Goal: Check status: Check status

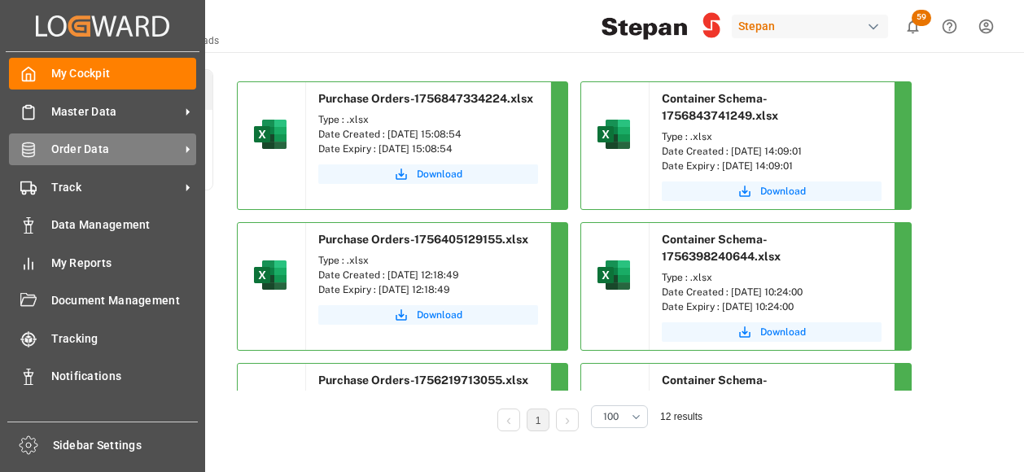
click at [75, 151] on span "Order Data" at bounding box center [115, 149] width 129 height 17
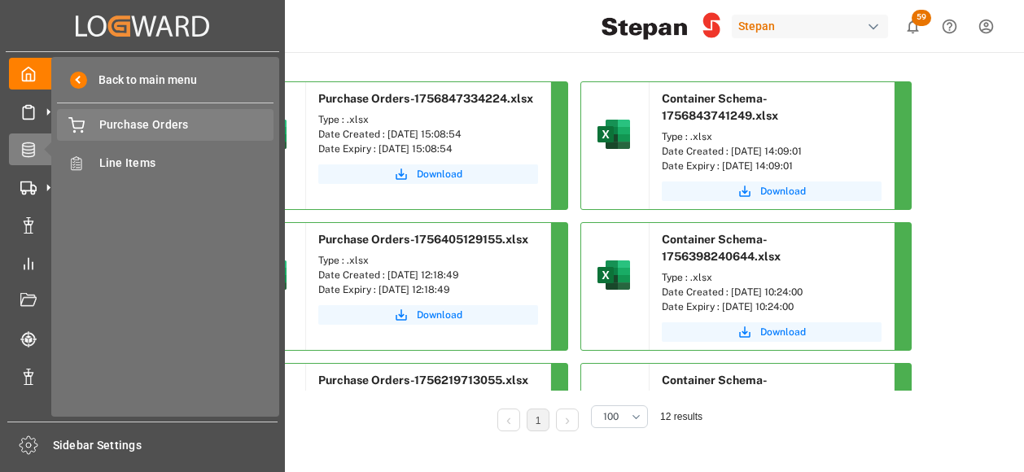
click at [134, 128] on span "Purchase Orders" at bounding box center [186, 124] width 175 height 17
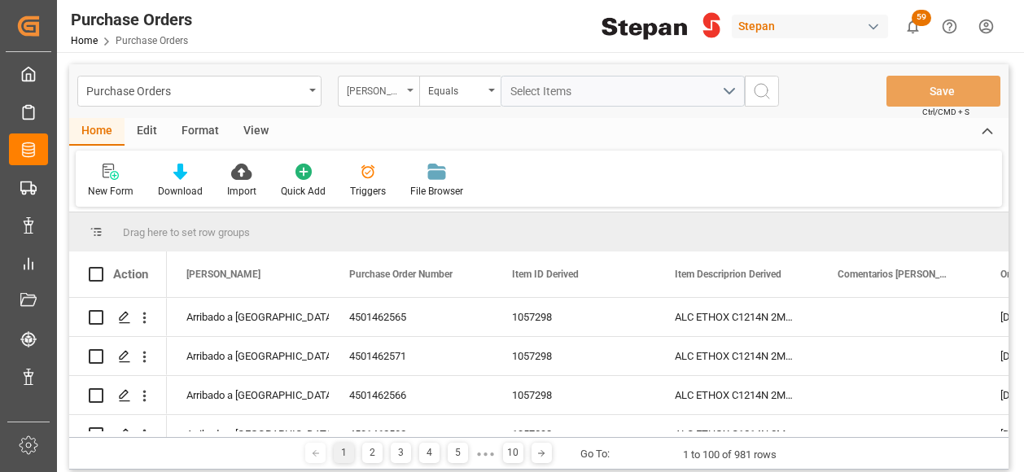
click at [407, 81] on div "Hito Stepan" at bounding box center [378, 91] width 81 height 31
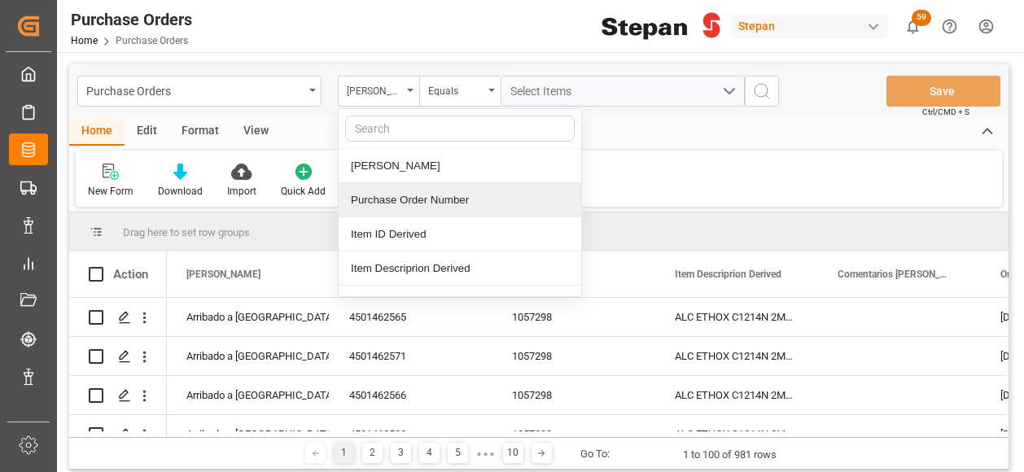
click at [388, 196] on div "Purchase Order Number" at bounding box center [460, 200] width 243 height 34
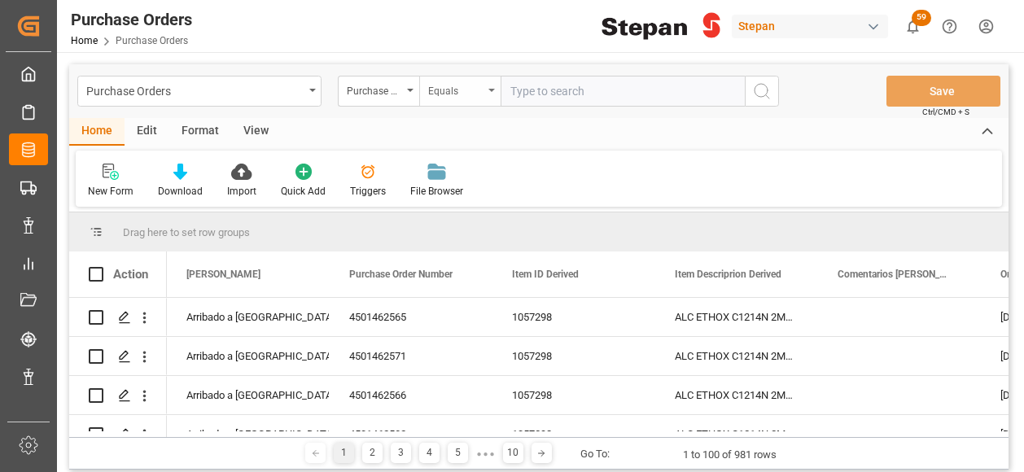
click at [487, 92] on div "Equals" at bounding box center [459, 91] width 81 height 31
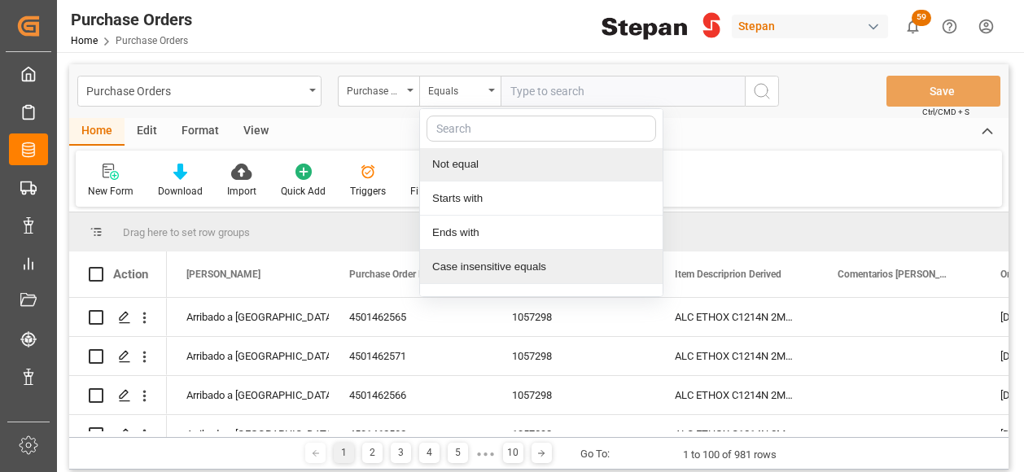
scroll to position [123, 0]
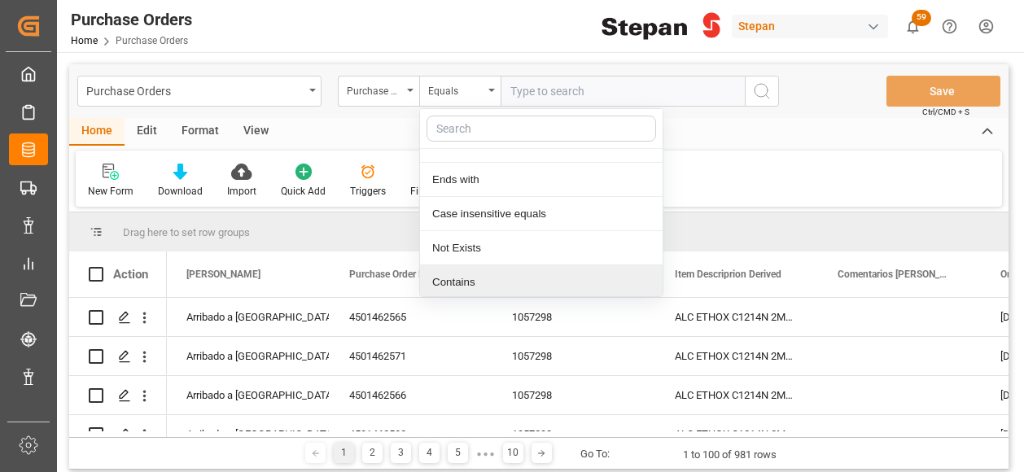
click at [457, 281] on div "Contains" at bounding box center [541, 282] width 243 height 34
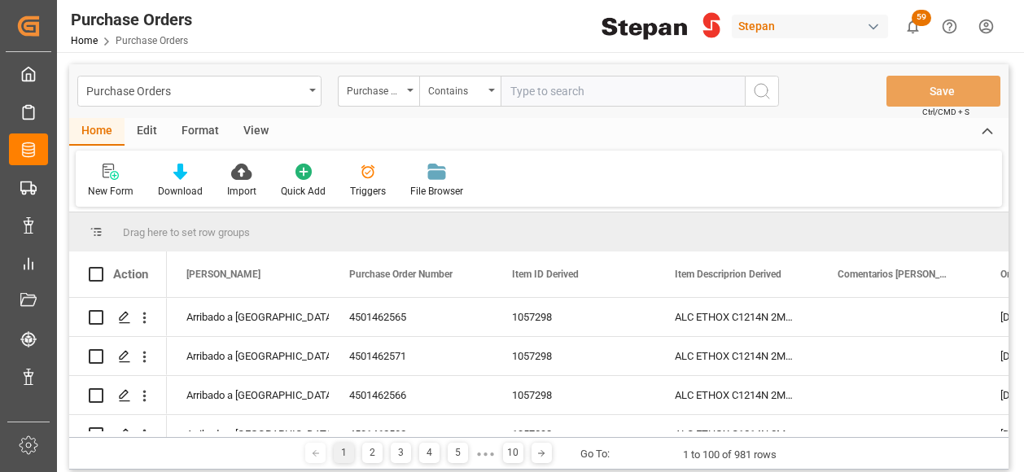
paste input "4501462506,4501462507,4501462508,4501462512,4501462509,4501462513,4501462518,45…"
type input "4501462506,4501462507,4501462508,4501462512,4501462509,4501462513,4501462518,45…"
click at [765, 92] on icon "search button" at bounding box center [762, 91] width 20 height 20
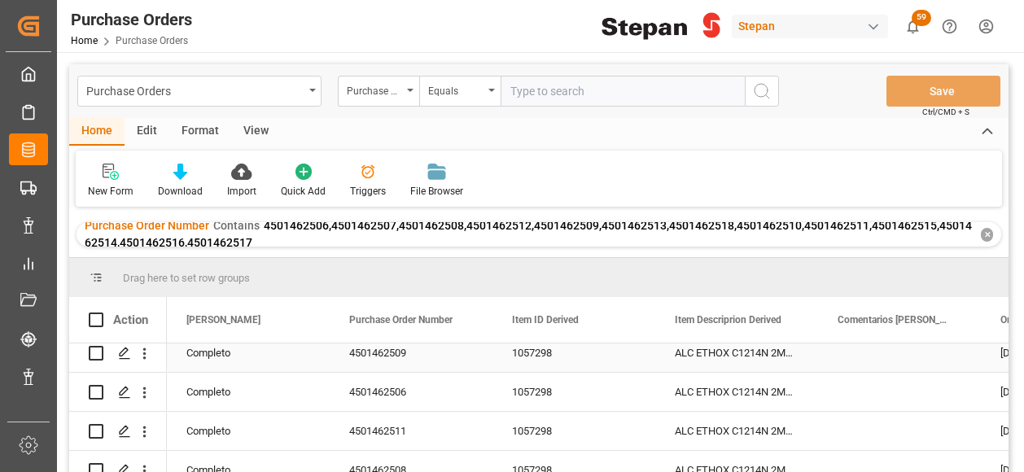
scroll to position [163, 0]
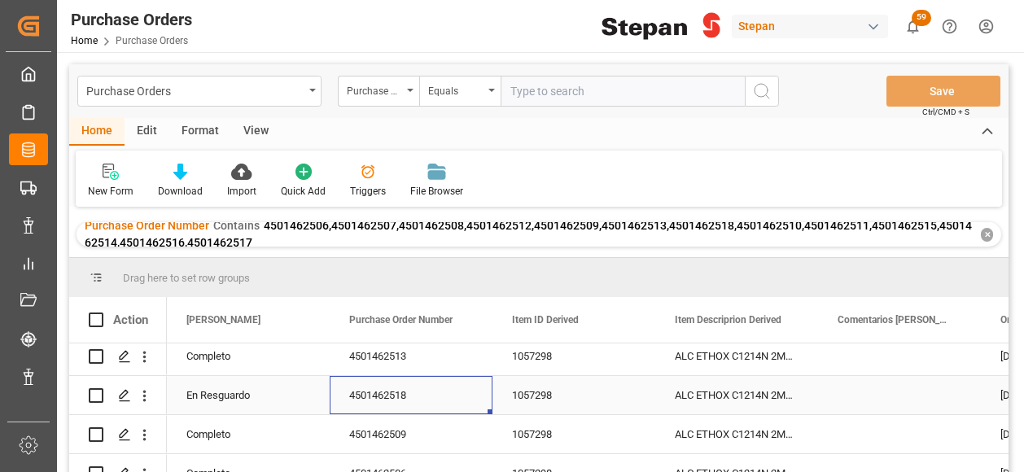
click at [409, 400] on div "4501462518" at bounding box center [411, 395] width 163 height 38
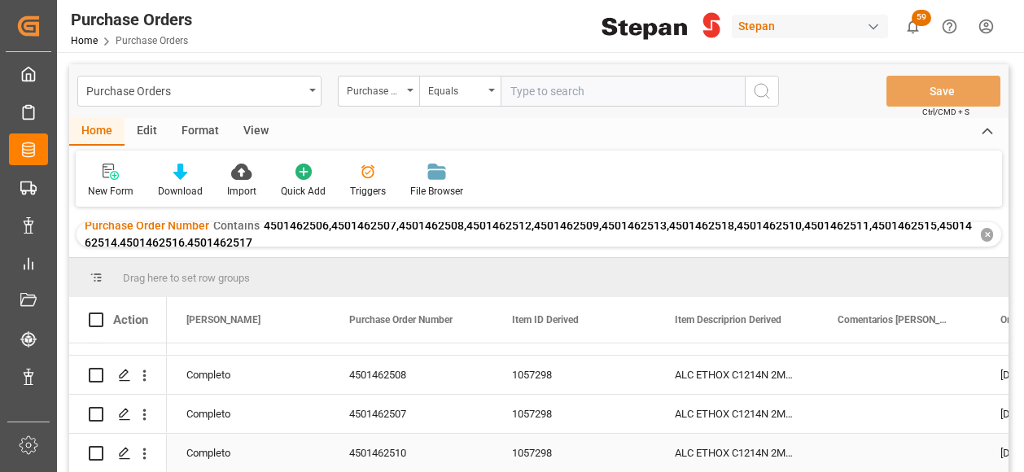
scroll to position [378, 0]
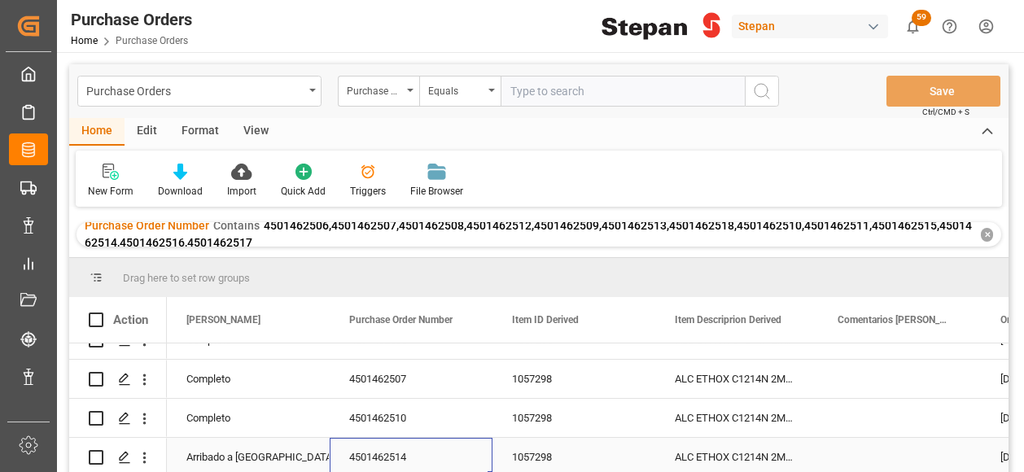
click at [411, 453] on div "4501462514" at bounding box center [411, 457] width 163 height 38
click at [412, 453] on div "4501462514" at bounding box center [411, 457] width 163 height 38
drag, startPoint x: 420, startPoint y: 448, endPoint x: 330, endPoint y: 432, distance: 91.8
click at [330, 432] on div "4501462514" at bounding box center [411, 447] width 163 height 57
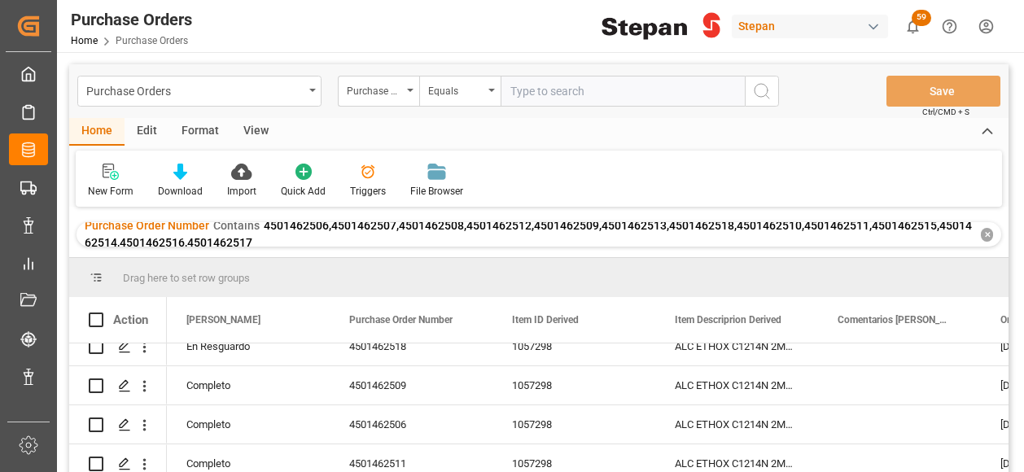
scroll to position [134, 0]
click at [404, 417] on div "4501462518" at bounding box center [411, 423] width 163 height 38
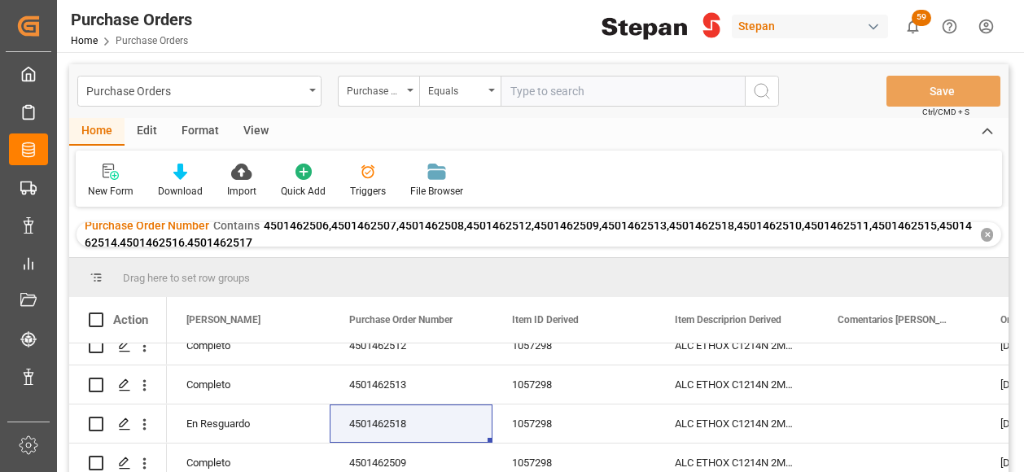
click at [994, 234] on div "Purchase Order Number Contains 4501462506,4501462507,4501462508,4501462512,4501…" at bounding box center [538, 234] width 924 height 24
click at [989, 235] on div "✕" at bounding box center [987, 235] width 12 height 14
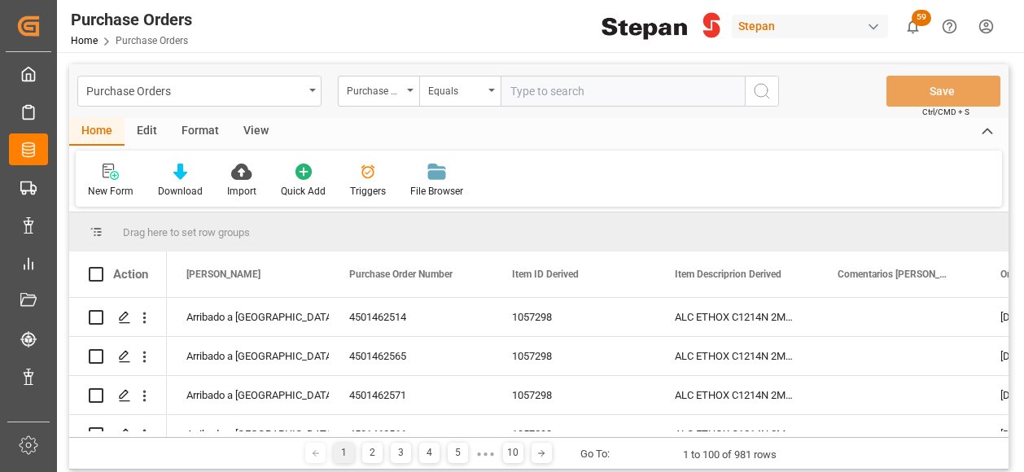
click at [490, 90] on icon "open menu" at bounding box center [491, 90] width 7 height 3
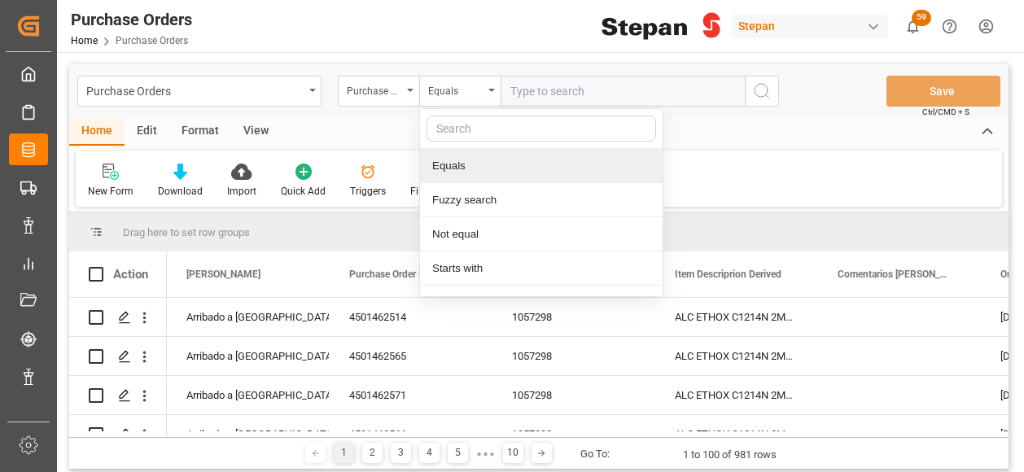
click at [539, 89] on input "text" at bounding box center [622, 91] width 244 height 31
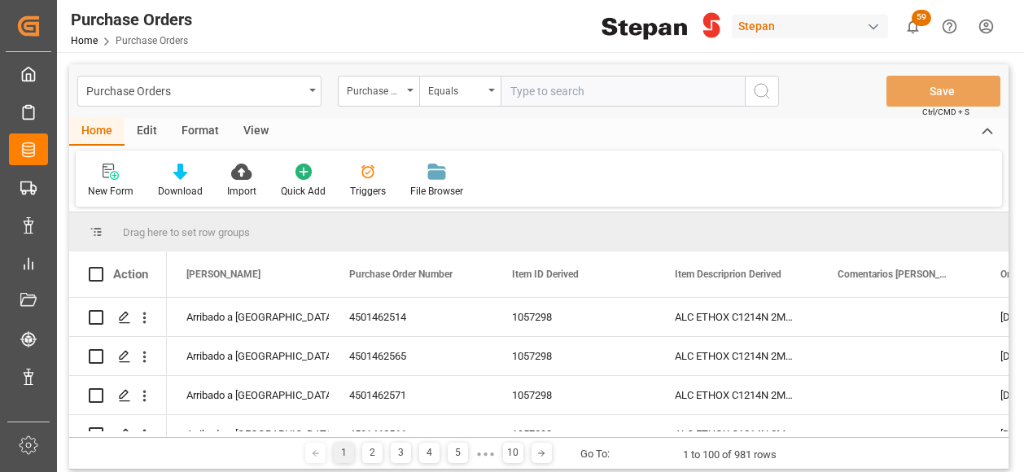
paste input "4501462518"
type input "4501462518"
click at [760, 95] on icon "search button" at bounding box center [762, 91] width 20 height 20
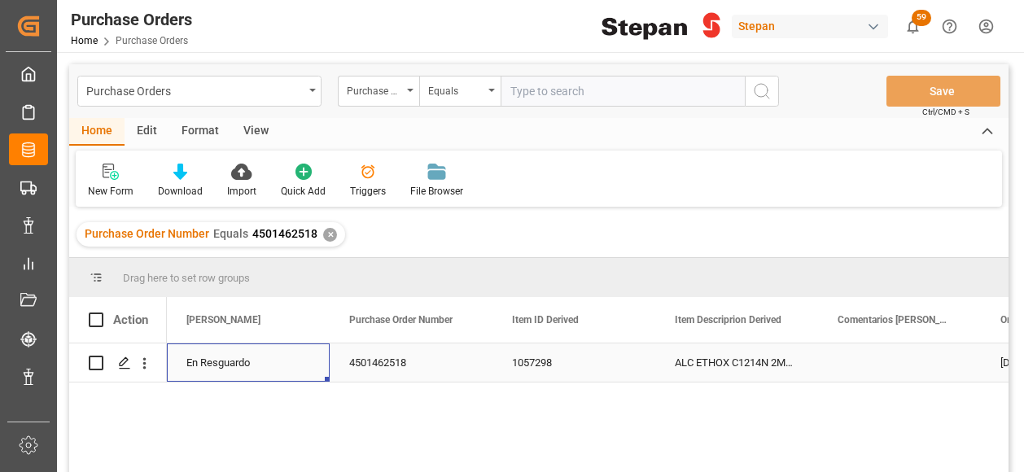
click at [225, 357] on div "En Resguardo" at bounding box center [248, 362] width 124 height 37
click at [293, 372] on icon "open menu" at bounding box center [300, 373] width 20 height 20
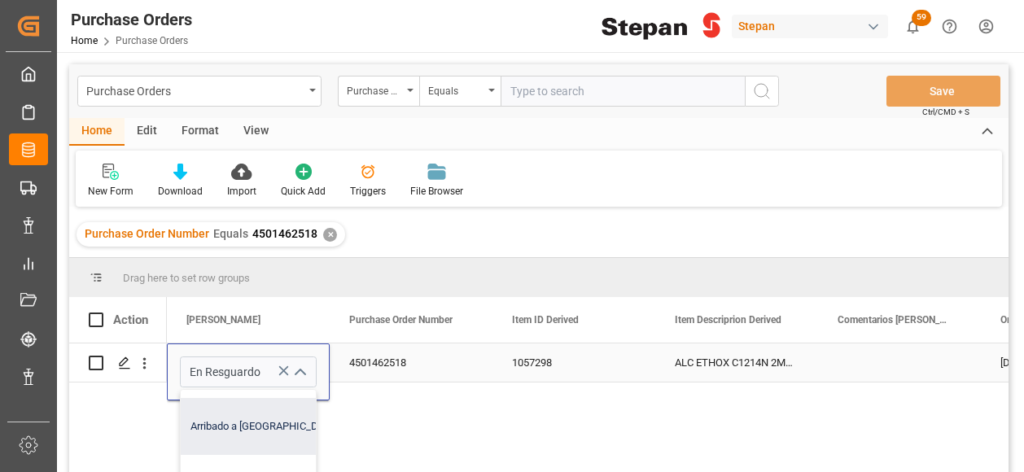
scroll to position [244, 0]
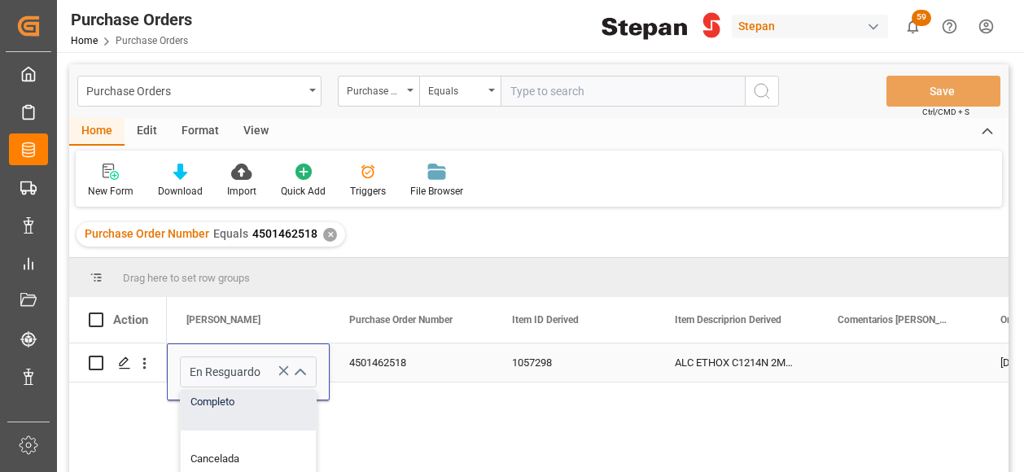
click at [206, 408] on div "Completo" at bounding box center [265, 402] width 168 height 57
type input "Completo"
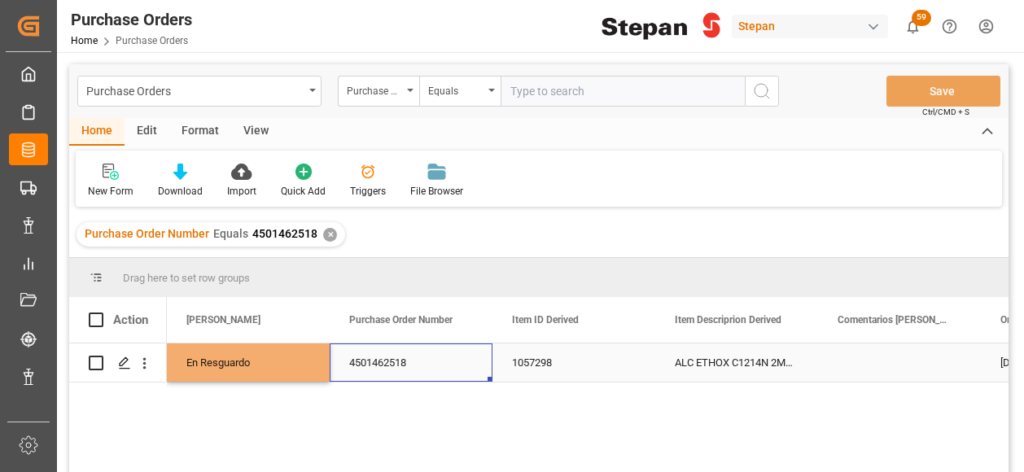
click at [452, 361] on div "4501462518" at bounding box center [411, 362] width 163 height 38
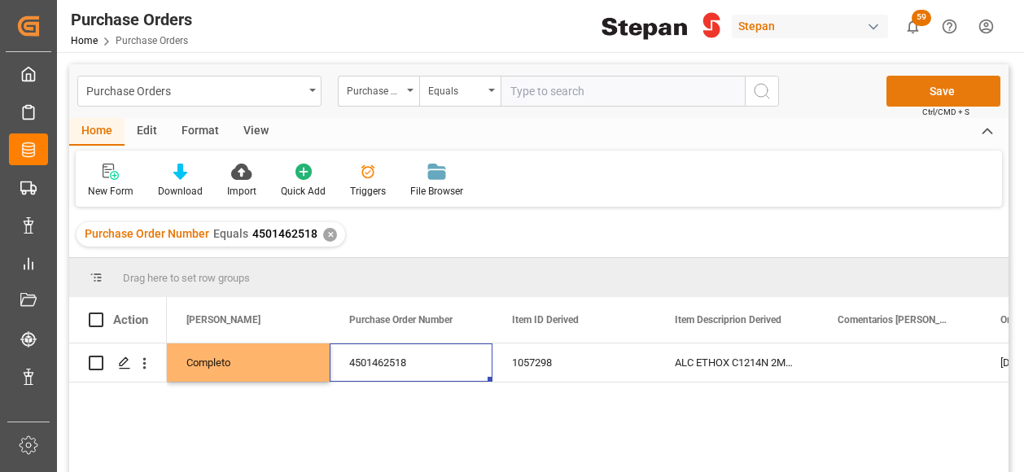
click at [937, 88] on button "Save" at bounding box center [943, 91] width 114 height 31
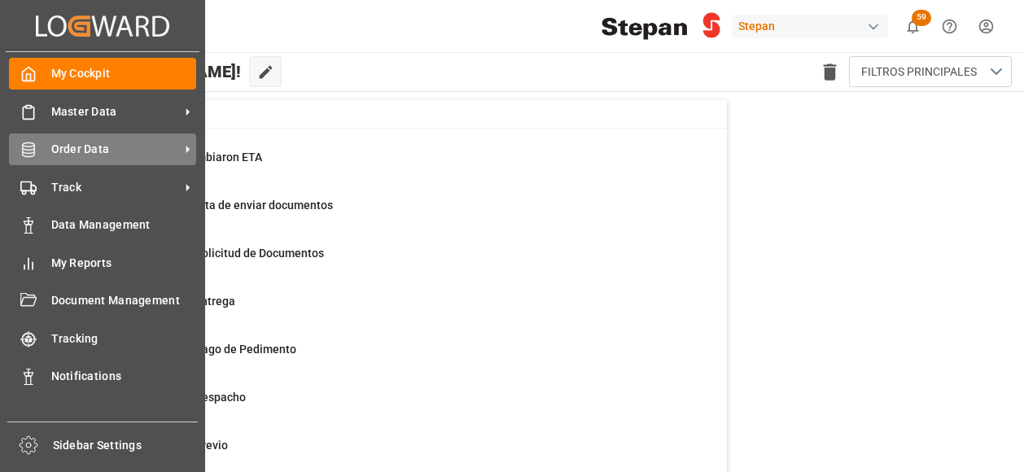
click at [59, 145] on span "Order Data" at bounding box center [115, 149] width 129 height 17
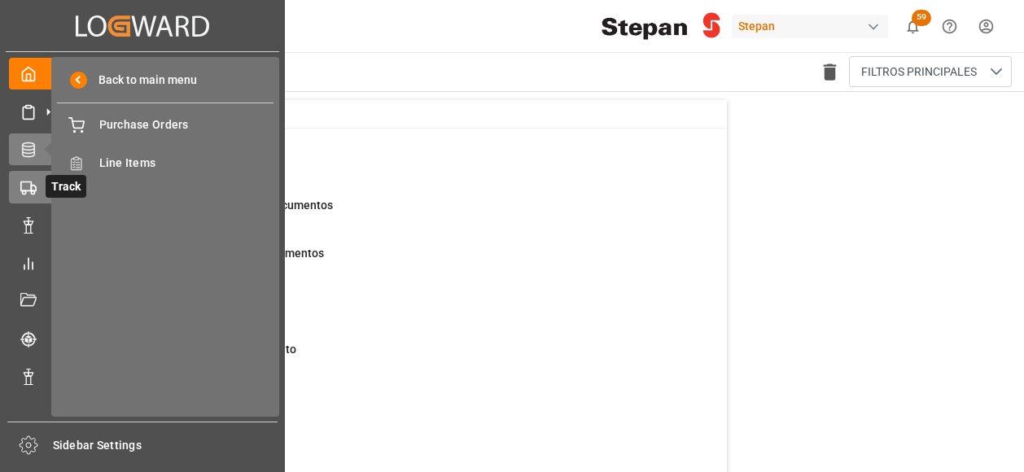
click at [30, 188] on icon at bounding box center [28, 188] width 16 height 16
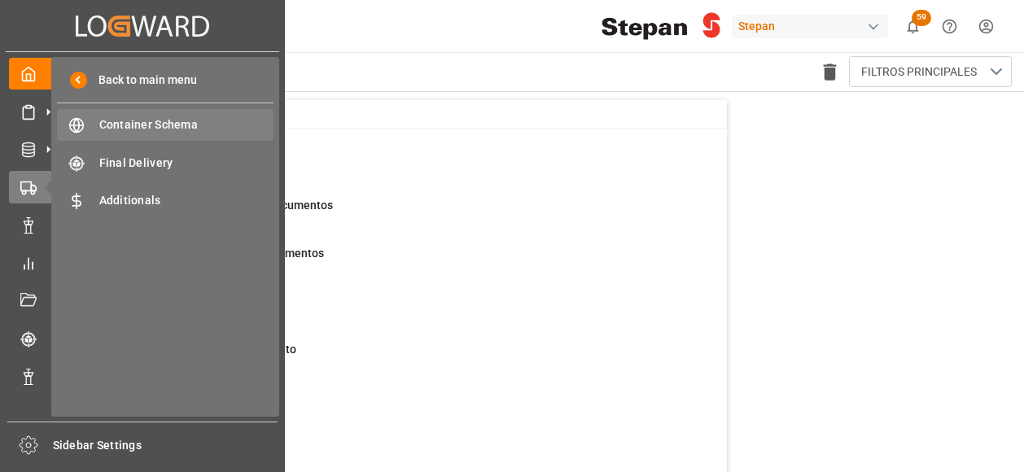
click at [125, 129] on span "Container Schema" at bounding box center [186, 124] width 175 height 17
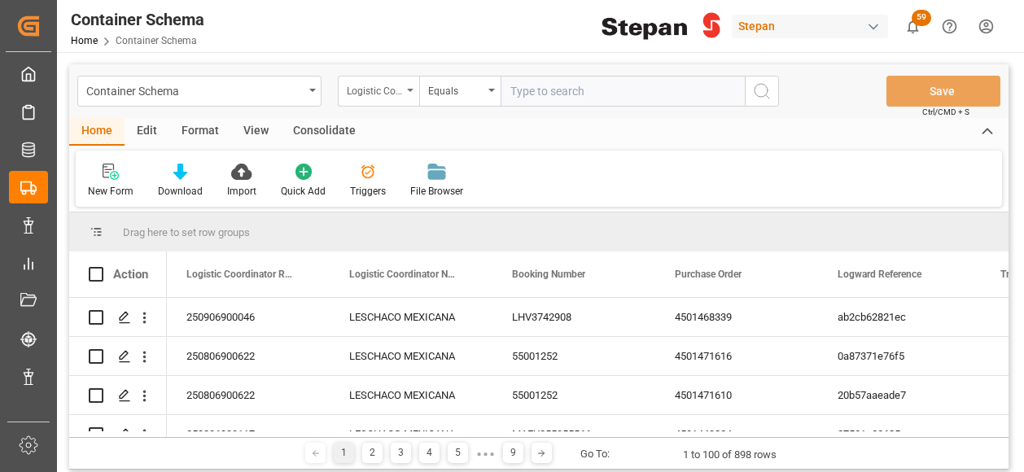
click at [410, 87] on div "Logistic Coordinator Reference Number" at bounding box center [378, 91] width 81 height 31
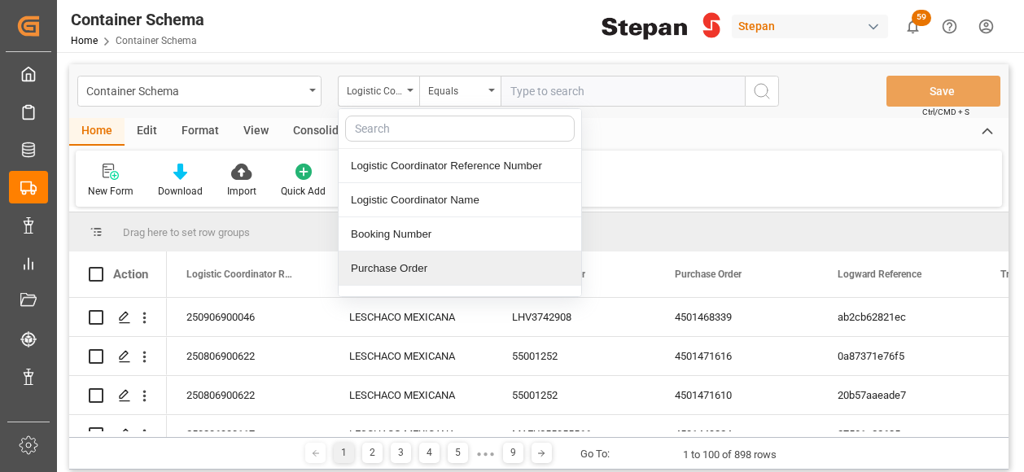
click at [377, 269] on div "Purchase Order" at bounding box center [460, 268] width 243 height 34
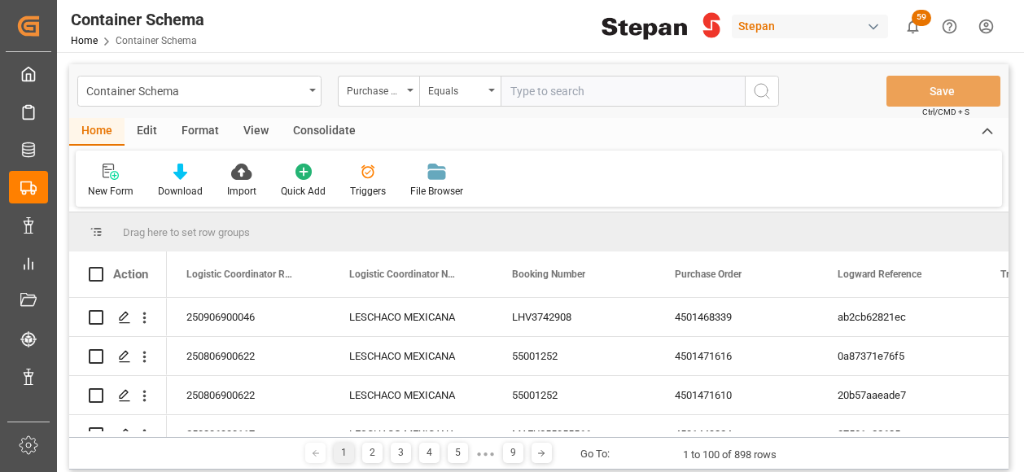
click at [517, 88] on input "text" at bounding box center [622, 91] width 244 height 31
paste input "4501462518"
type input "4501462518"
click at [771, 87] on button "search button" at bounding box center [762, 91] width 34 height 31
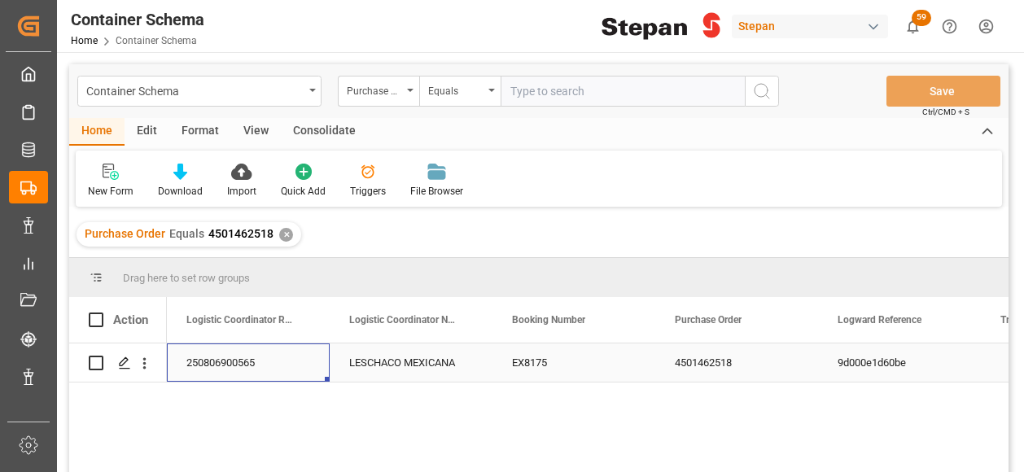
click at [264, 367] on div "250806900565" at bounding box center [248, 362] width 163 height 38
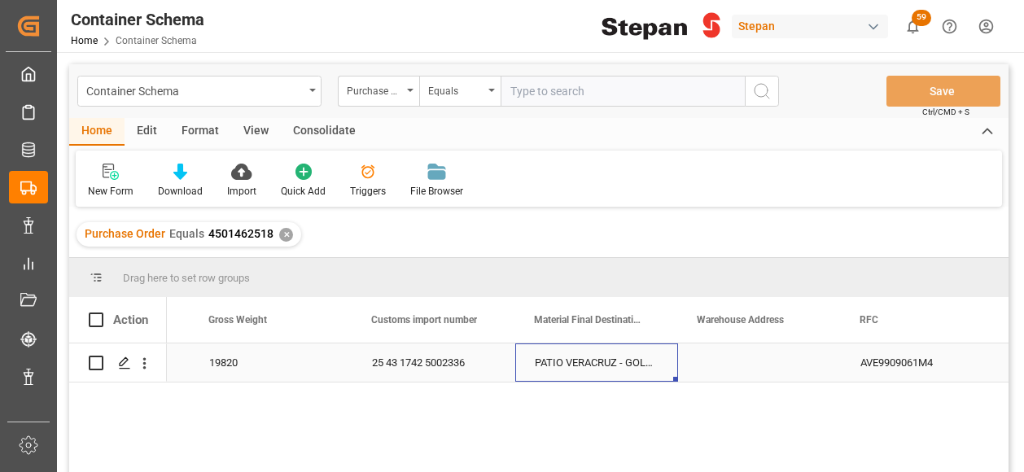
click at [565, 348] on div "PATIO VERACRUZ - GOLMEX" at bounding box center [596, 362] width 163 height 38
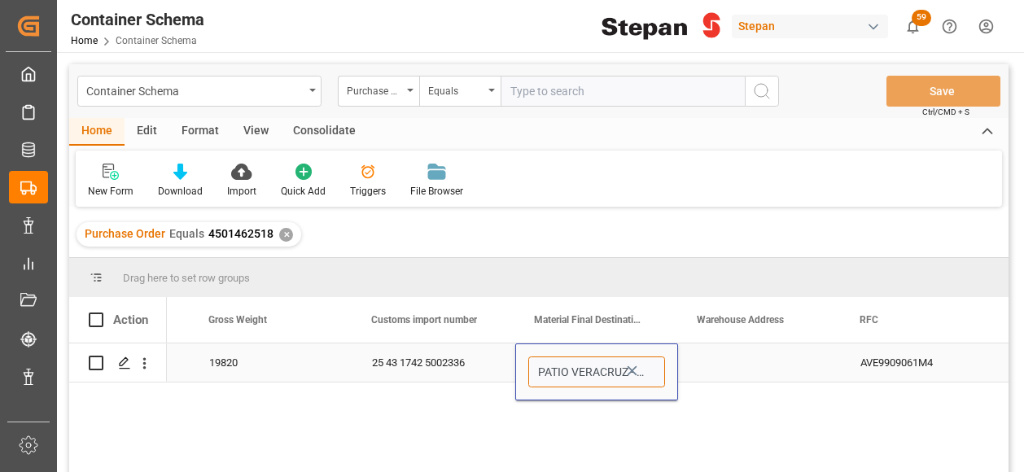
click at [645, 378] on input "PATIO VERACRUZ - GOLMEX" at bounding box center [596, 371] width 137 height 31
click at [630, 370] on icon "Press SPACE to select this row." at bounding box center [631, 370] width 17 height 17
click at [651, 373] on icon "open menu" at bounding box center [648, 373] width 20 height 20
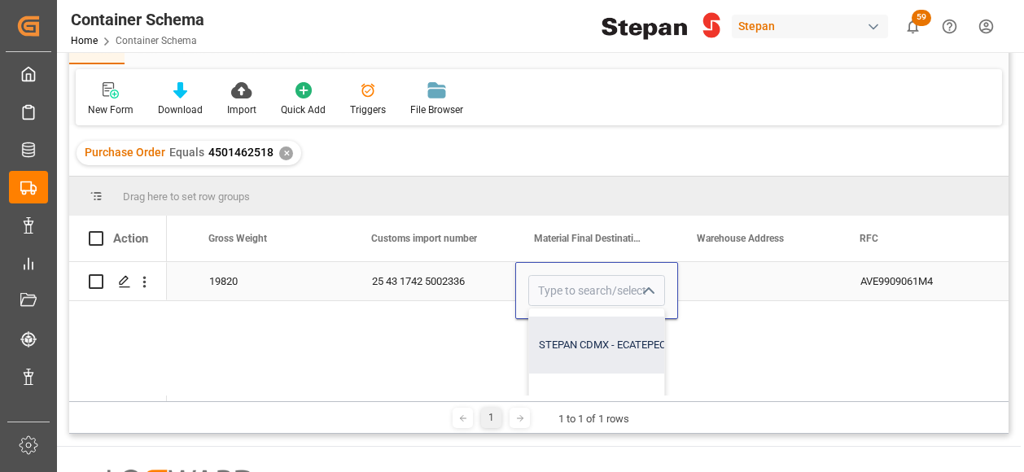
click at [583, 351] on div "STEPAN CDMX - ECATEPEC" at bounding box center [677, 345] width 297 height 57
type input "STEPAN CDMX - ECATEPEC"
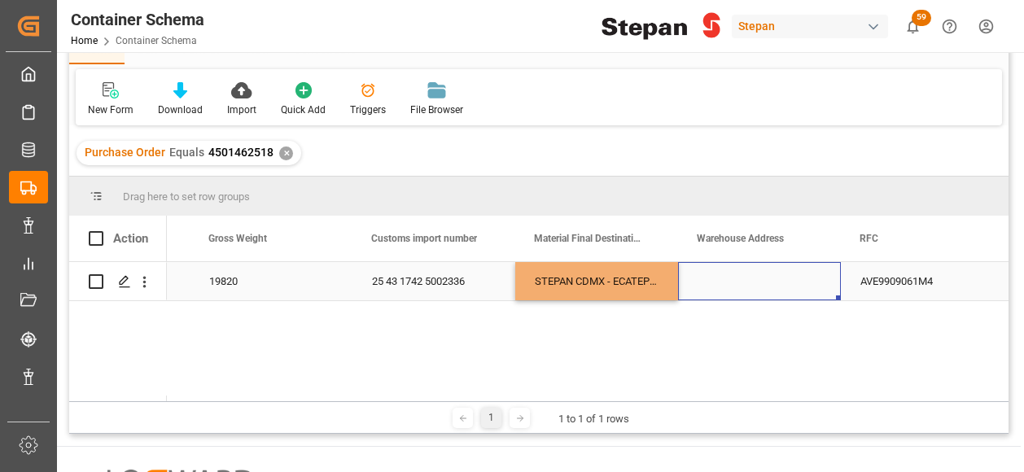
click at [732, 284] on div "Press SPACE to select this row." at bounding box center [759, 281] width 163 height 38
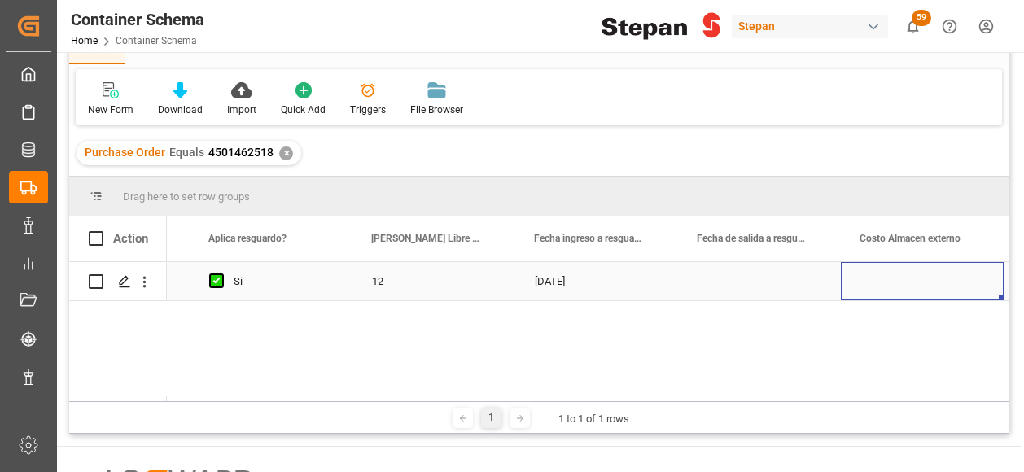
click at [737, 282] on div "Press SPACE to select this row." at bounding box center [759, 281] width 163 height 38
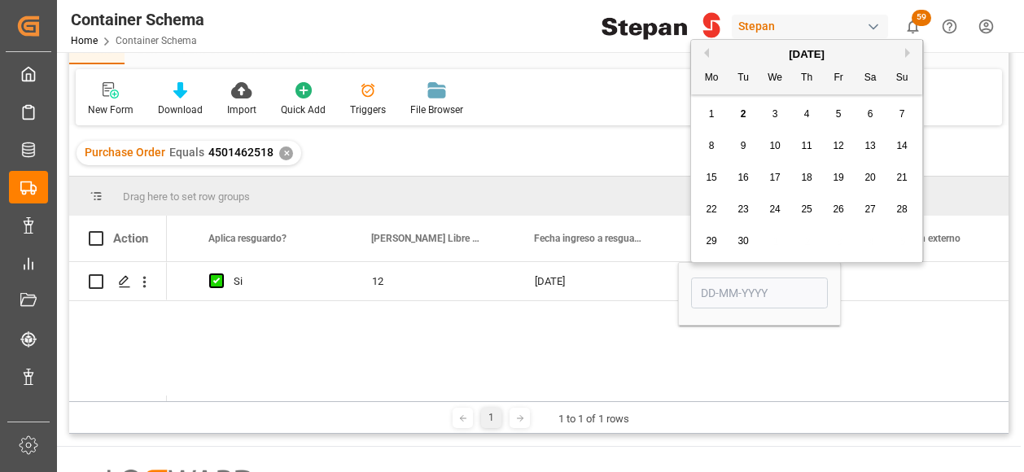
click at [743, 117] on span "2" at bounding box center [744, 113] width 6 height 11
type input "[DATE]"
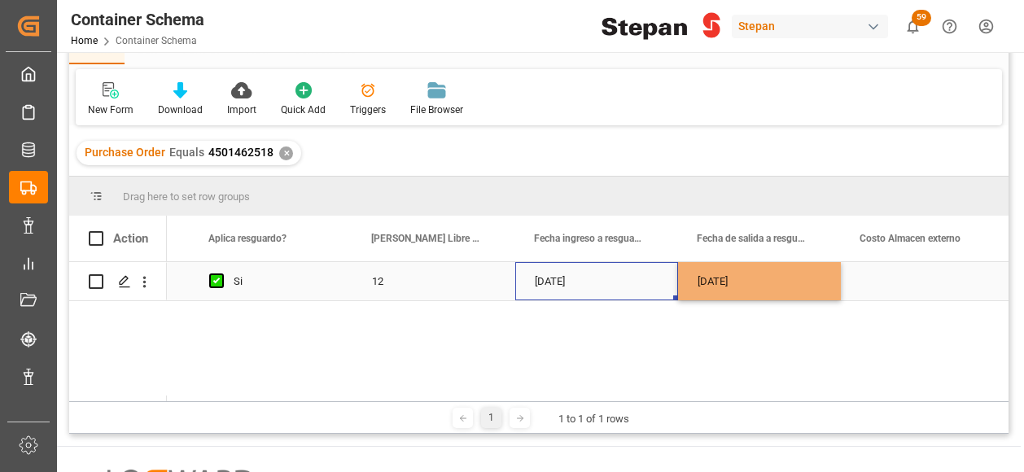
click at [646, 276] on div "[DATE]" at bounding box center [596, 281] width 163 height 38
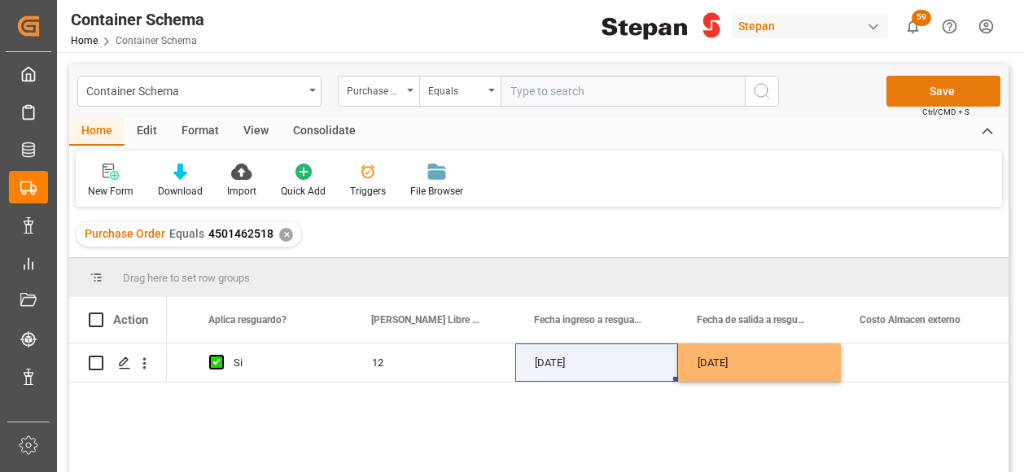
click at [939, 87] on button "Save" at bounding box center [943, 91] width 114 height 31
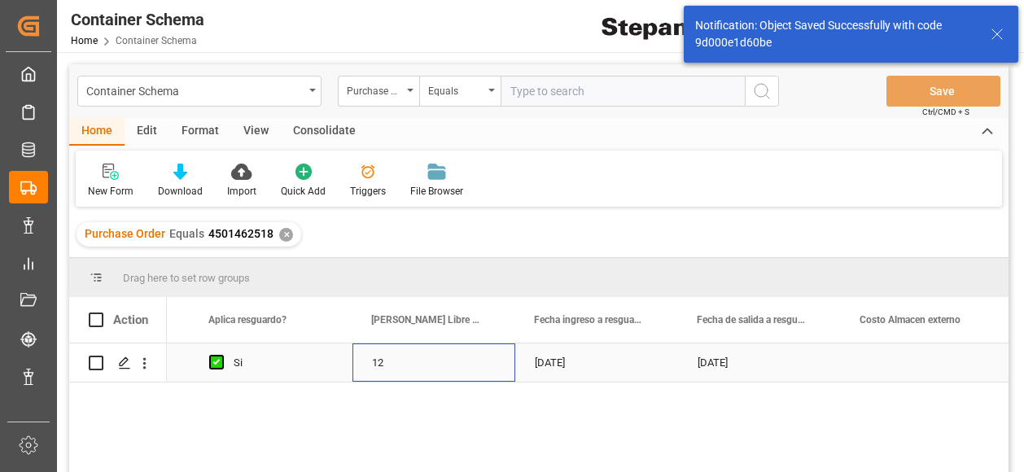
click at [477, 364] on div "12" at bounding box center [433, 362] width 163 height 38
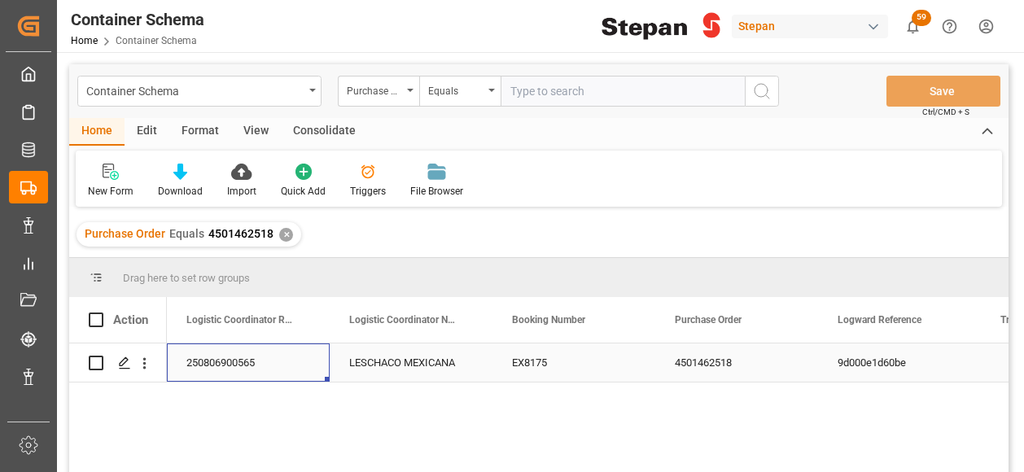
click at [230, 368] on div "250806900565" at bounding box center [248, 362] width 163 height 38
drag, startPoint x: 206, startPoint y: 231, endPoint x: 268, endPoint y: 245, distance: 63.4
click at [268, 245] on div "Purchase Order Equals 4501462518 ✕" at bounding box center [188, 234] width 225 height 24
copy span "4501462518"
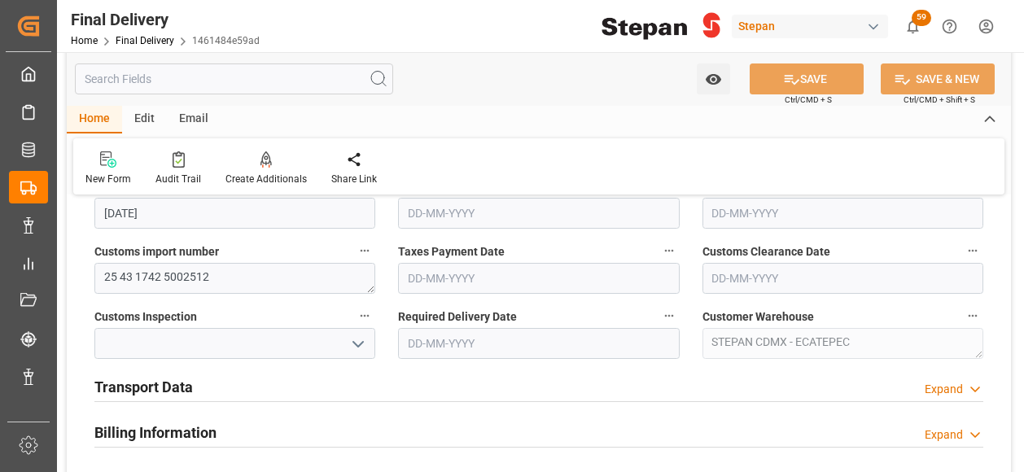
scroll to position [570, 0]
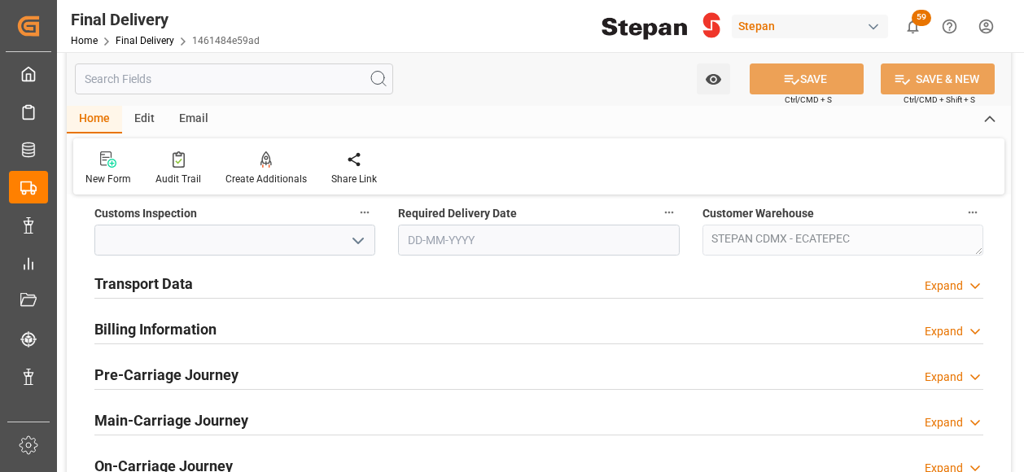
click at [163, 284] on h2 "Transport Data" at bounding box center [143, 284] width 98 height 22
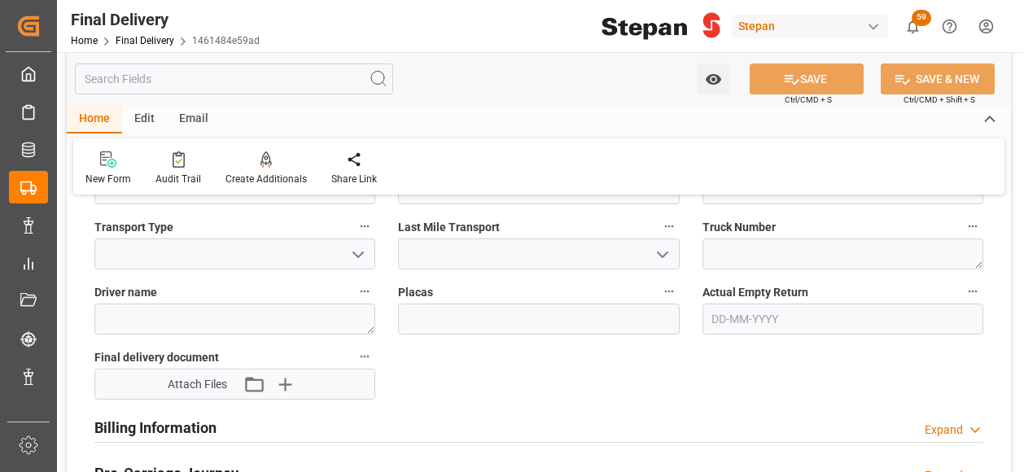
scroll to position [732, 0]
click at [279, 386] on icon "button" at bounding box center [284, 383] width 26 height 26
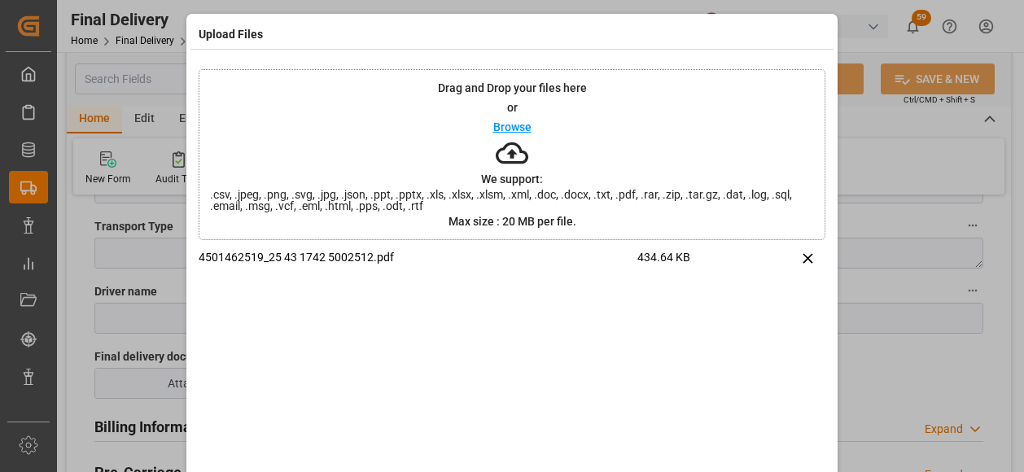
scroll to position [76, 0]
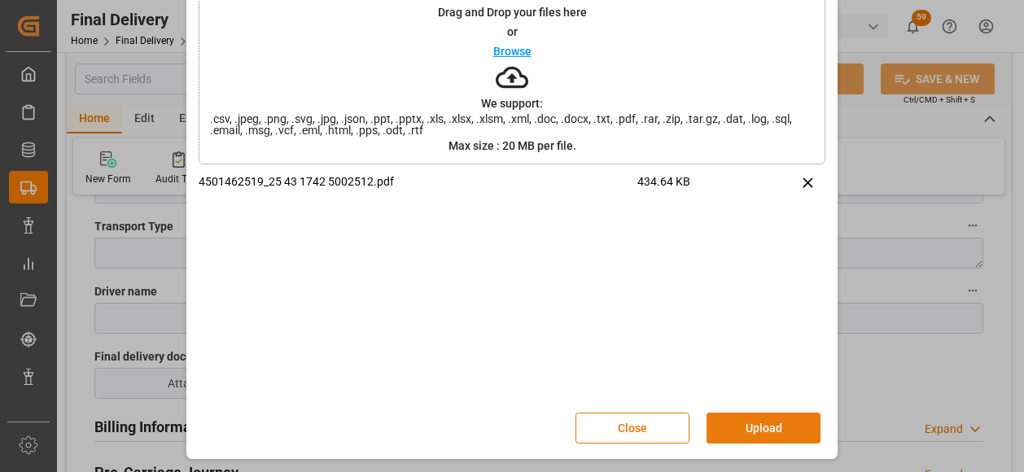
click at [740, 421] on button "Upload" at bounding box center [763, 428] width 114 height 31
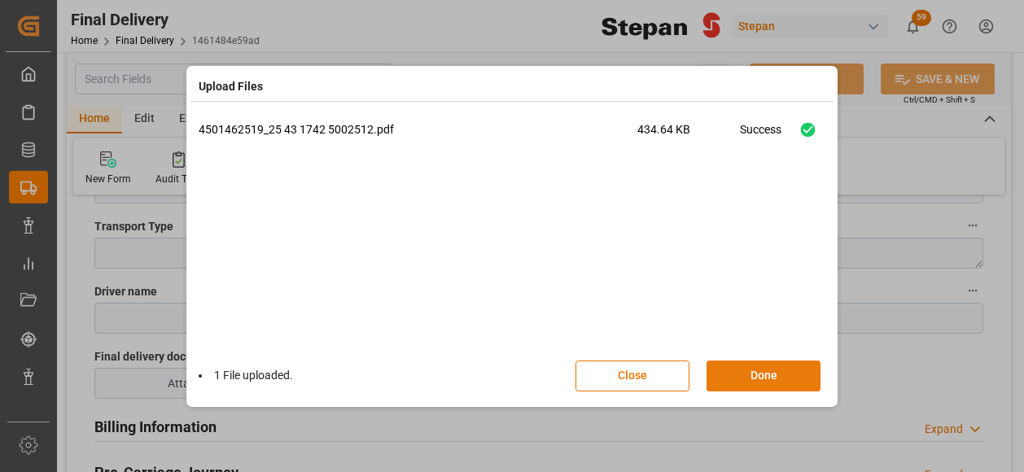
click at [766, 378] on button "Done" at bounding box center [763, 376] width 114 height 31
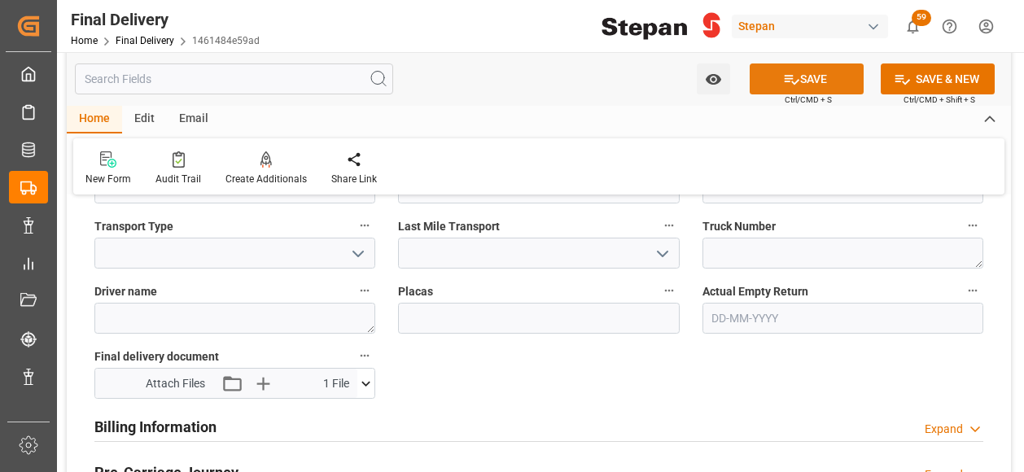
click at [793, 92] on button "SAVE" at bounding box center [806, 78] width 114 height 31
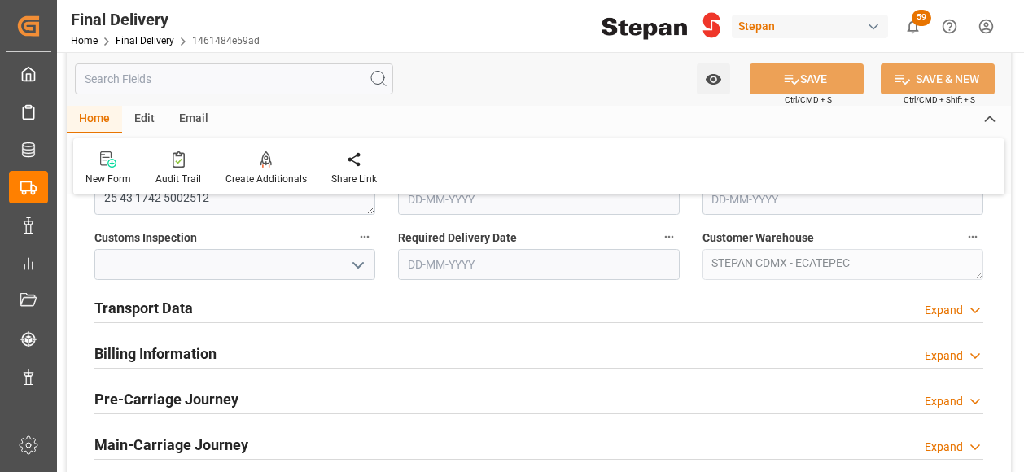
scroll to position [570, 0]
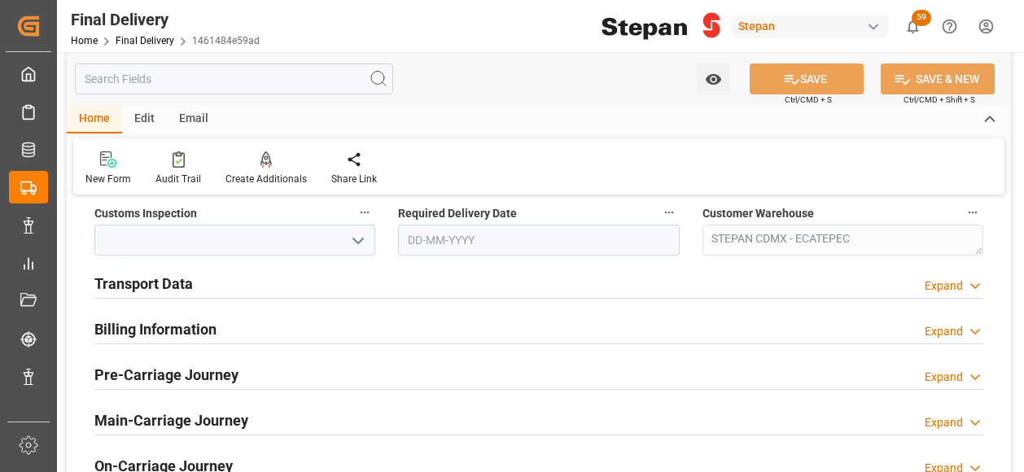
click at [968, 281] on icon at bounding box center [975, 285] width 16 height 17
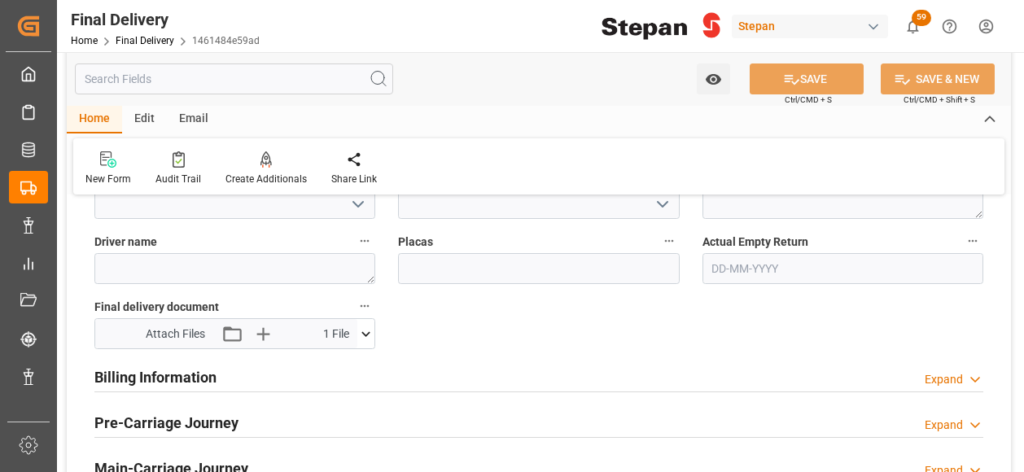
scroll to position [895, 0]
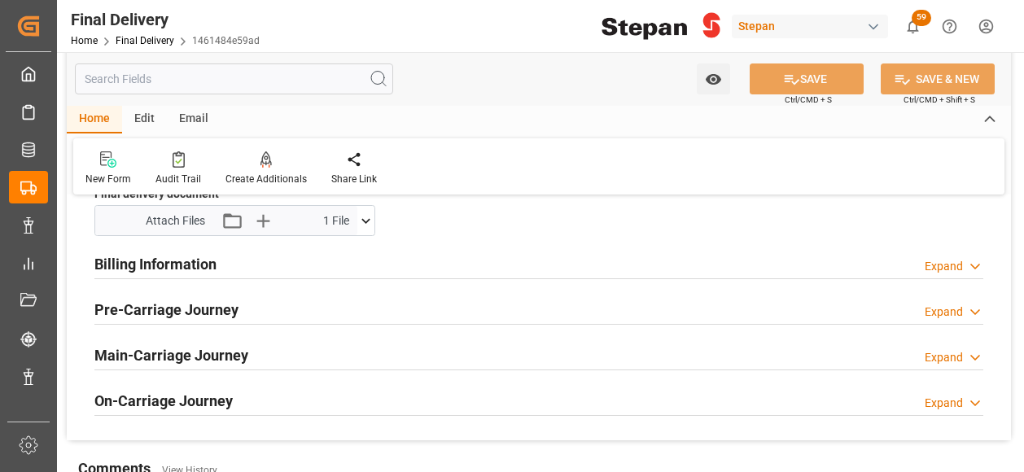
click at [358, 217] on icon at bounding box center [365, 220] width 17 height 17
click at [445, 251] on div "Billing Information Expand" at bounding box center [538, 262] width 889 height 31
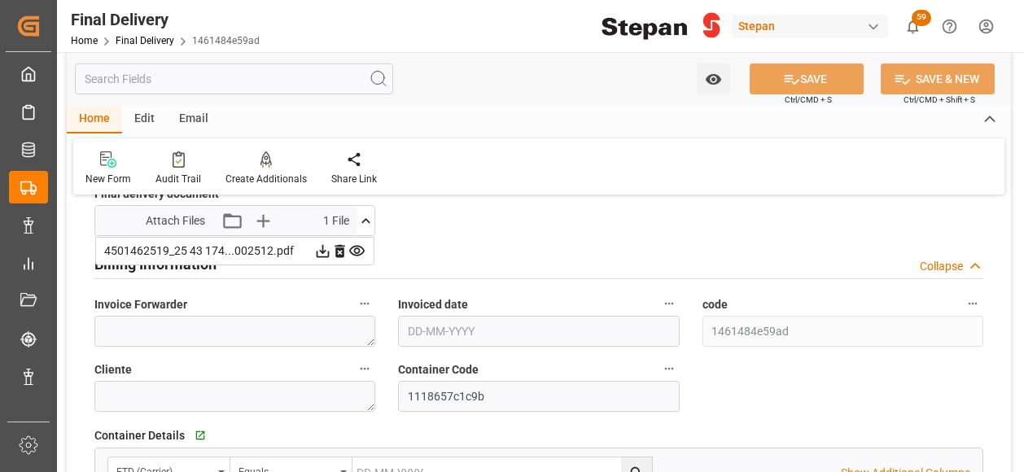
click at [368, 221] on icon at bounding box center [365, 220] width 17 height 17
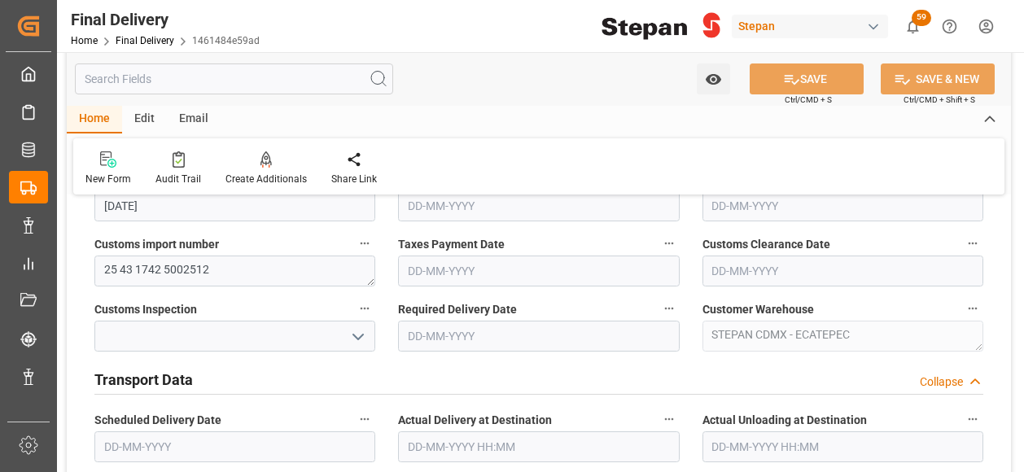
scroll to position [407, 0]
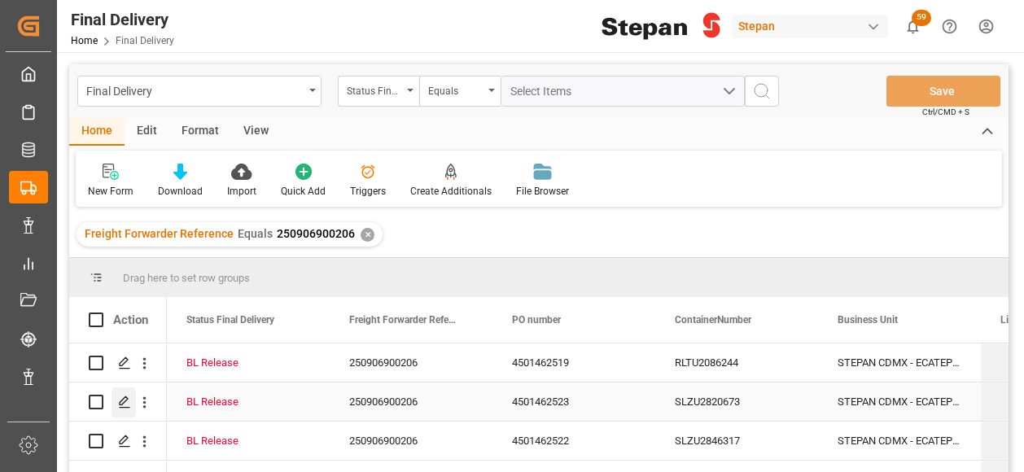
click at [122, 404] on icon "Press SPACE to select this row." at bounding box center [124, 401] width 13 height 13
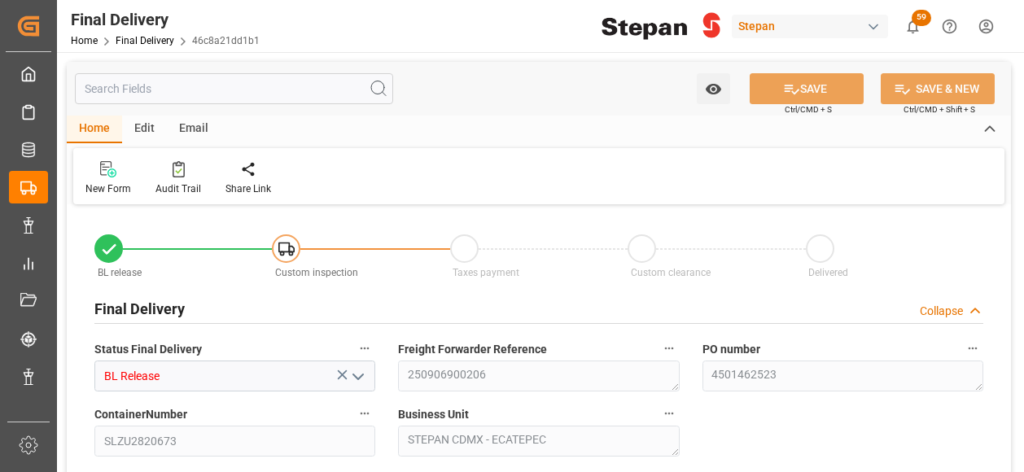
type input "[DATE]"
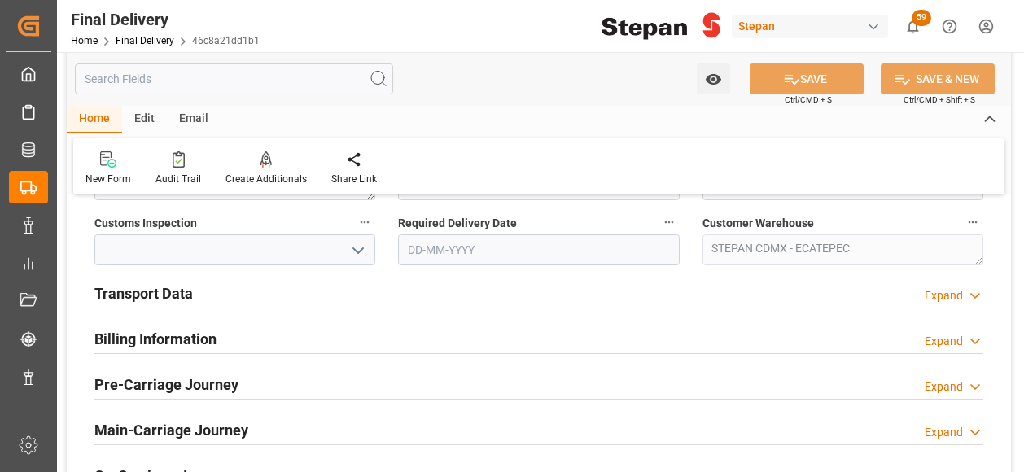
scroll to position [488, 0]
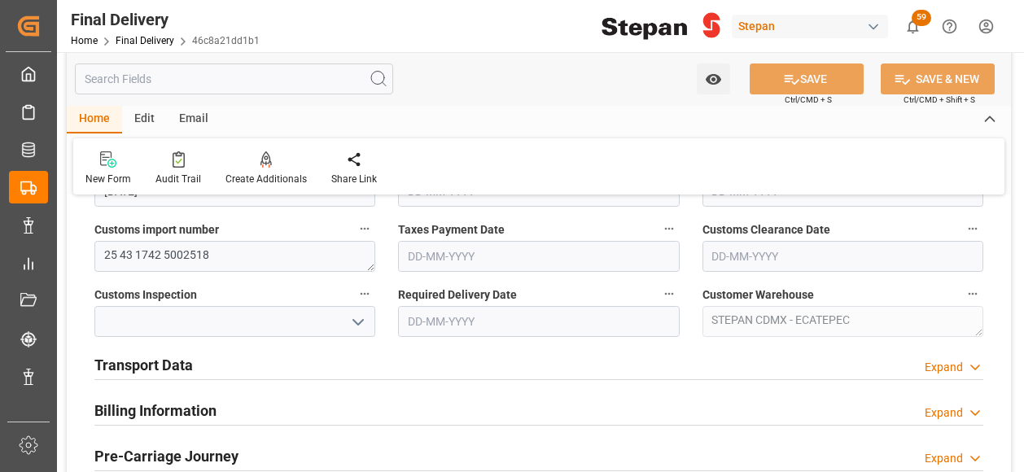
click at [964, 366] on div "Expand" at bounding box center [953, 367] width 59 height 17
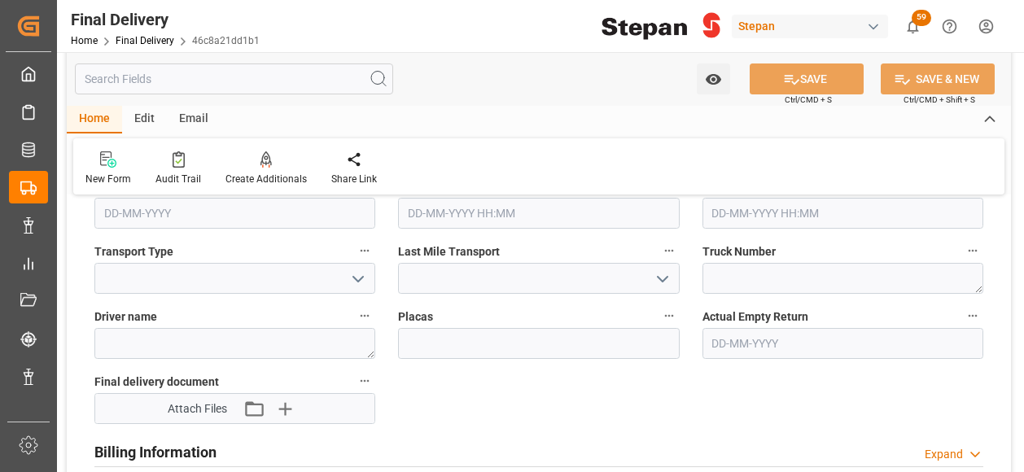
scroll to position [732, 0]
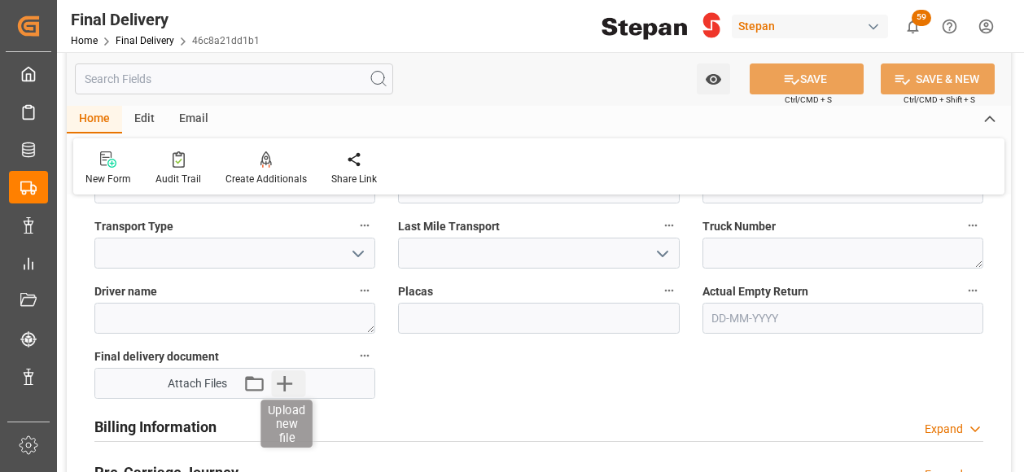
click at [280, 380] on icon "button" at bounding box center [284, 383] width 26 height 26
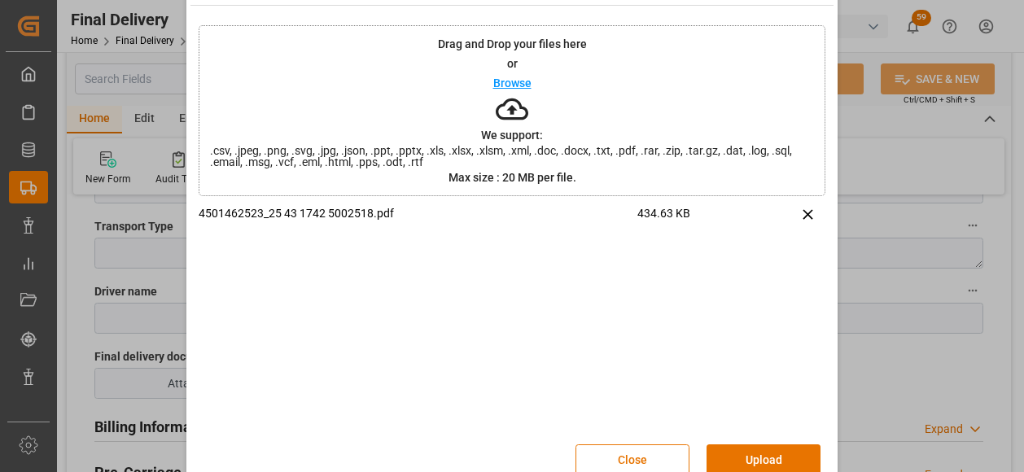
scroll to position [76, 0]
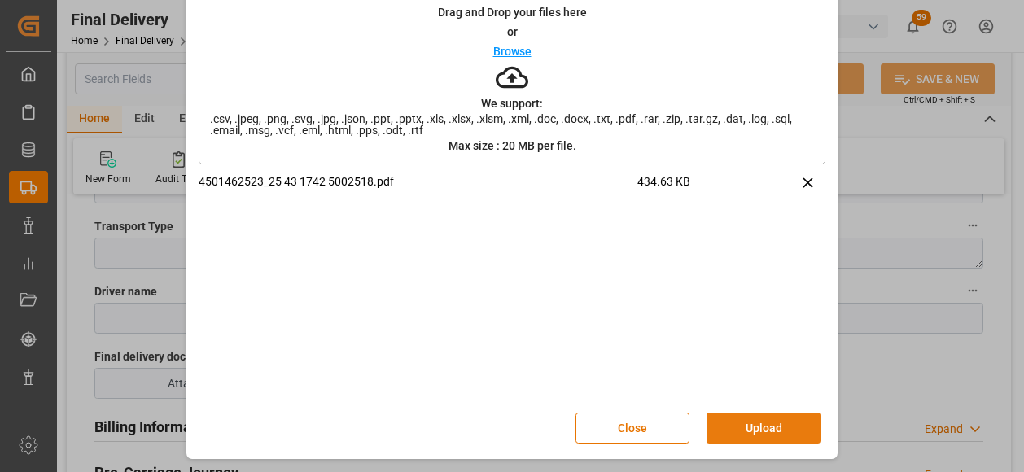
click at [760, 430] on button "Upload" at bounding box center [763, 428] width 114 height 31
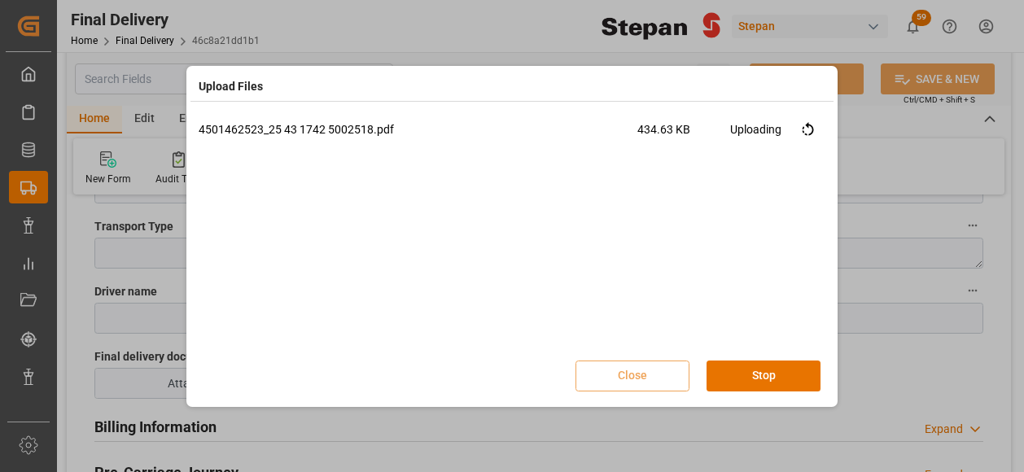
scroll to position [0, 0]
click at [770, 377] on button "Done" at bounding box center [763, 376] width 114 height 31
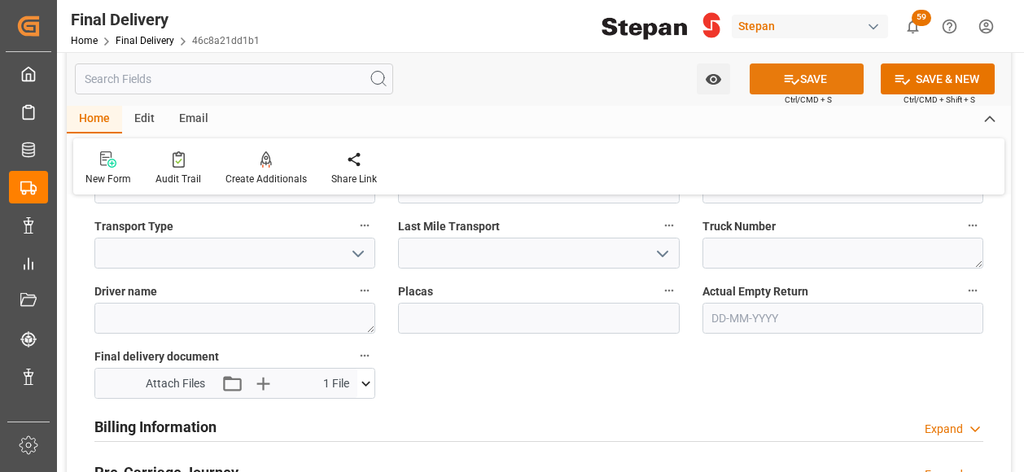
click at [806, 79] on button "SAVE" at bounding box center [806, 78] width 114 height 31
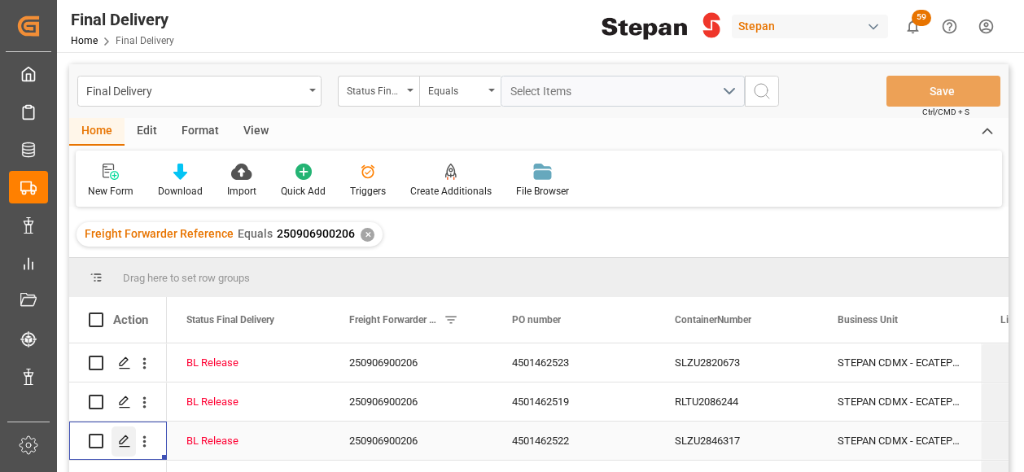
click at [121, 439] on polygon "Press SPACE to select this row." at bounding box center [124, 440] width 8 height 8
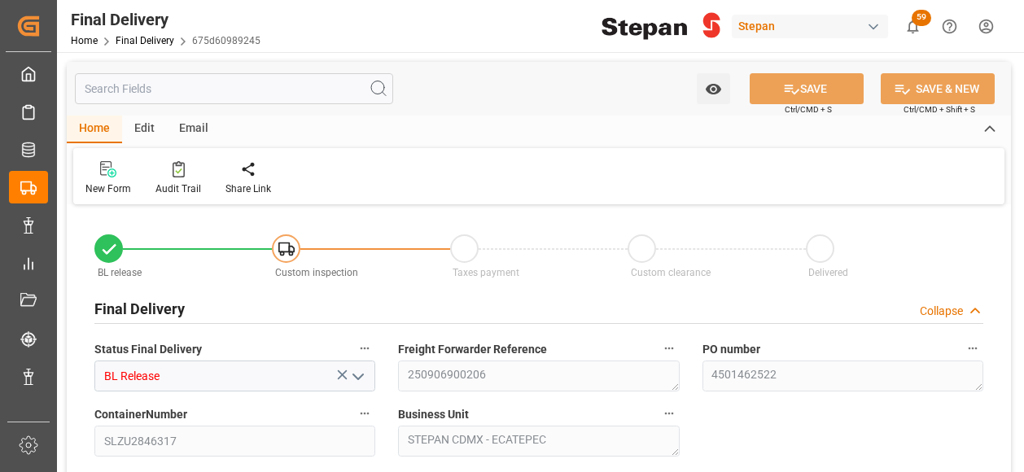
type input "[DATE]"
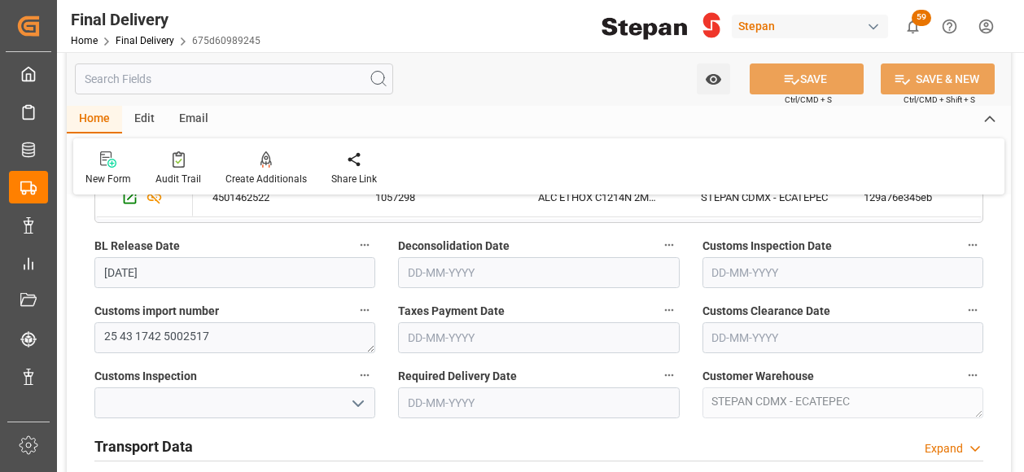
scroll to position [570, 0]
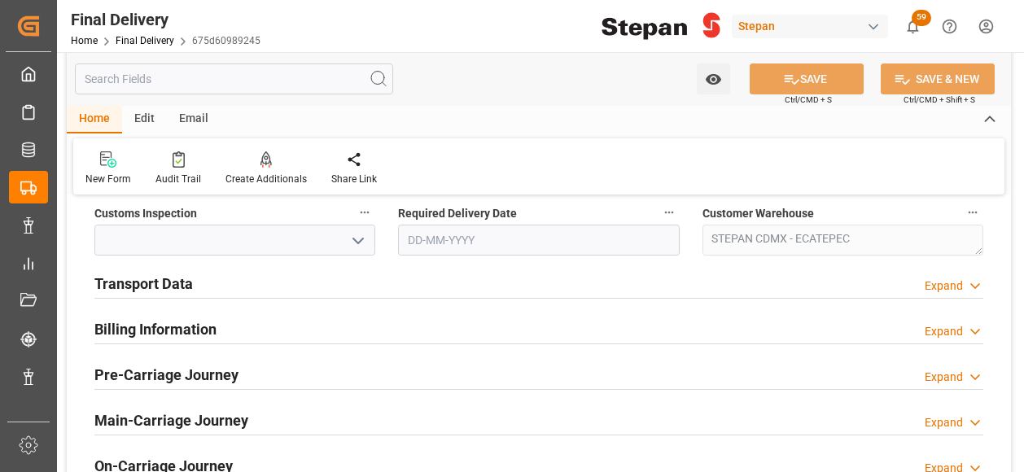
click at [172, 279] on h2 "Transport Data" at bounding box center [143, 284] width 98 height 22
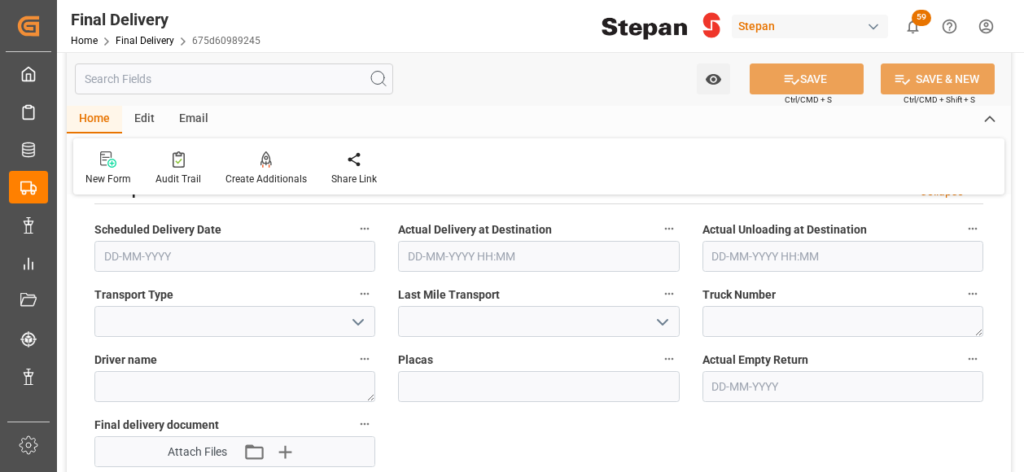
scroll to position [732, 0]
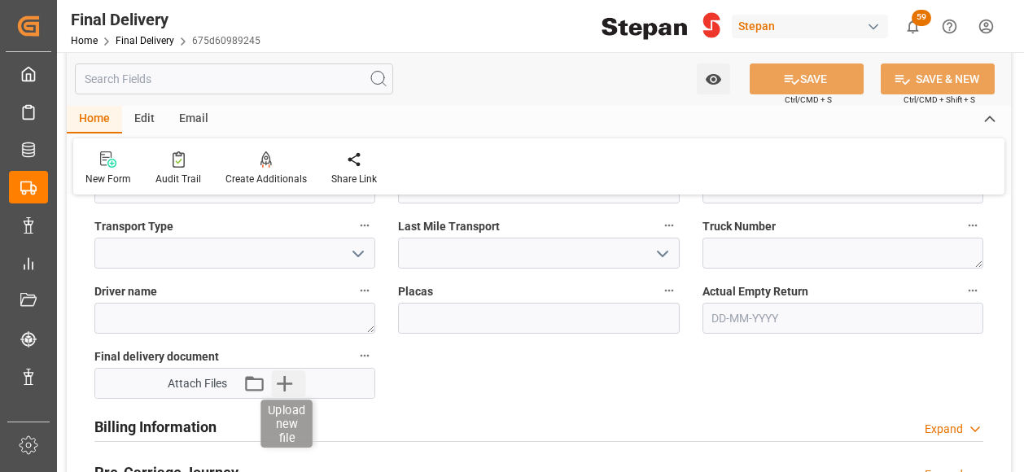
click at [289, 381] on icon "button" at bounding box center [284, 383] width 15 height 15
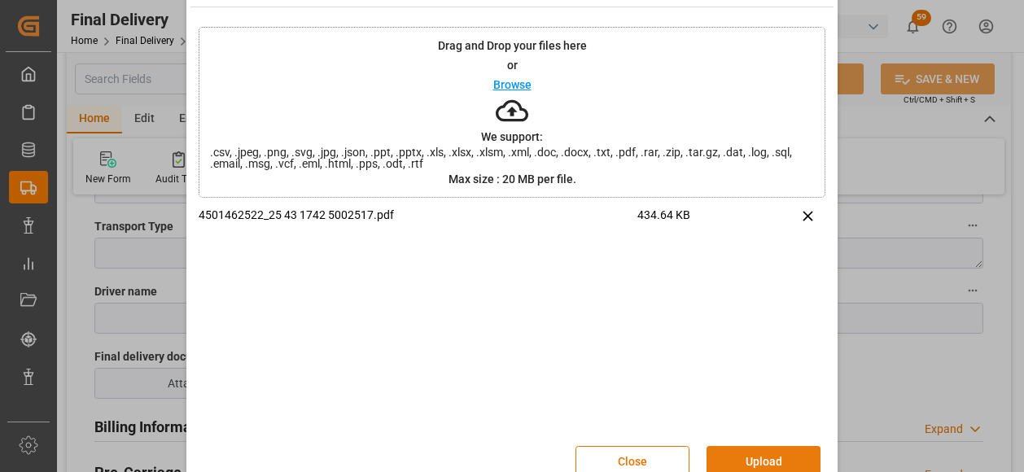
scroll to position [76, 0]
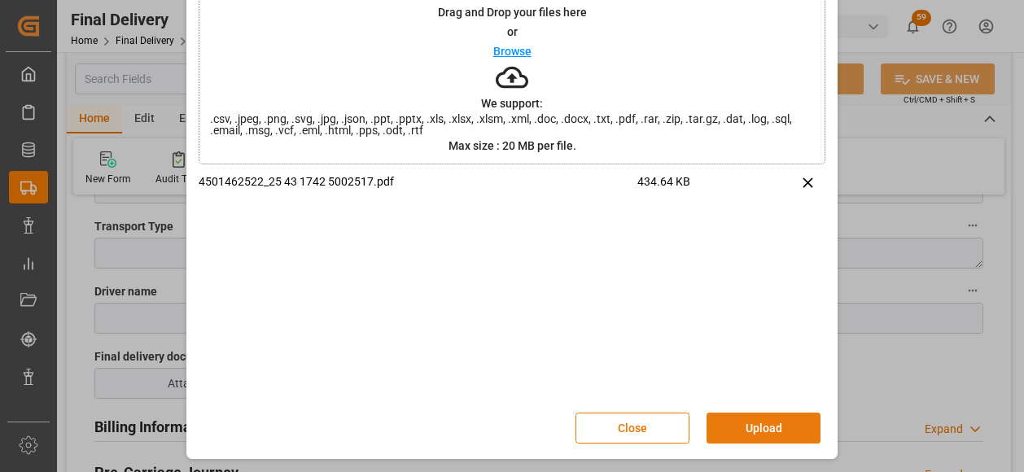
click at [755, 425] on button "Upload" at bounding box center [763, 428] width 114 height 31
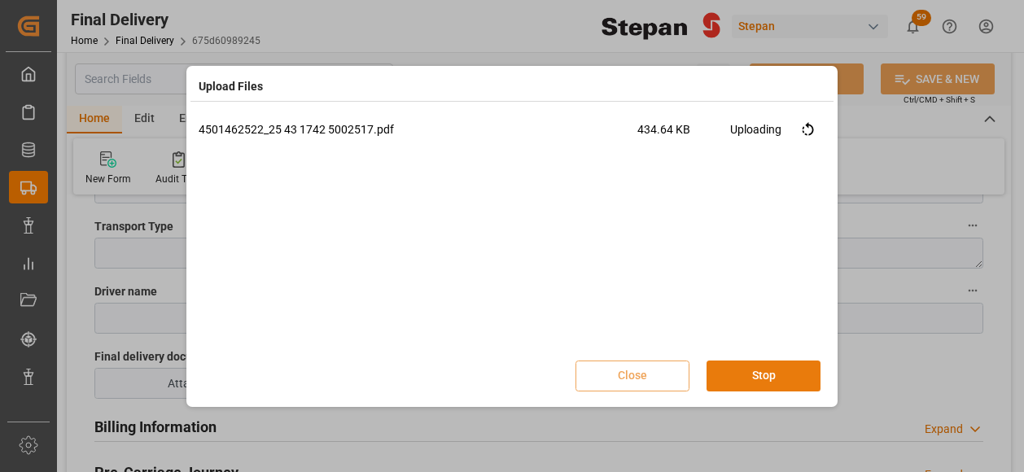
scroll to position [0, 0]
click at [744, 378] on button "Done" at bounding box center [763, 376] width 114 height 31
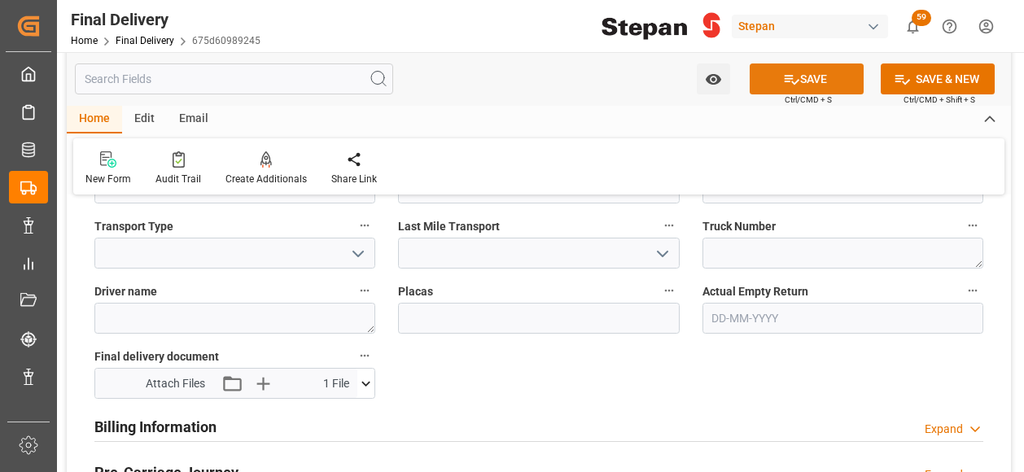
click at [801, 74] on button "SAVE" at bounding box center [806, 78] width 114 height 31
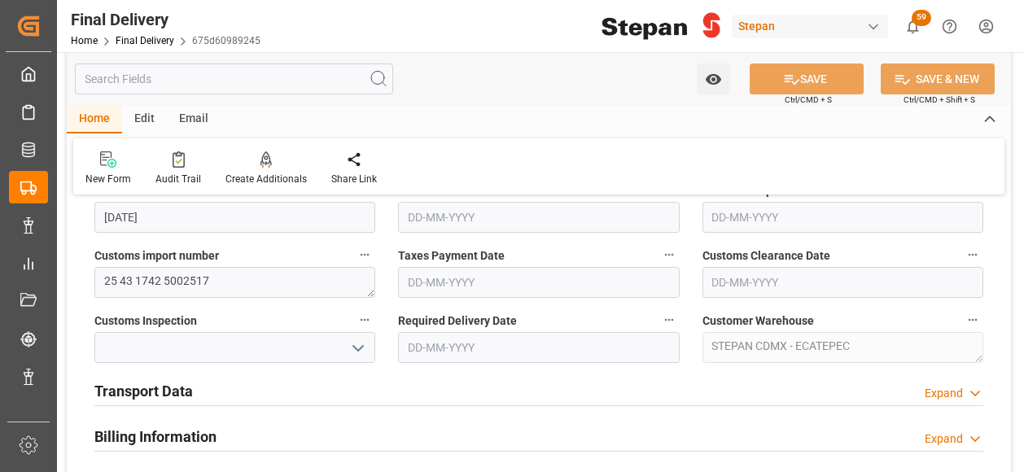
scroll to position [488, 0]
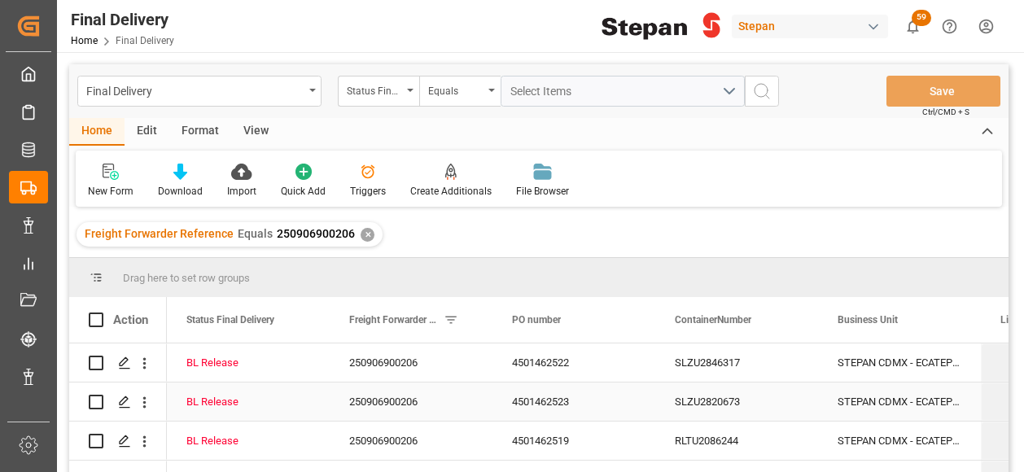
scroll to position [81, 0]
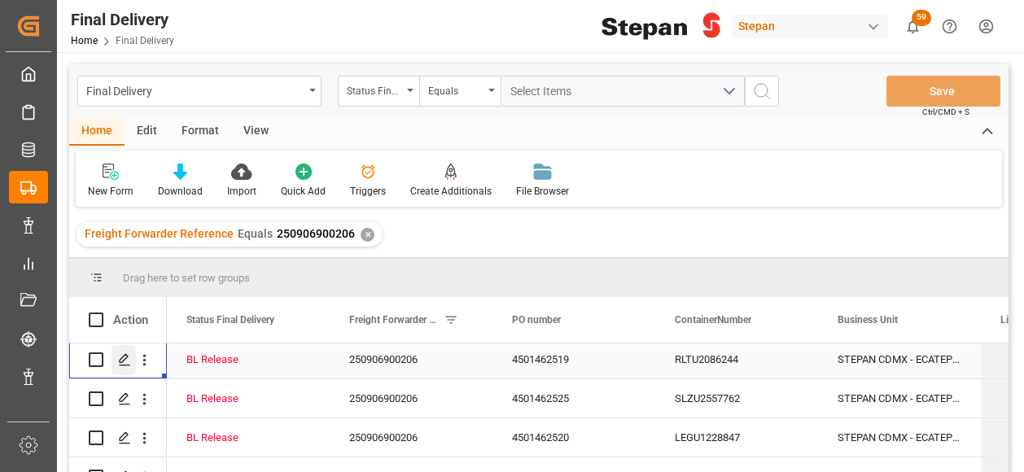
click at [121, 361] on icon "Press SPACE to select this row." at bounding box center [124, 359] width 13 height 13
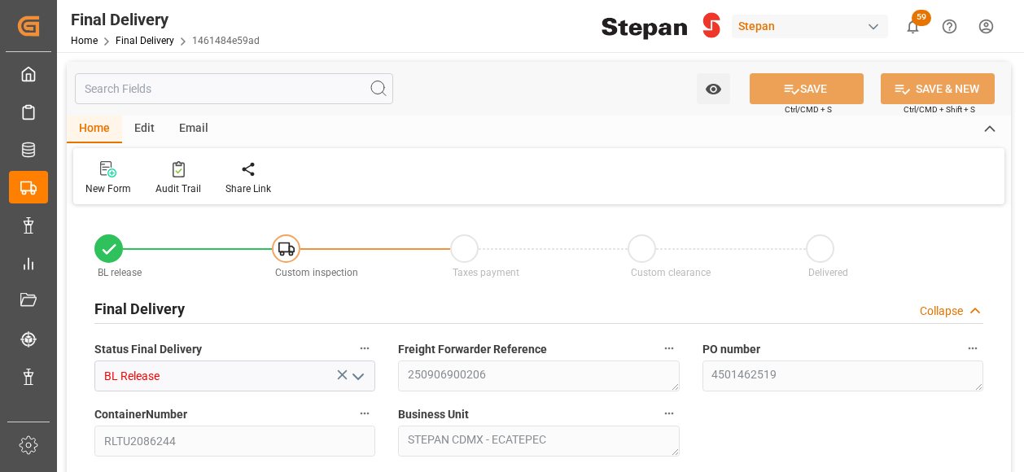
type input "[DATE]"
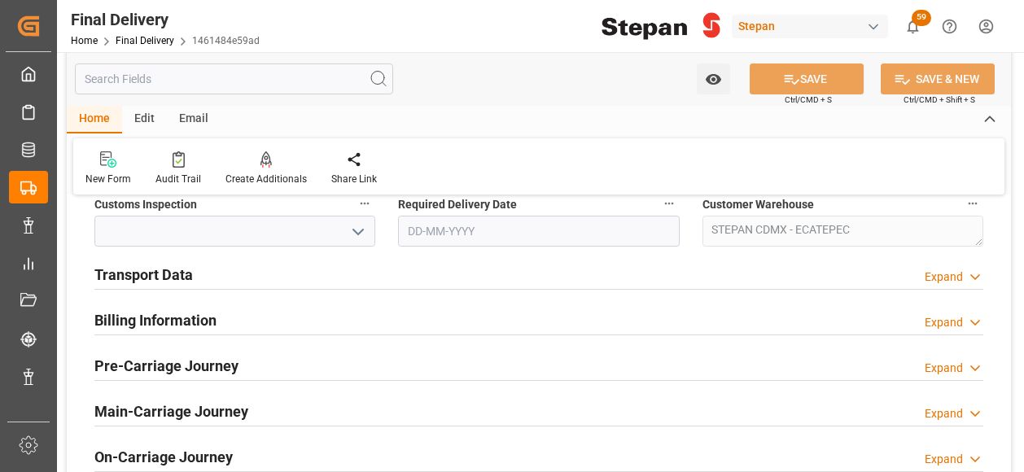
scroll to position [488, 0]
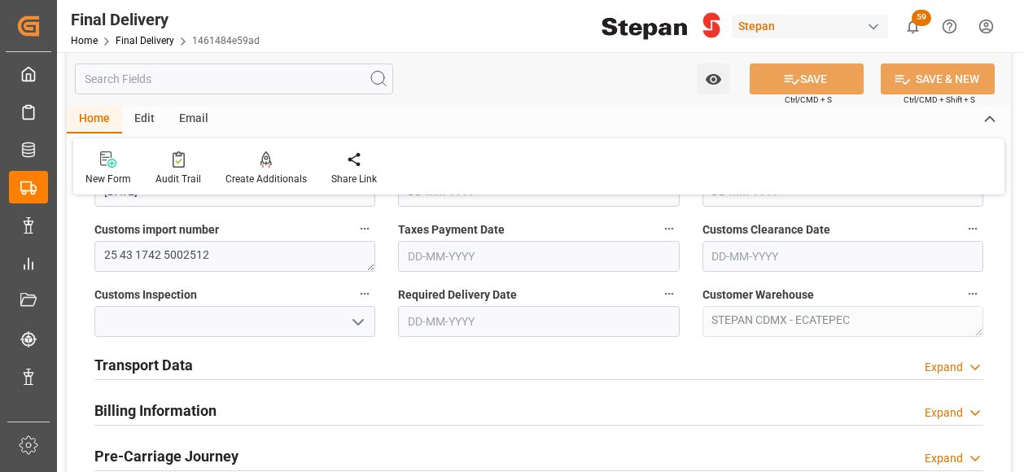
click at [147, 364] on h2 "Transport Data" at bounding box center [143, 365] width 98 height 22
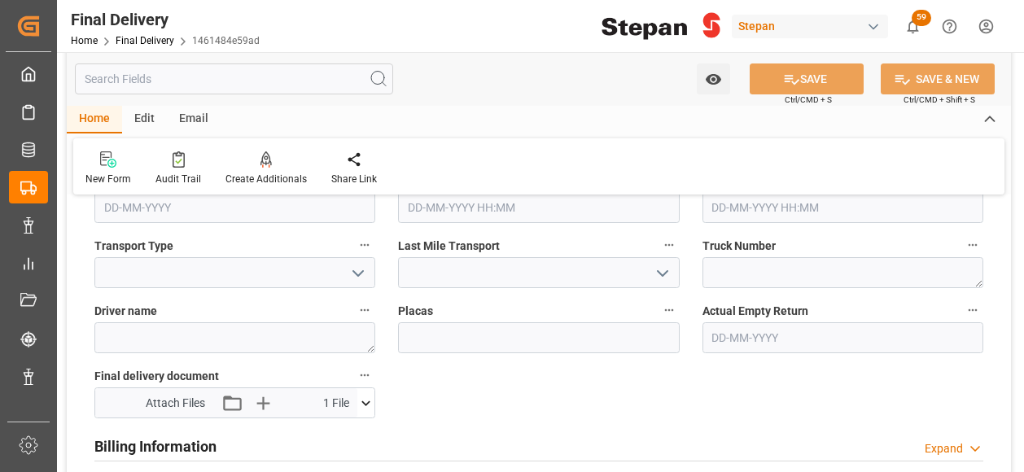
scroll to position [732, 0]
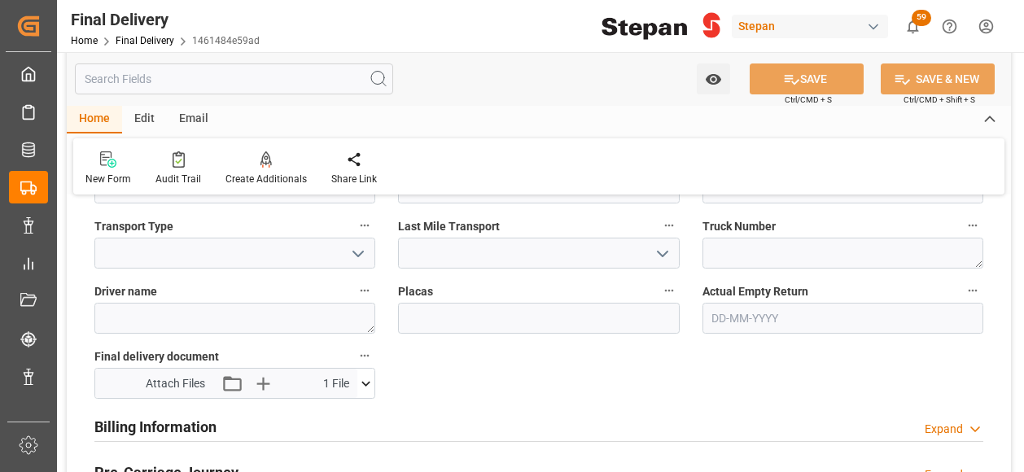
click at [369, 382] on icon at bounding box center [365, 383] width 17 height 17
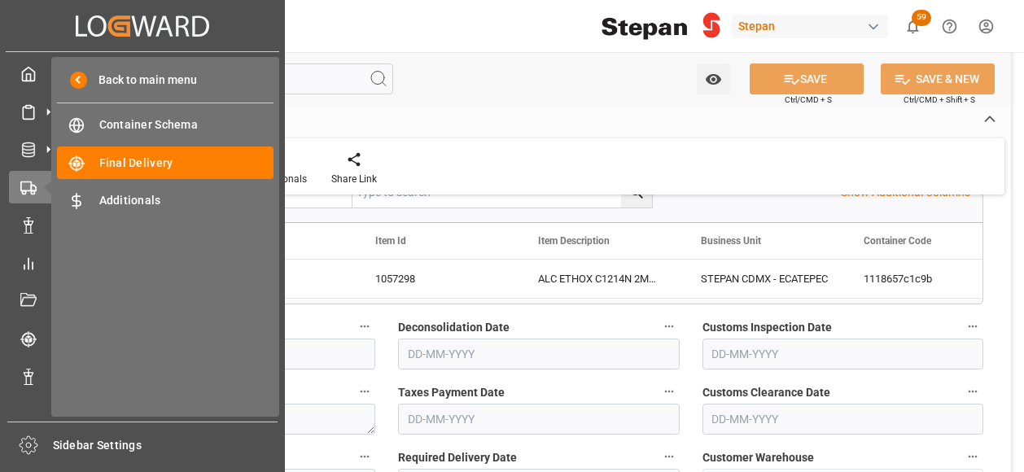
scroll to position [81, 0]
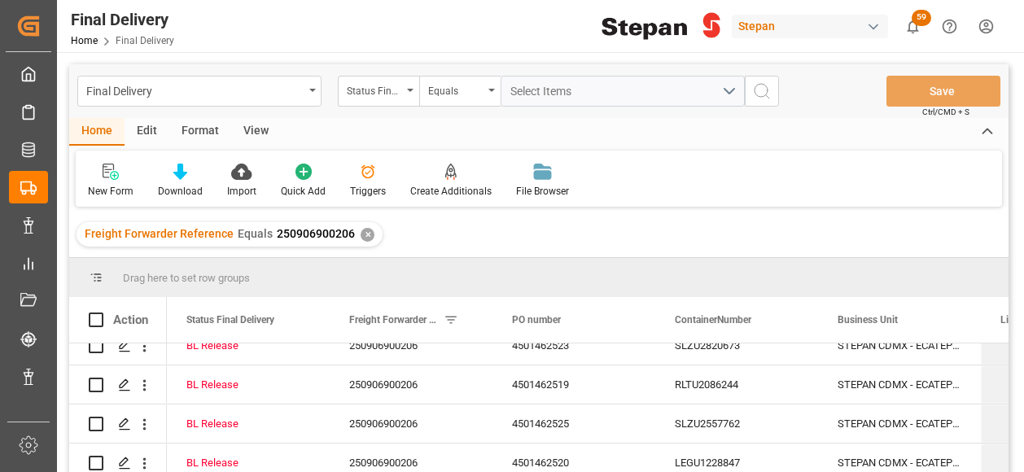
scroll to position [81, 0]
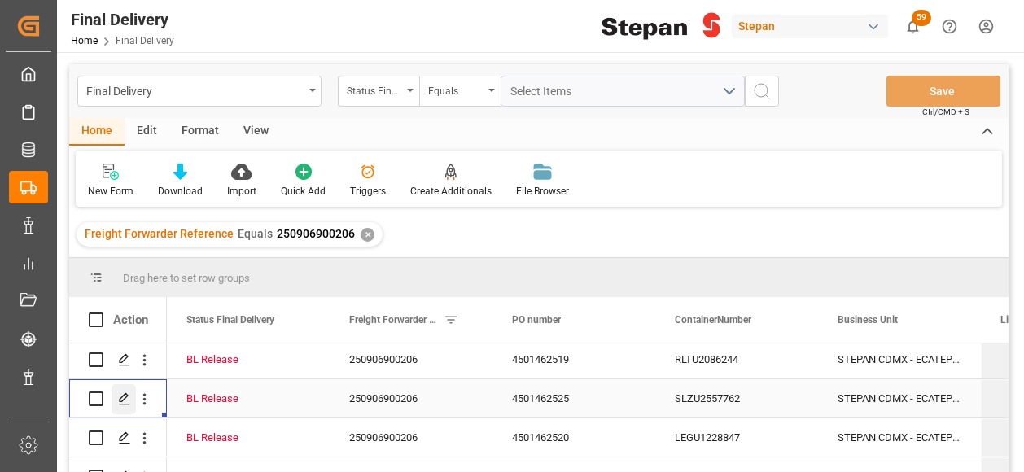
click at [119, 394] on icon "Press SPACE to select this row." at bounding box center [124, 398] width 13 height 13
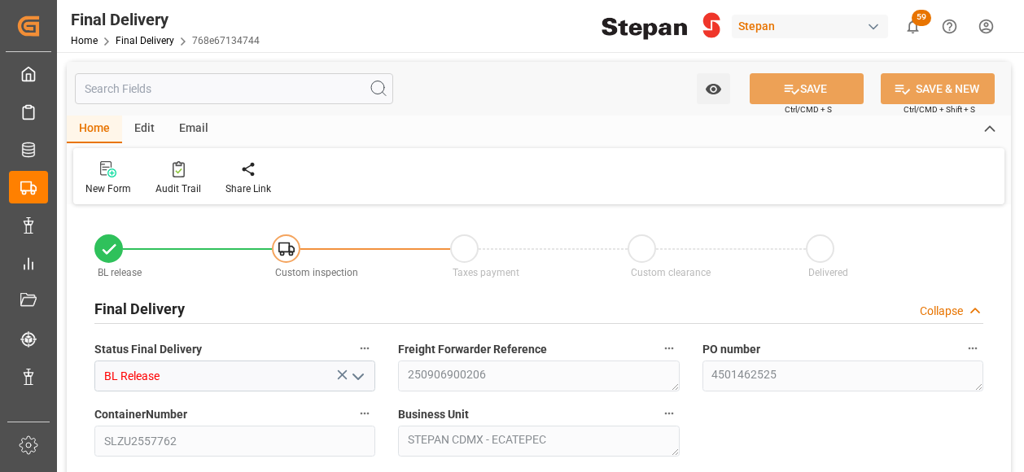
type input "[DATE]"
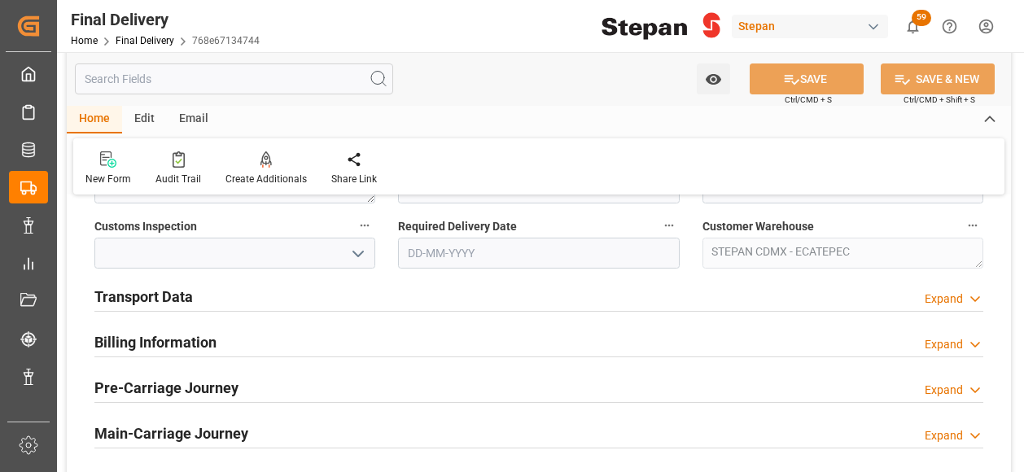
scroll to position [570, 0]
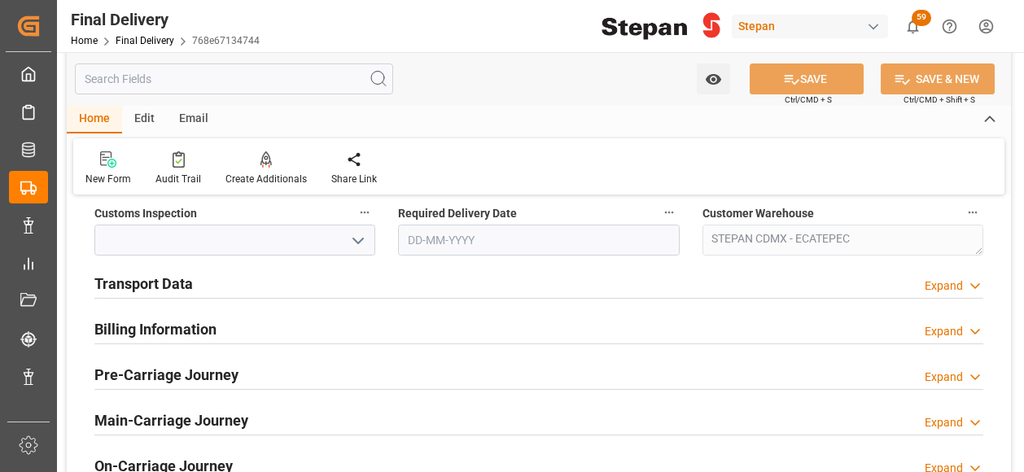
click at [148, 273] on h2 "Transport Data" at bounding box center [143, 284] width 98 height 22
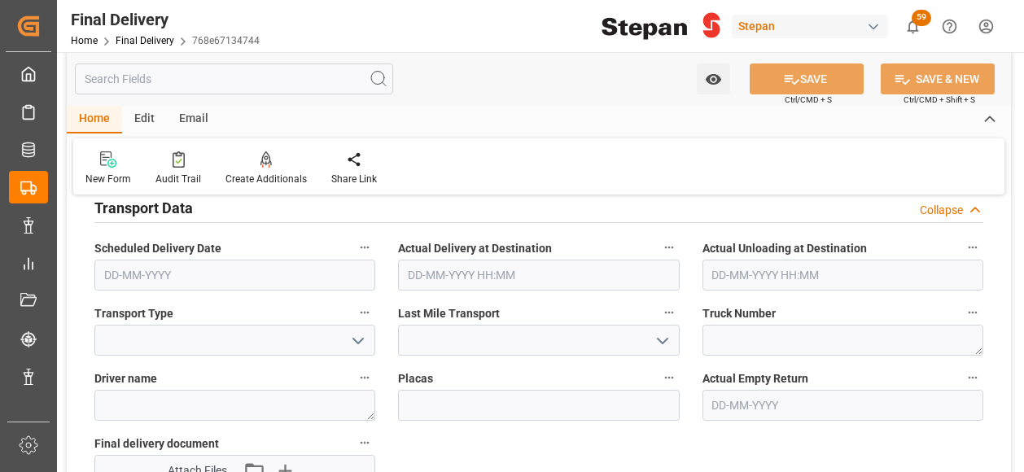
scroll to position [732, 0]
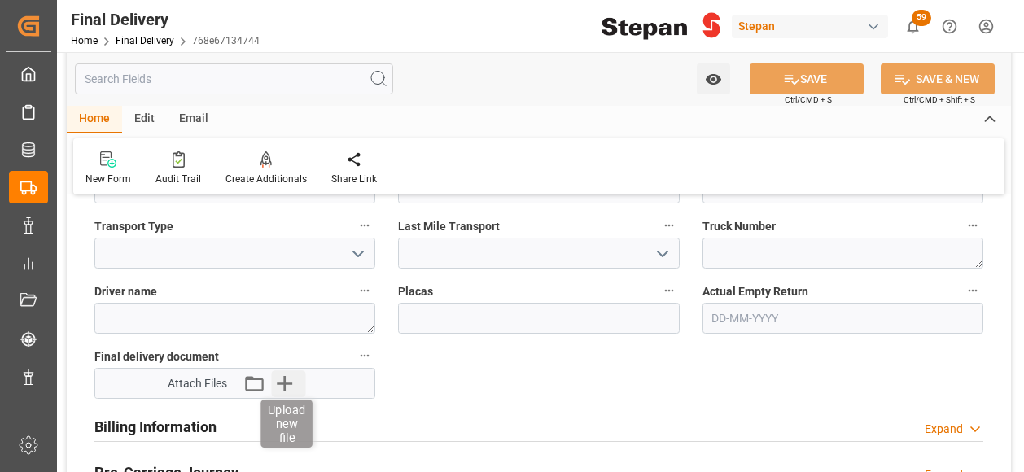
click at [287, 380] on icon "button" at bounding box center [284, 383] width 26 height 26
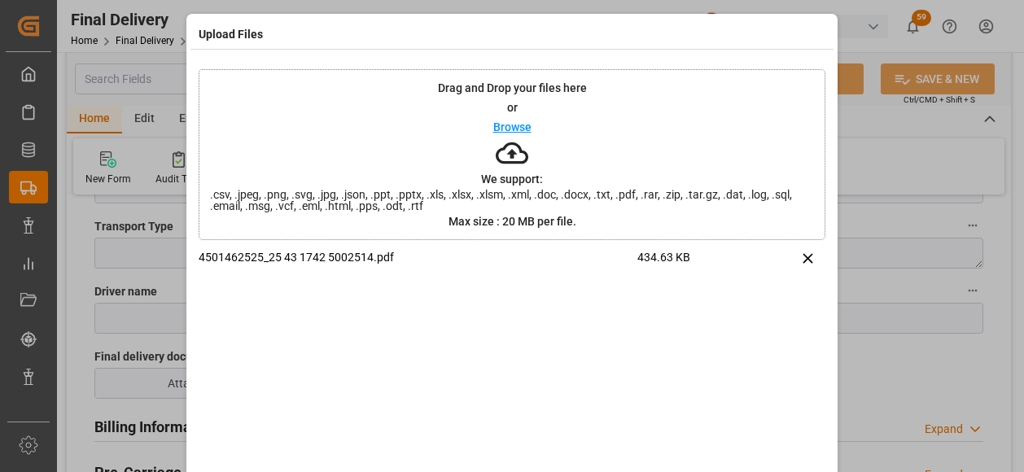
scroll to position [76, 0]
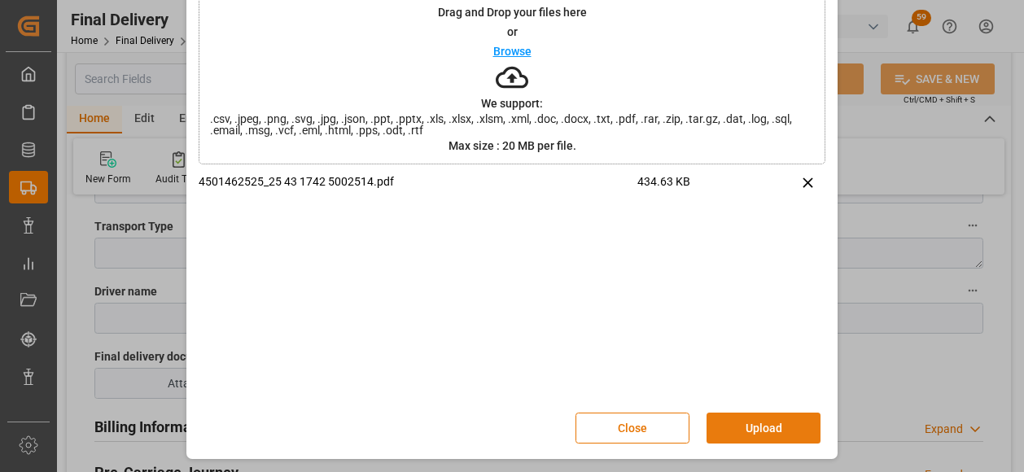
click at [763, 422] on button "Upload" at bounding box center [763, 428] width 114 height 31
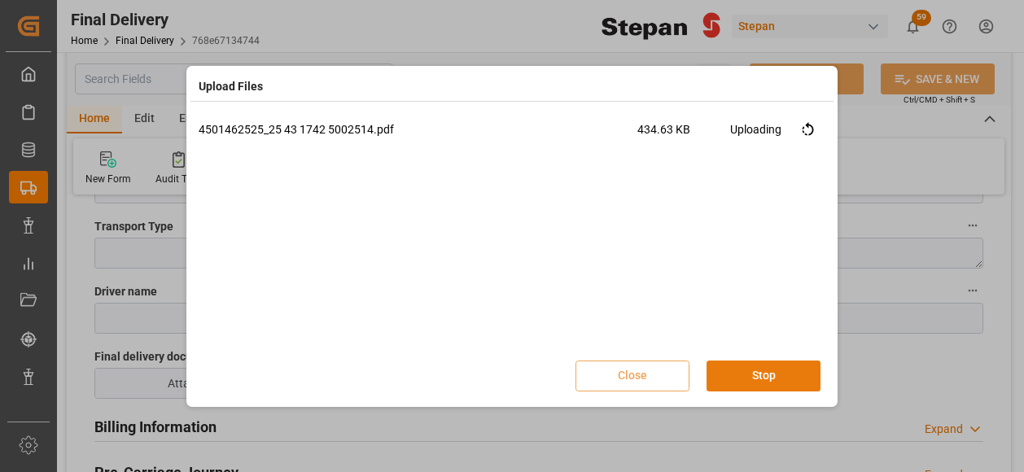
scroll to position [0, 0]
click at [780, 375] on button "Done" at bounding box center [763, 376] width 114 height 31
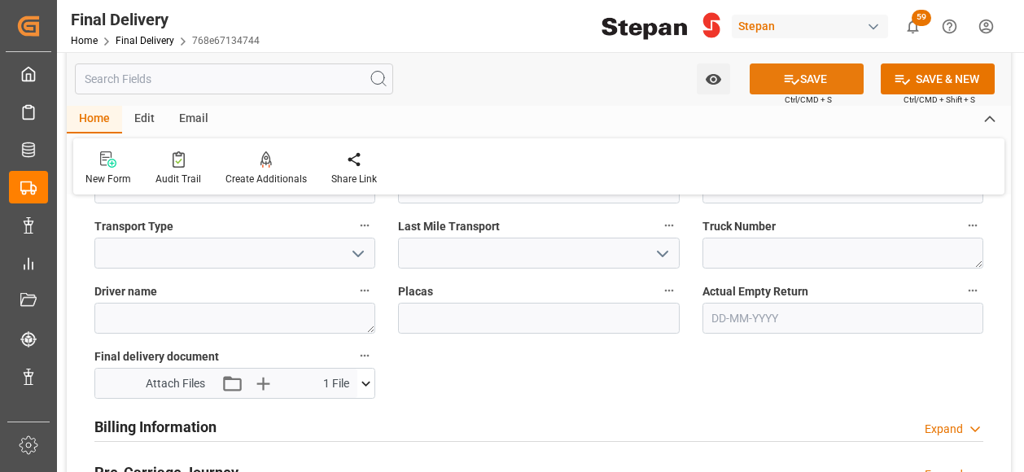
click at [793, 80] on icon at bounding box center [791, 79] width 17 height 17
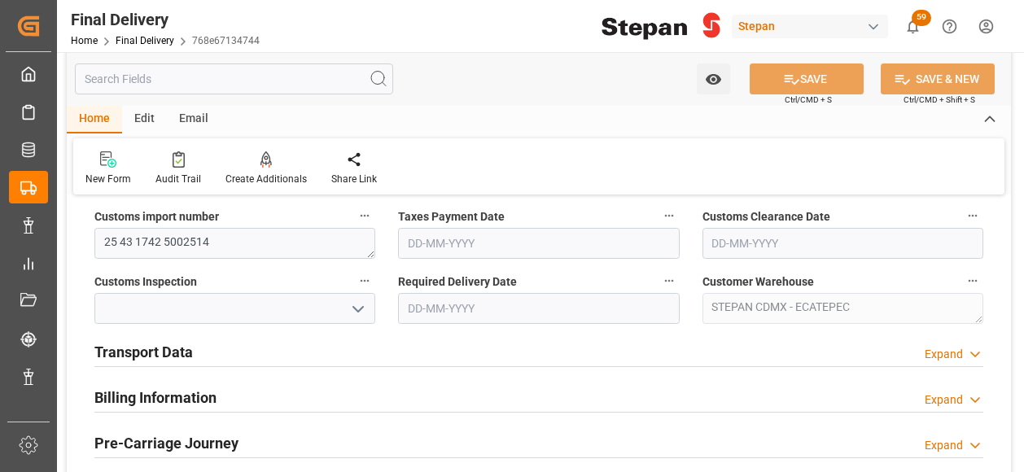
scroll to position [488, 0]
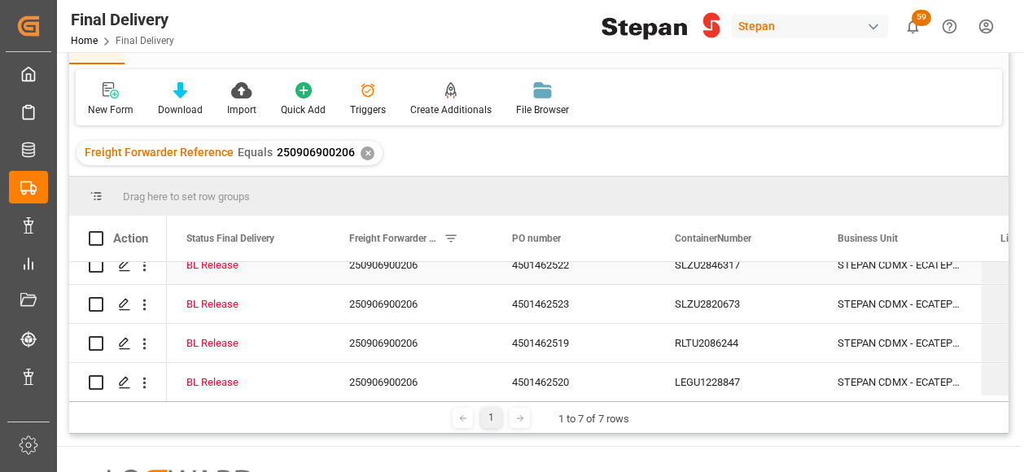
scroll to position [81, 0]
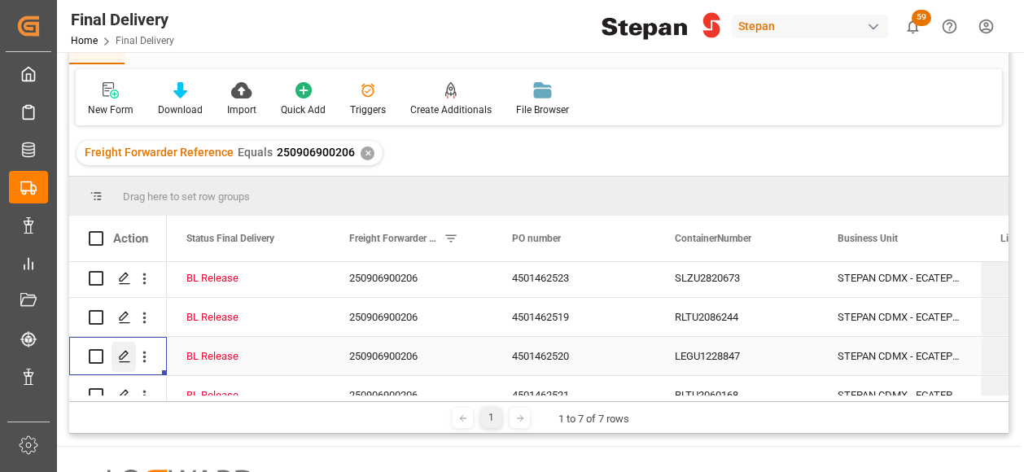
click at [118, 355] on icon "Press SPACE to select this row." at bounding box center [124, 356] width 13 height 13
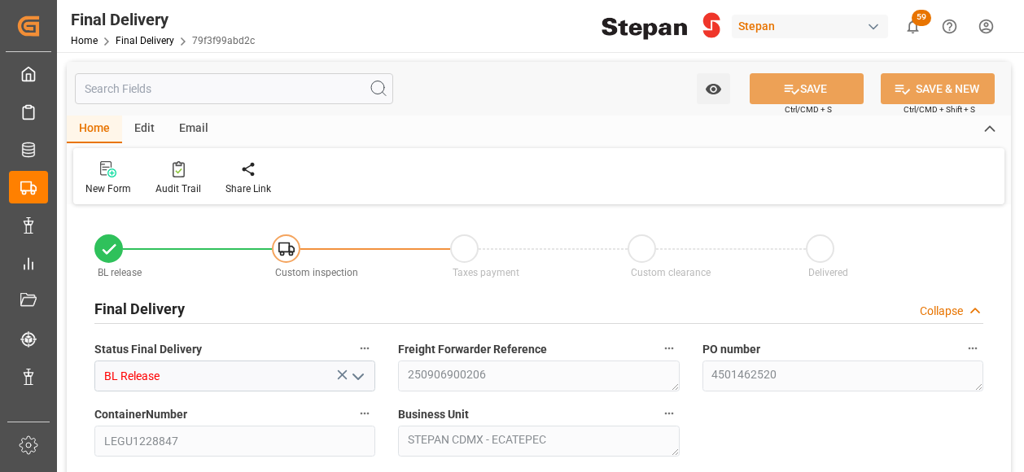
type input "[DATE]"
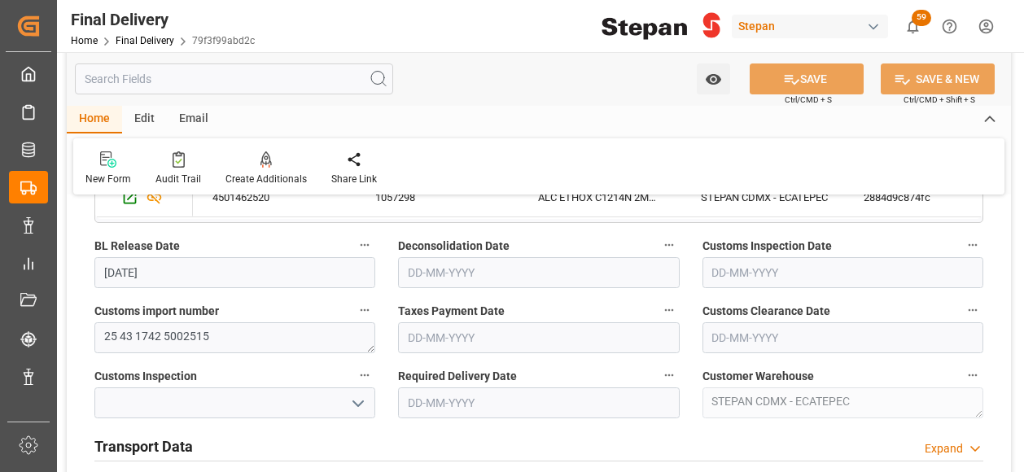
scroll to position [570, 0]
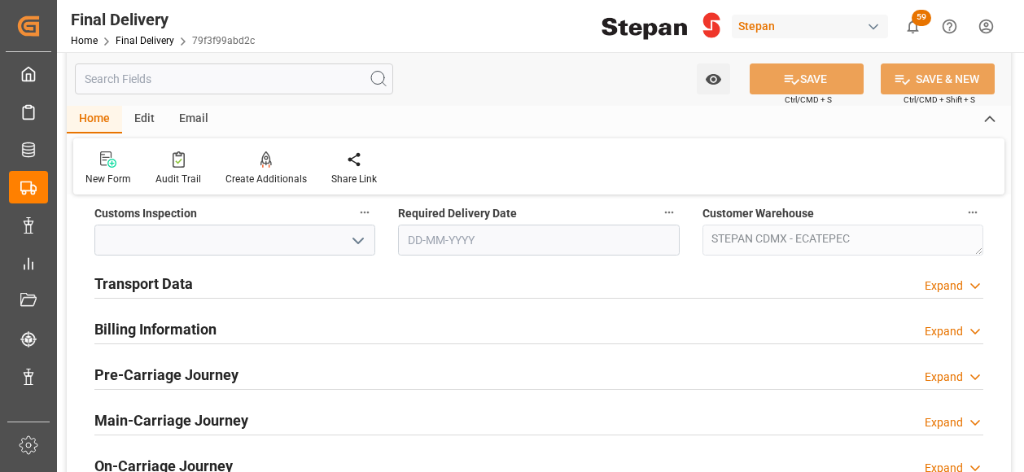
click at [159, 281] on h2 "Transport Data" at bounding box center [143, 284] width 98 height 22
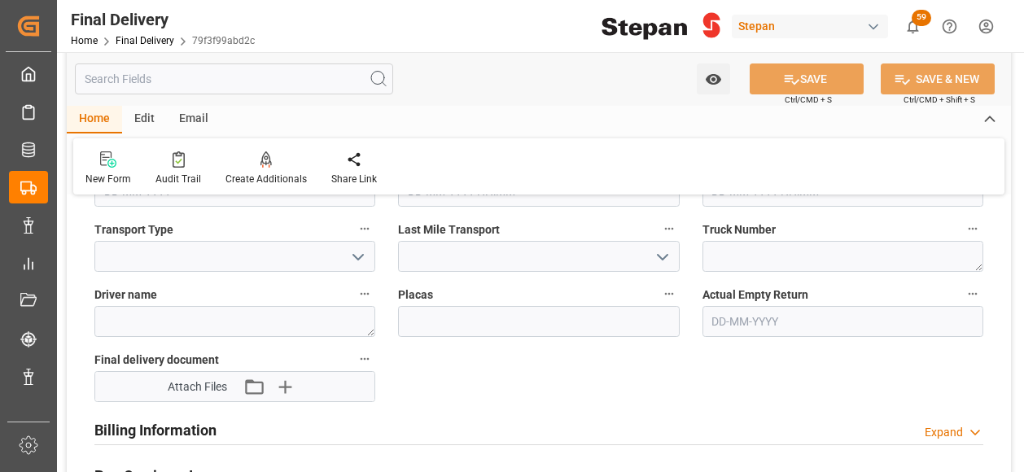
scroll to position [732, 0]
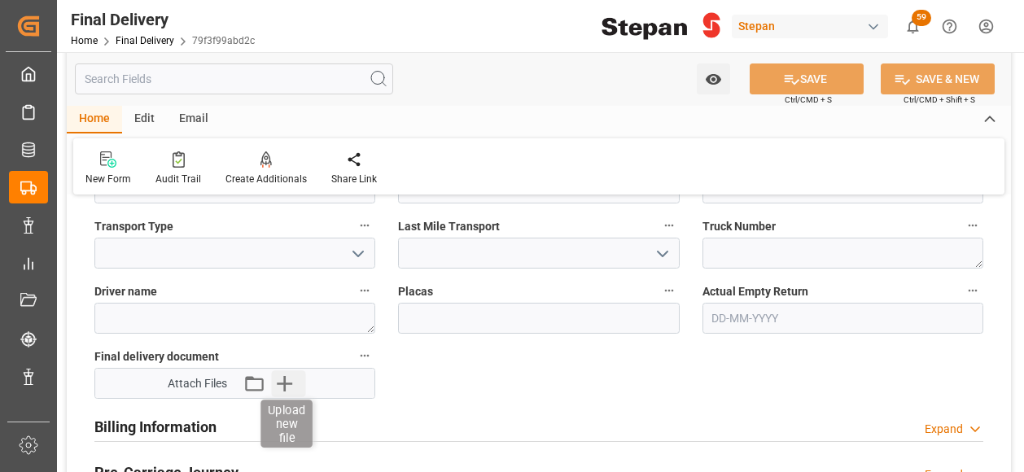
click at [282, 382] on icon "button" at bounding box center [284, 383] width 15 height 15
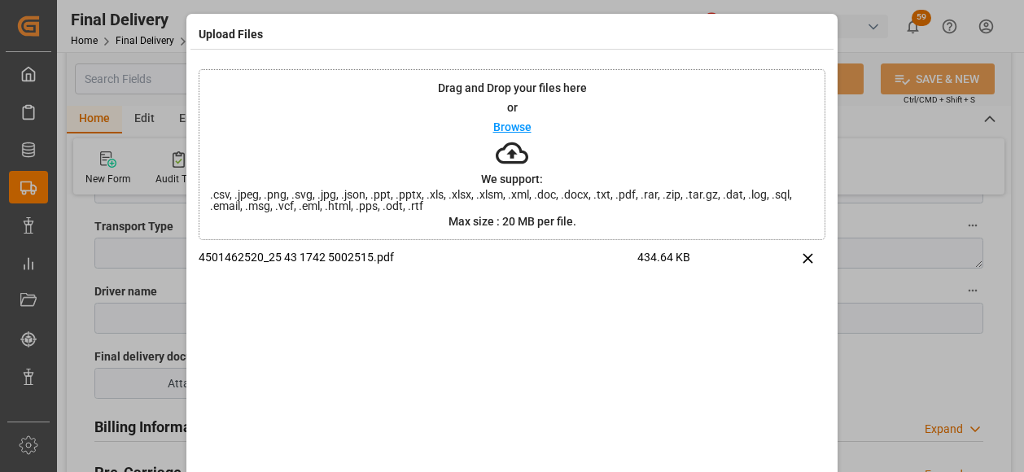
scroll to position [76, 0]
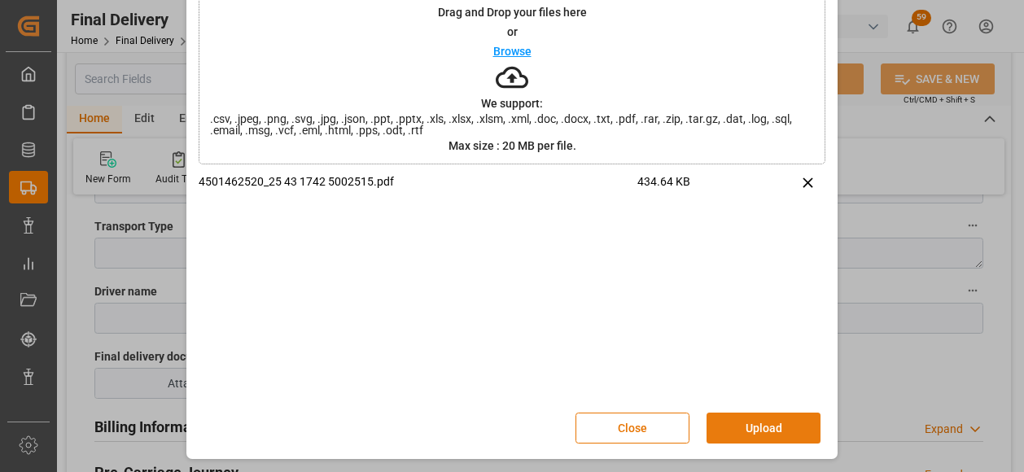
click at [760, 428] on button "Upload" at bounding box center [763, 428] width 114 height 31
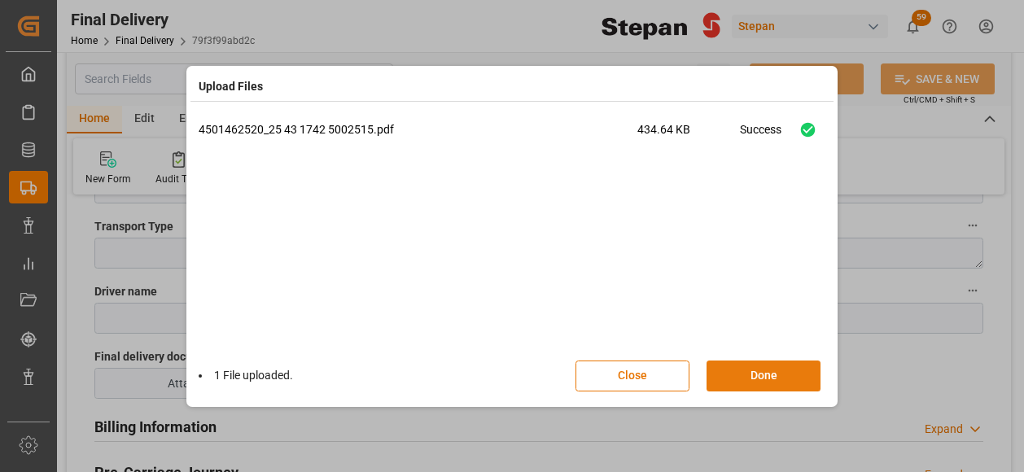
click at [767, 379] on button "Done" at bounding box center [763, 376] width 114 height 31
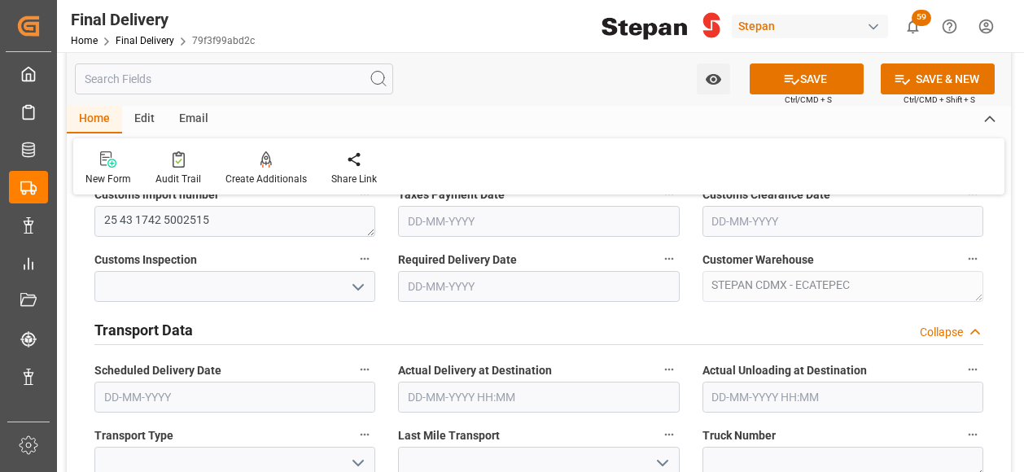
scroll to position [570, 0]
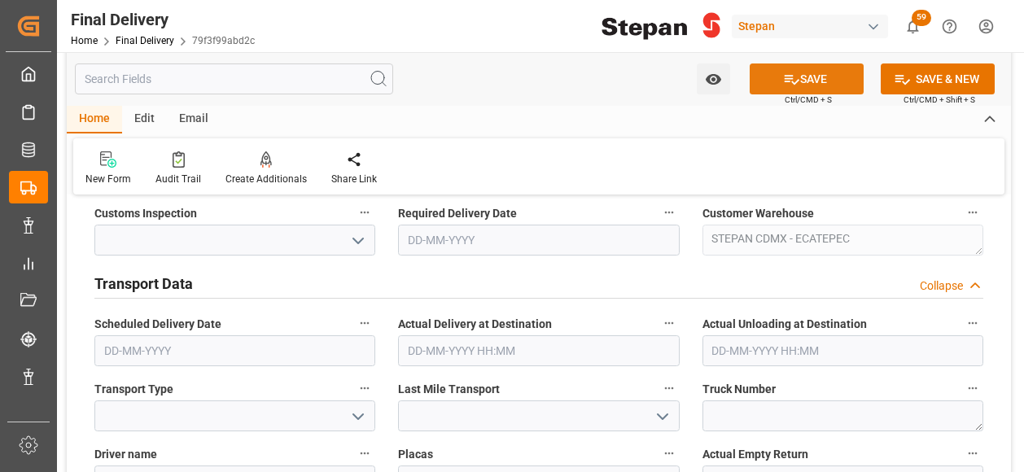
click at [802, 77] on button "SAVE" at bounding box center [806, 78] width 114 height 31
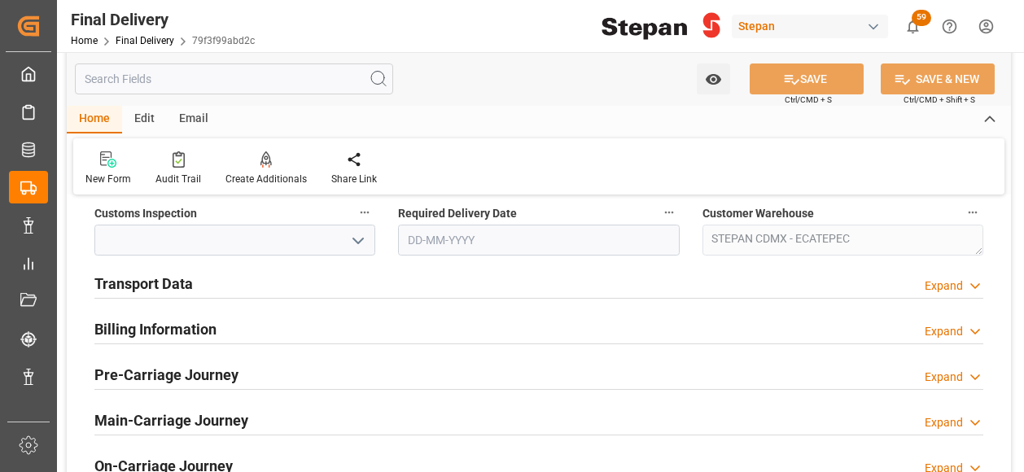
scroll to position [488, 0]
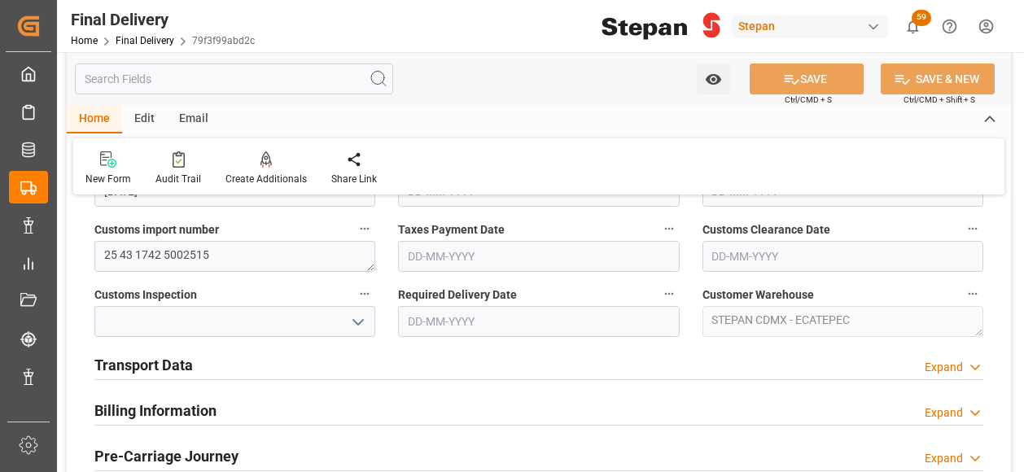
click at [187, 362] on h2 "Transport Data" at bounding box center [143, 365] width 98 height 22
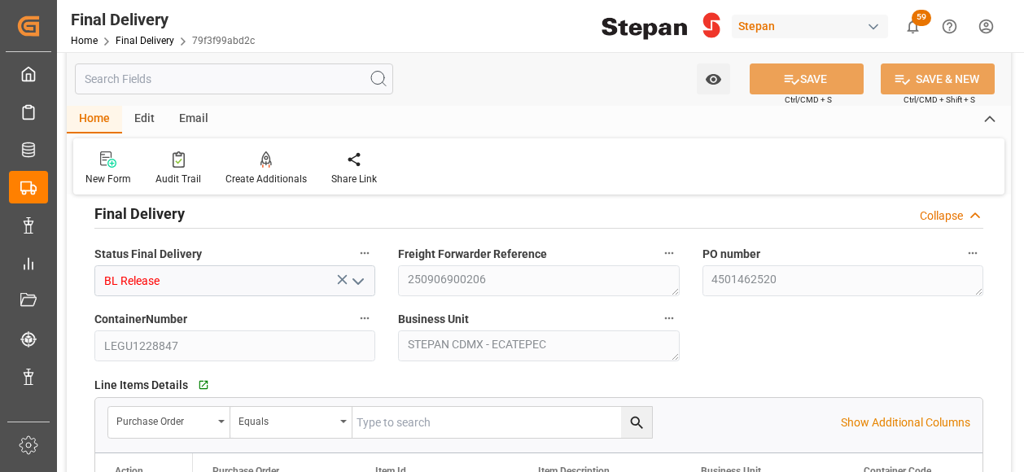
scroll to position [81, 0]
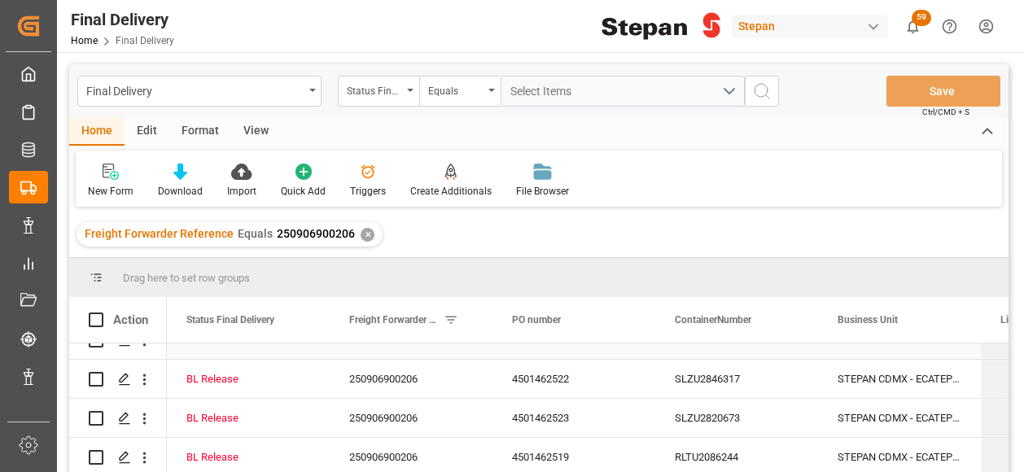
scroll to position [145, 0]
click at [120, 374] on polygon "Press SPACE to select this row." at bounding box center [124, 378] width 8 height 8
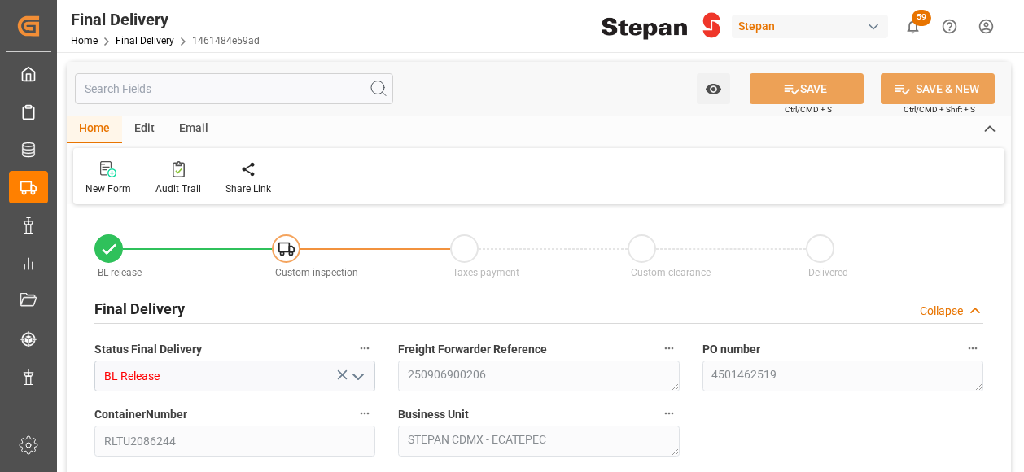
type input "[DATE]"
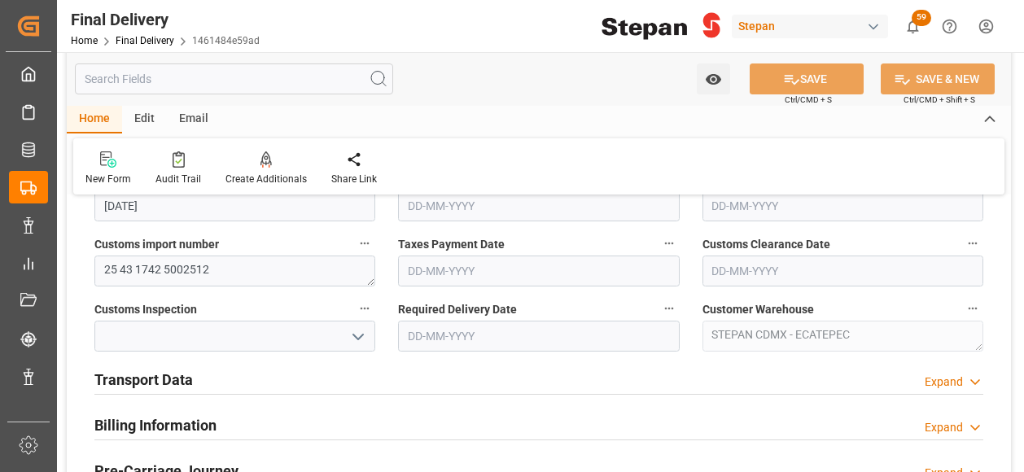
scroll to position [488, 0]
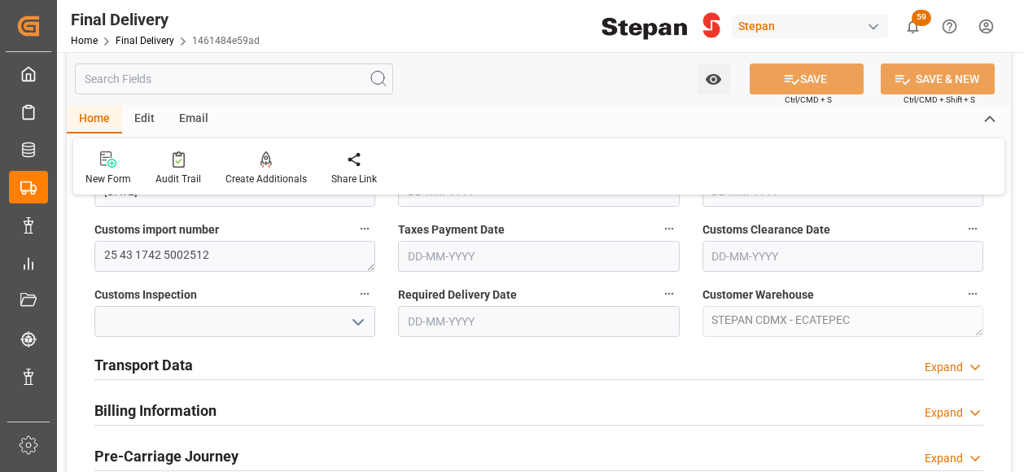
click at [174, 367] on h2 "Transport Data" at bounding box center [143, 365] width 98 height 22
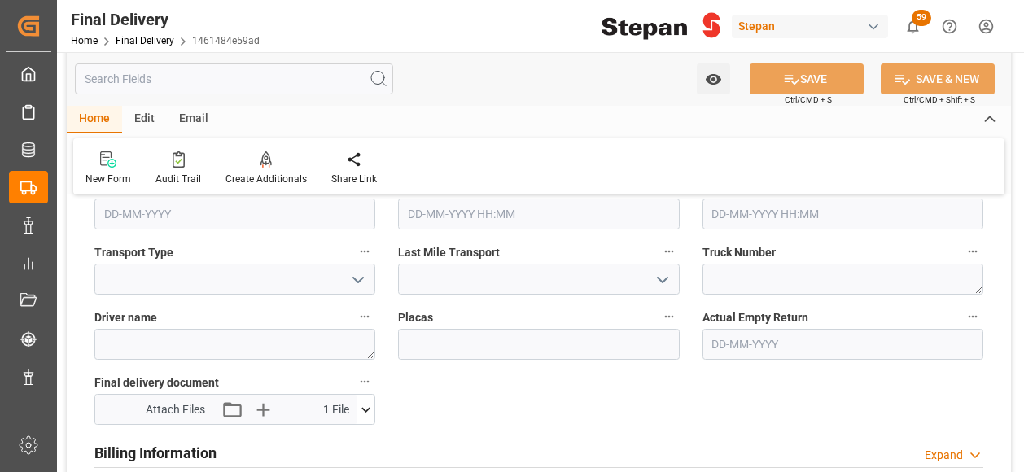
scroll to position [732, 0]
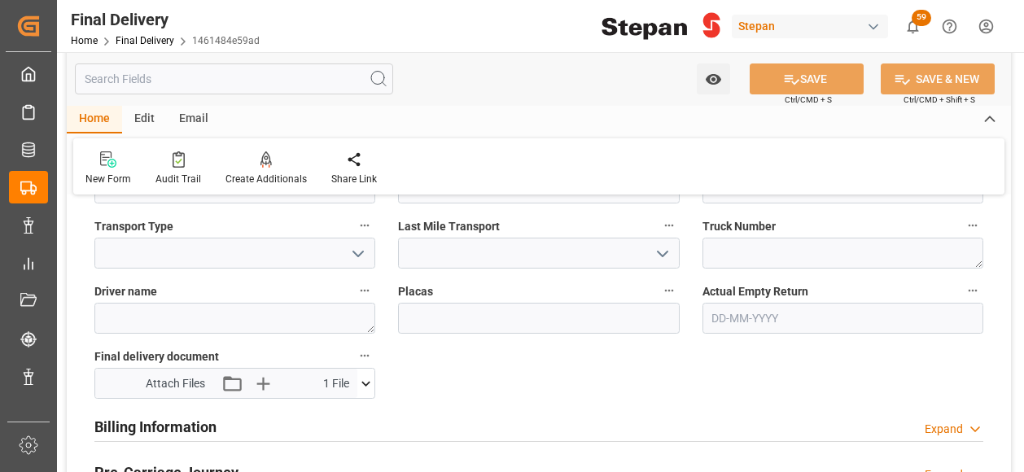
click at [368, 387] on icon at bounding box center [365, 383] width 17 height 17
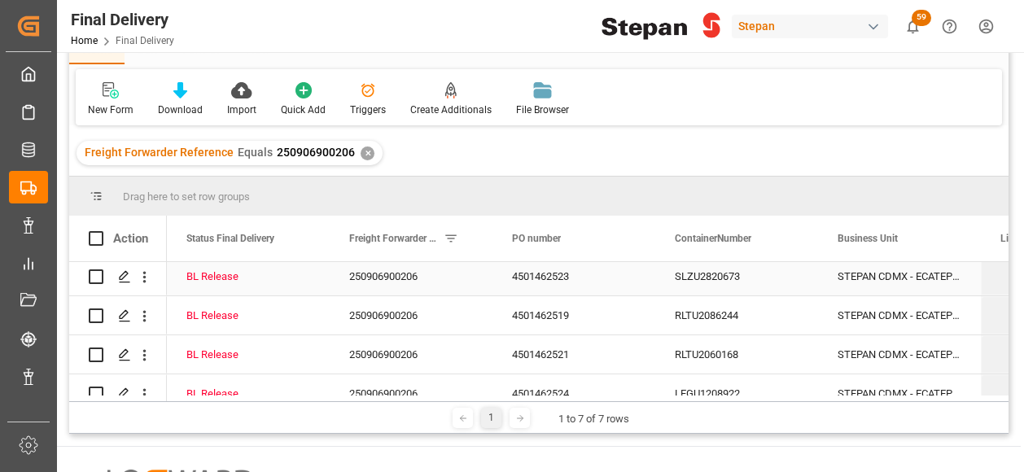
scroll to position [145, 0]
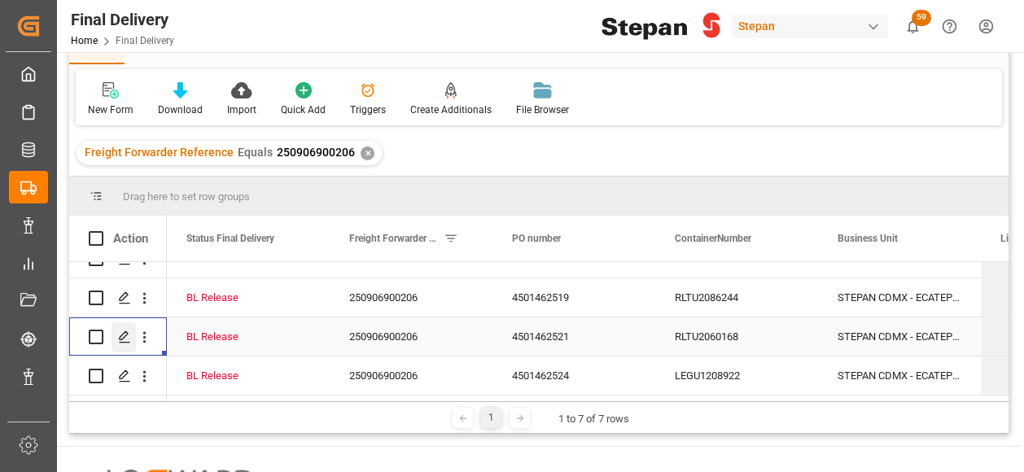
click at [120, 333] on icon "Press SPACE to select this row." at bounding box center [124, 336] width 13 height 13
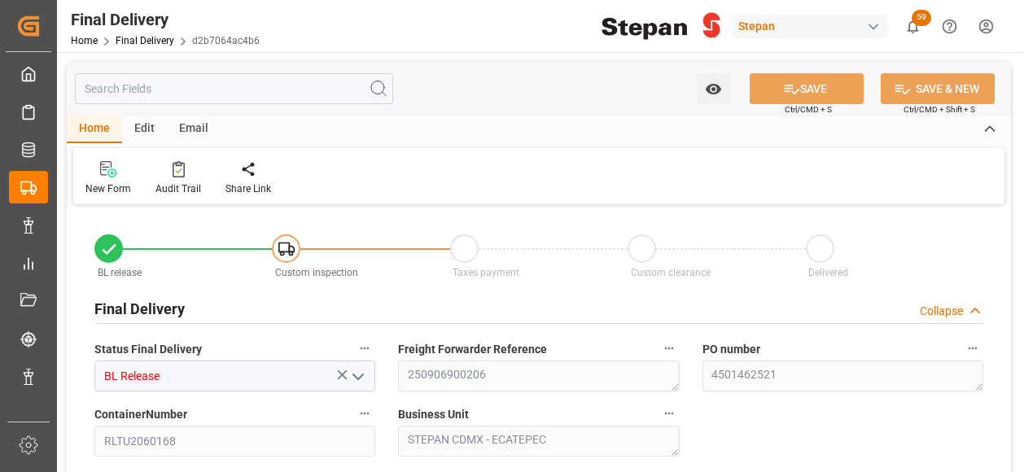
type input "[DATE]"
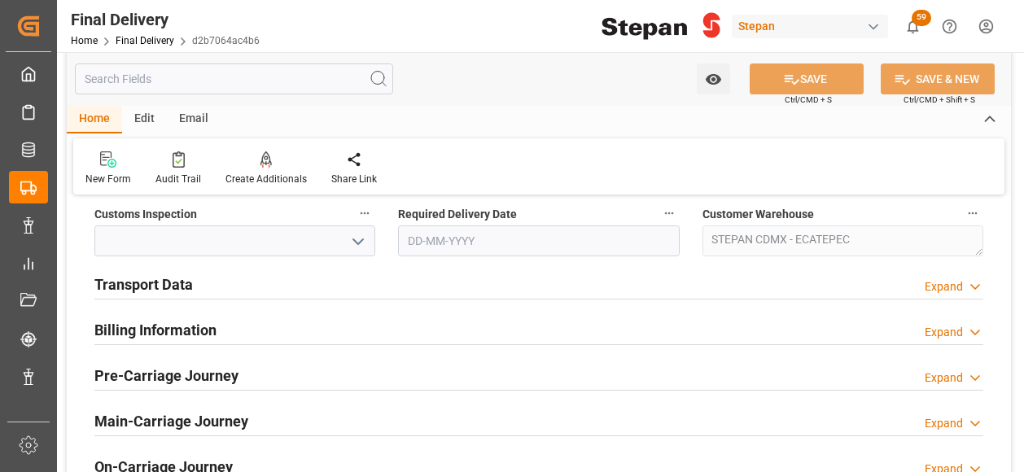
scroll to position [570, 0]
click at [171, 277] on h2 "Transport Data" at bounding box center [143, 284] width 98 height 22
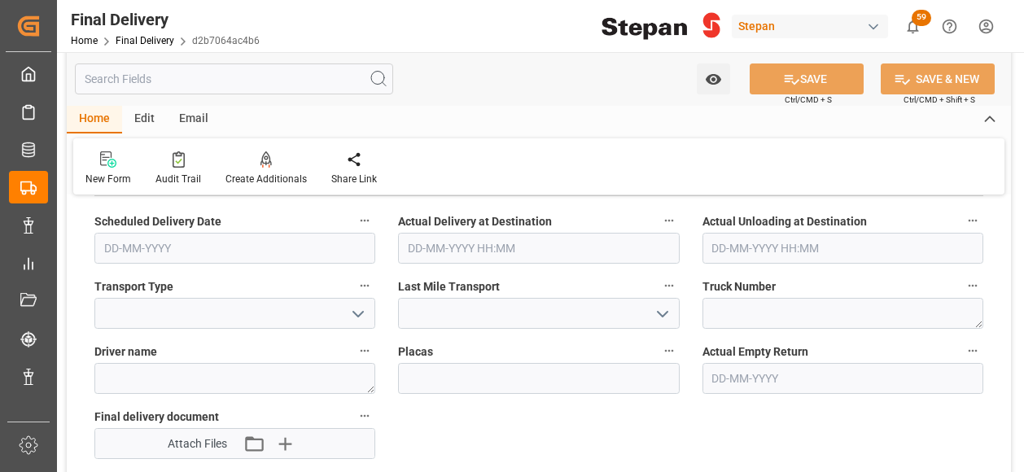
scroll to position [732, 0]
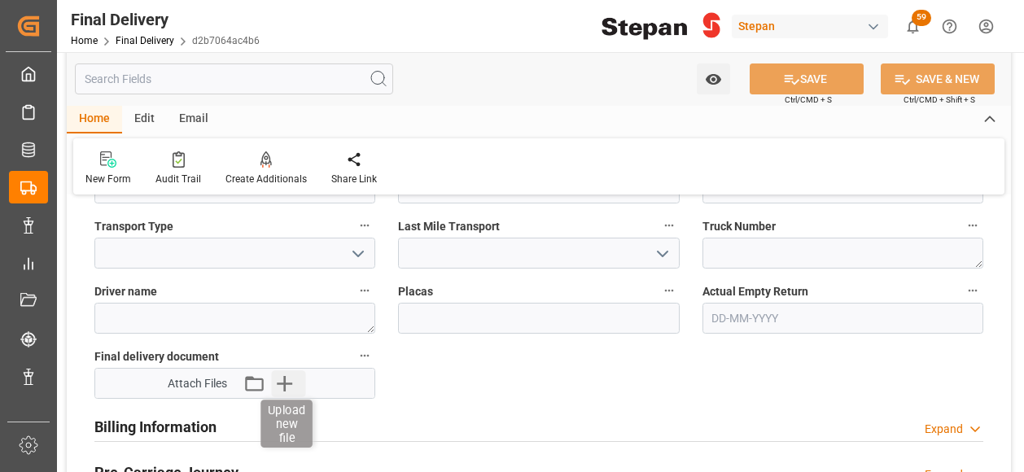
click at [286, 374] on icon "button" at bounding box center [284, 383] width 26 height 26
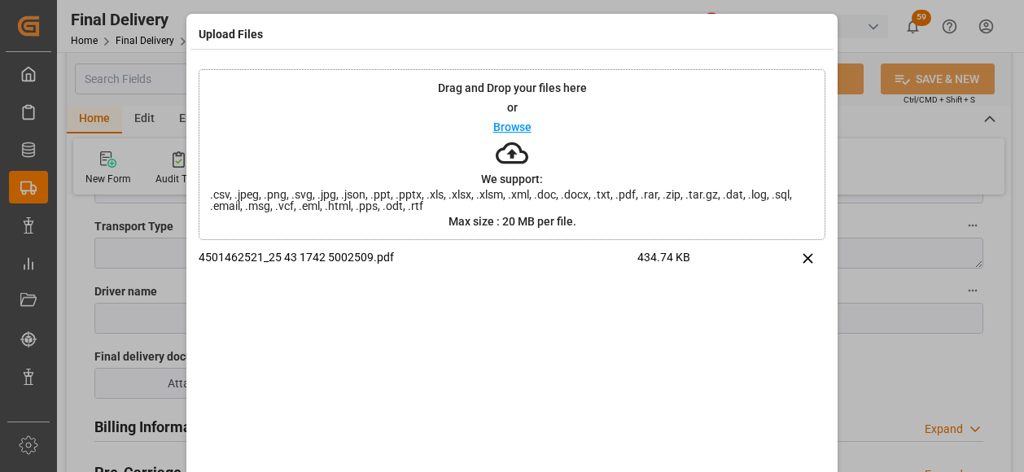
scroll to position [76, 0]
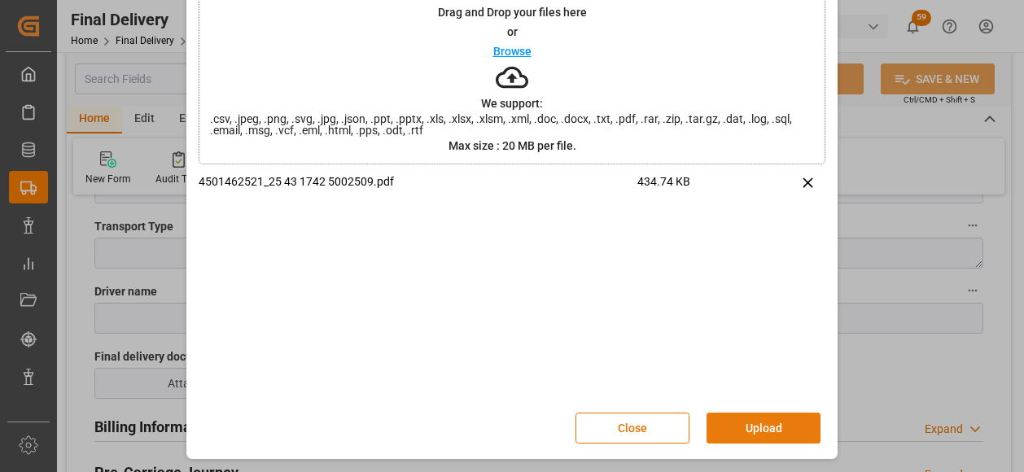
click at [750, 427] on button "Upload" at bounding box center [763, 428] width 114 height 31
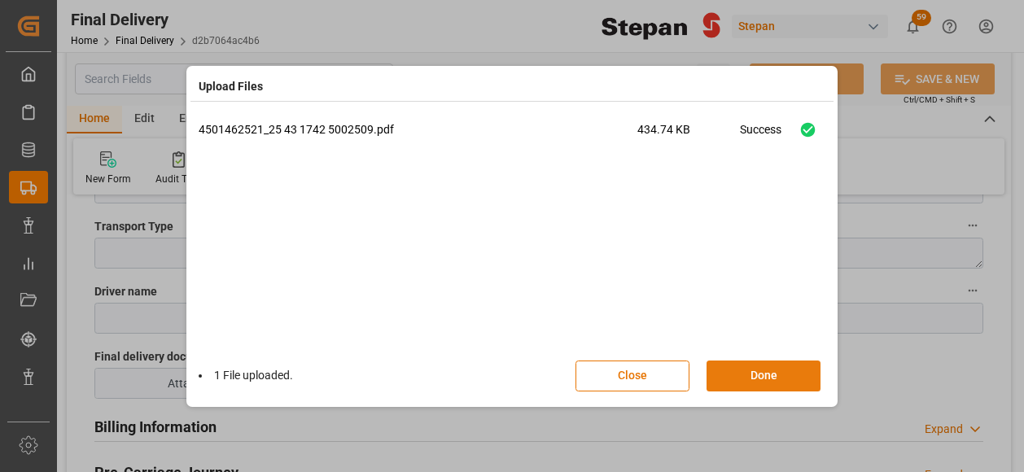
click at [777, 376] on button "Done" at bounding box center [763, 376] width 114 height 31
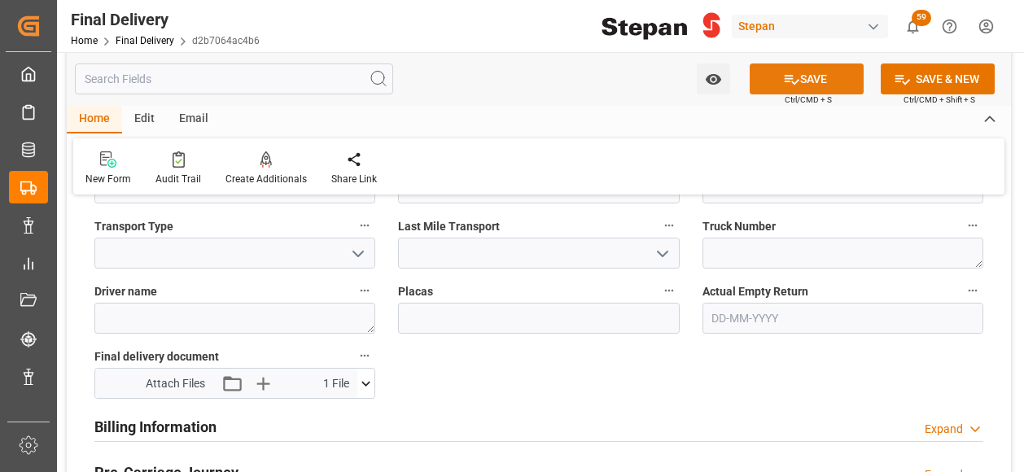
click at [804, 83] on button "SAVE" at bounding box center [806, 78] width 114 height 31
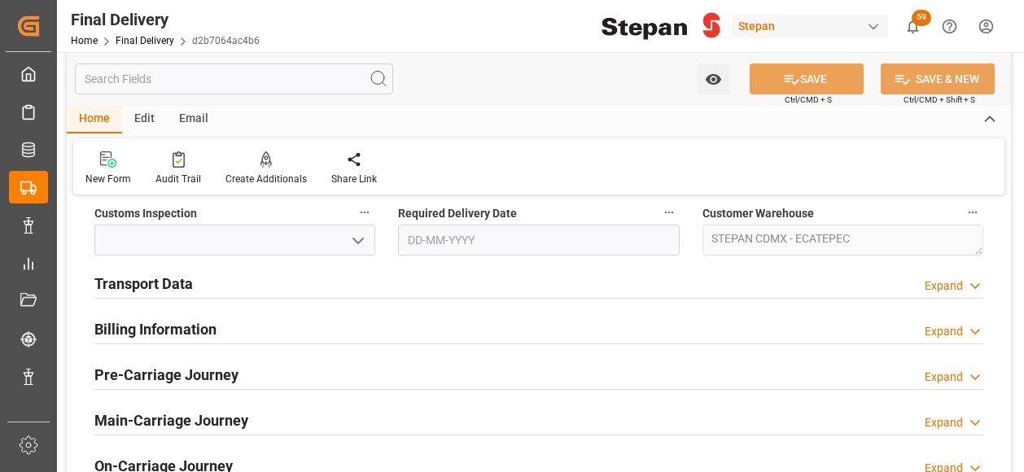
scroll to position [488, 0]
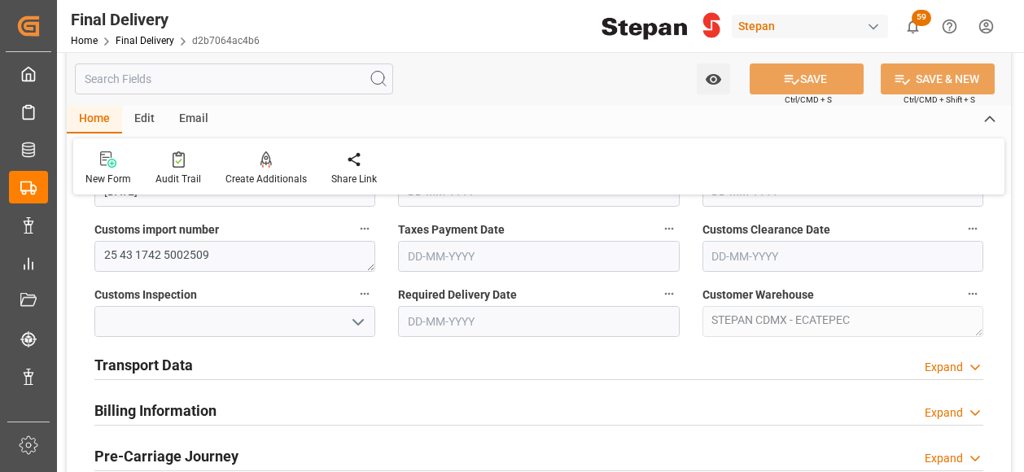
click at [155, 357] on h2 "Transport Data" at bounding box center [143, 365] width 98 height 22
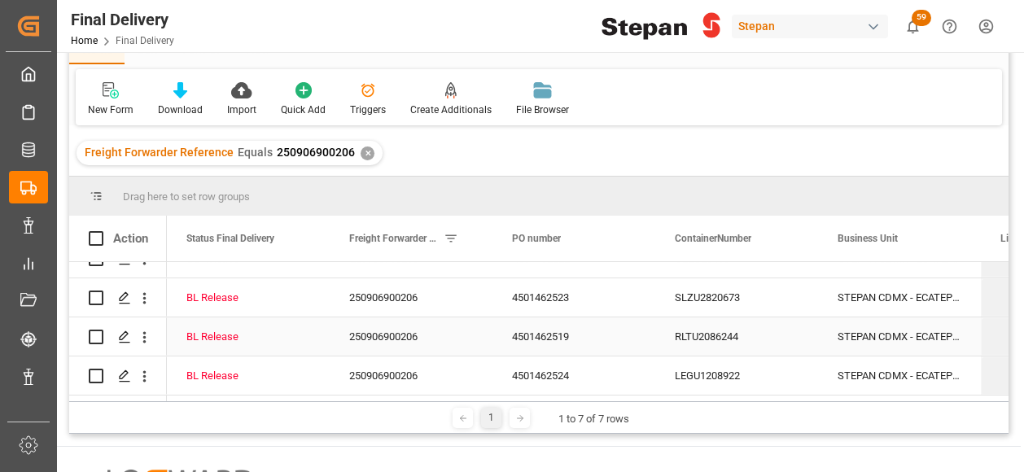
scroll to position [163, 0]
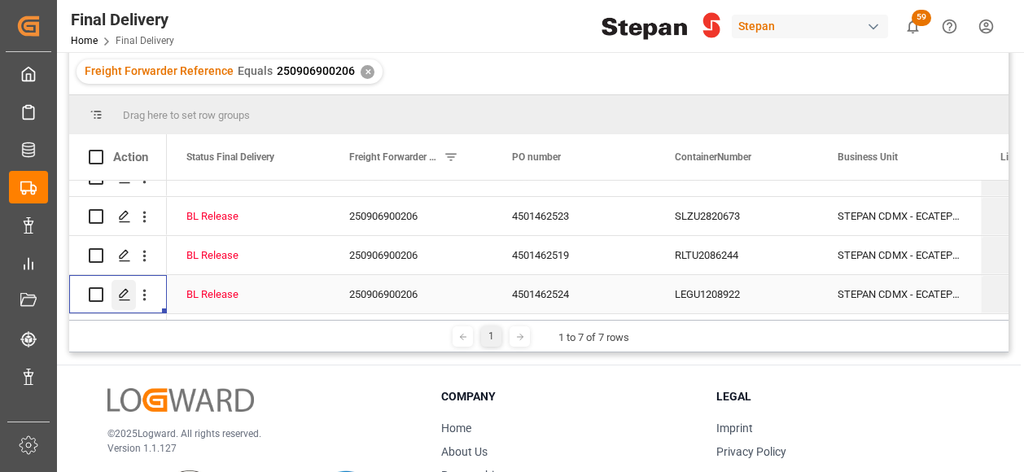
click at [125, 288] on icon "Press SPACE to select this row." at bounding box center [124, 294] width 13 height 13
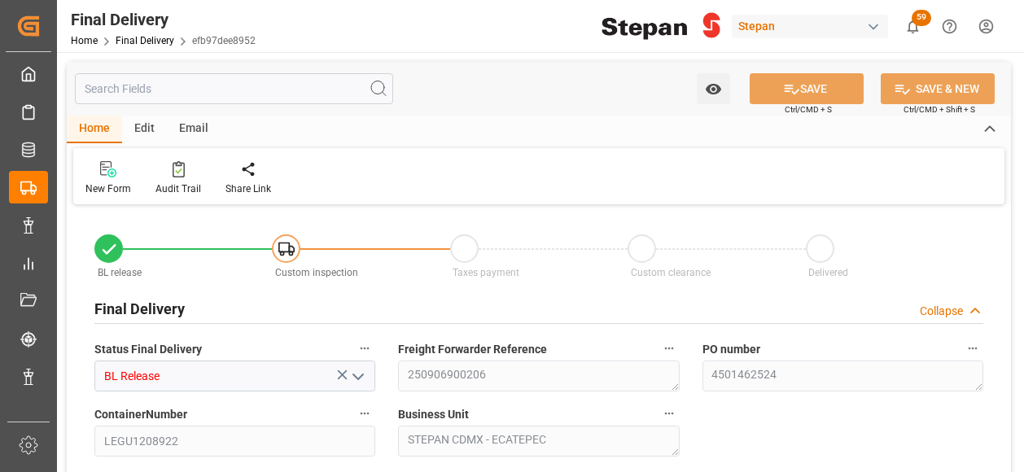
type input "[DATE]"
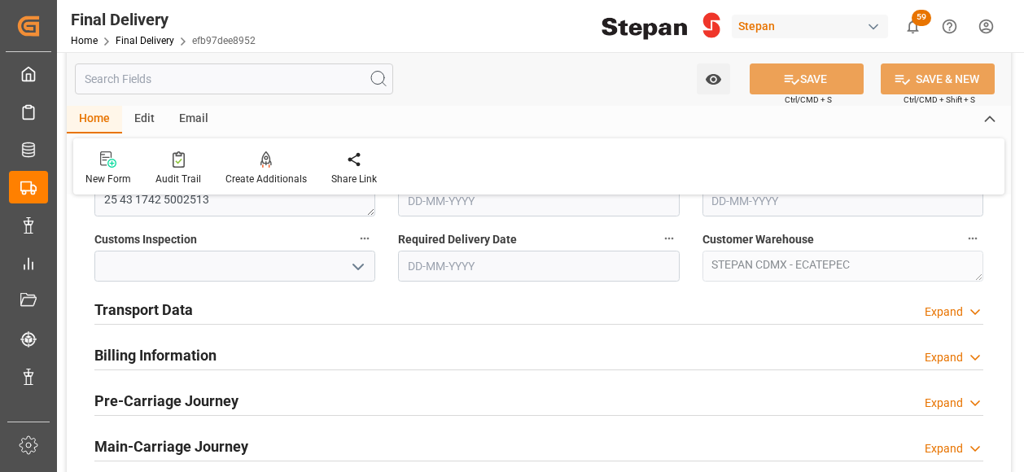
scroll to position [570, 0]
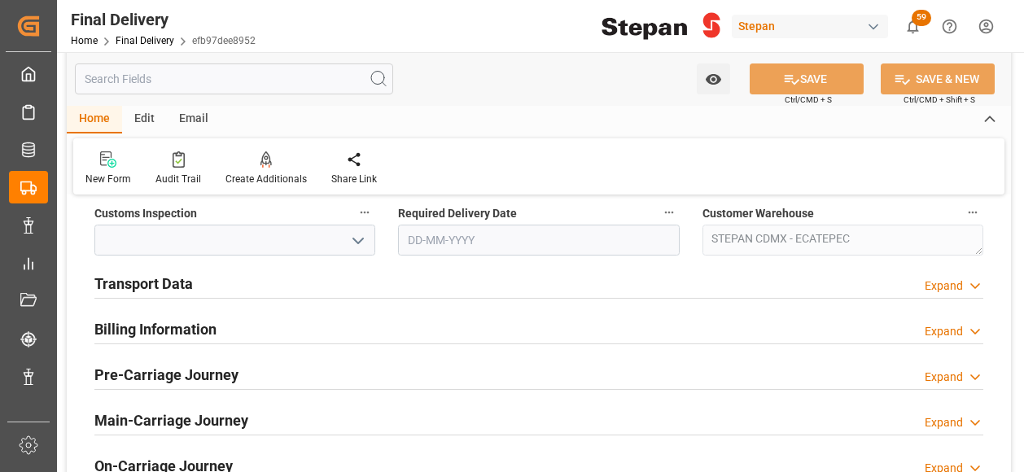
click at [155, 285] on h2 "Transport Data" at bounding box center [143, 284] width 98 height 22
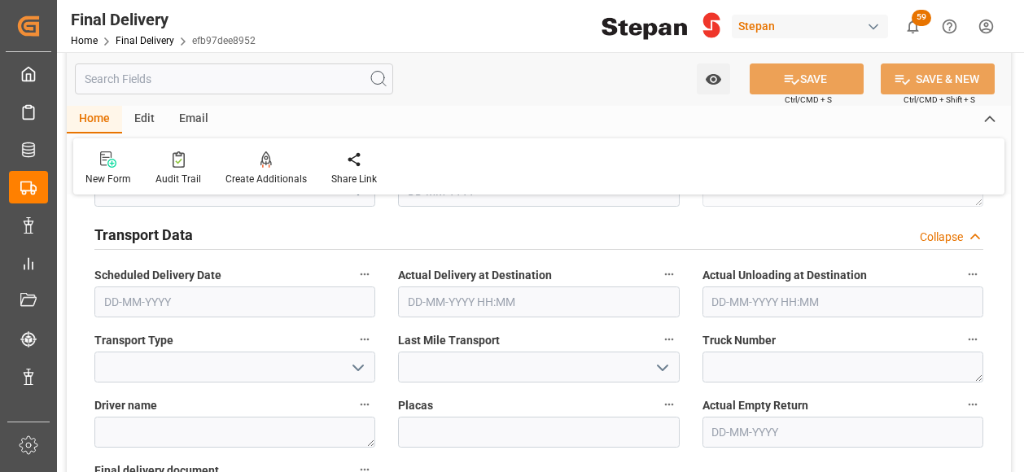
scroll to position [732, 0]
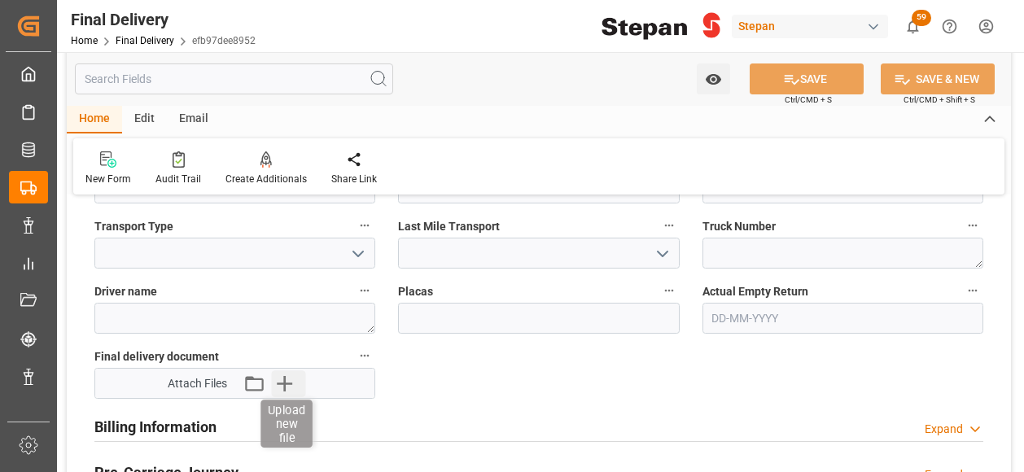
click at [288, 382] on icon "button" at bounding box center [284, 383] width 15 height 15
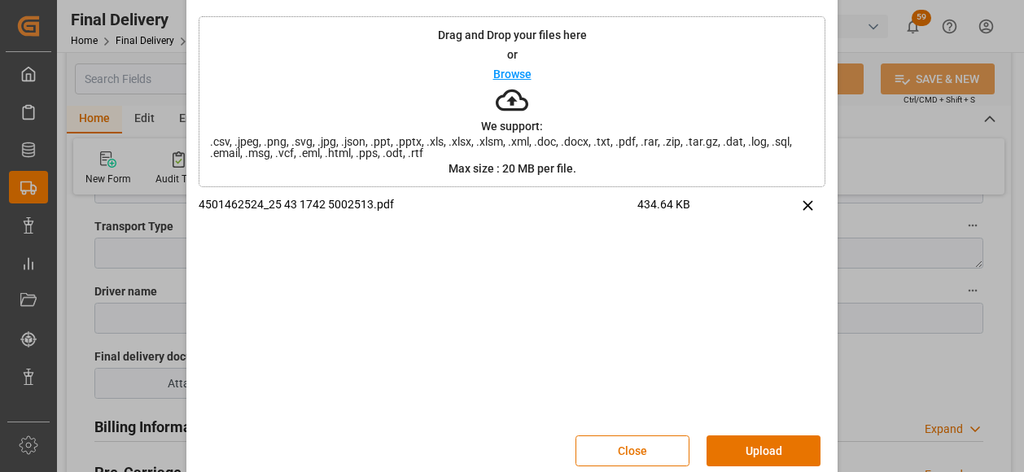
scroll to position [76, 0]
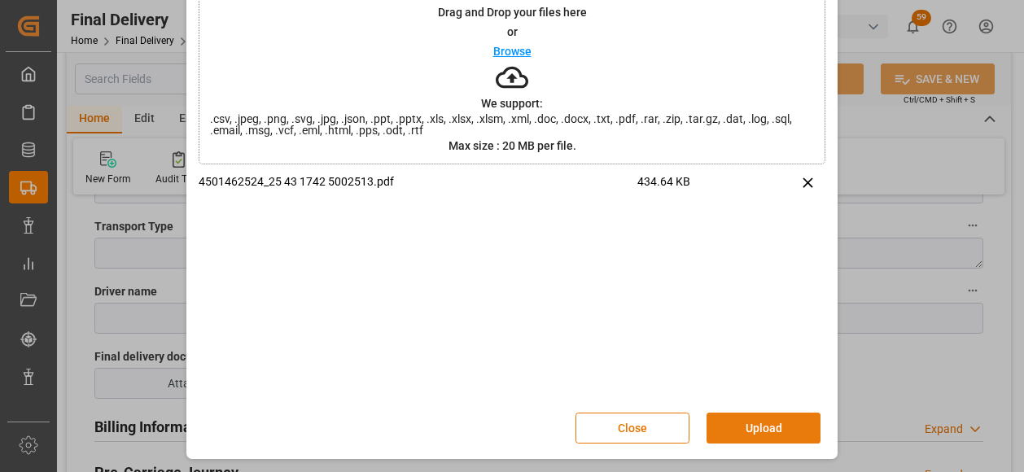
click at [749, 425] on button "Upload" at bounding box center [763, 428] width 114 height 31
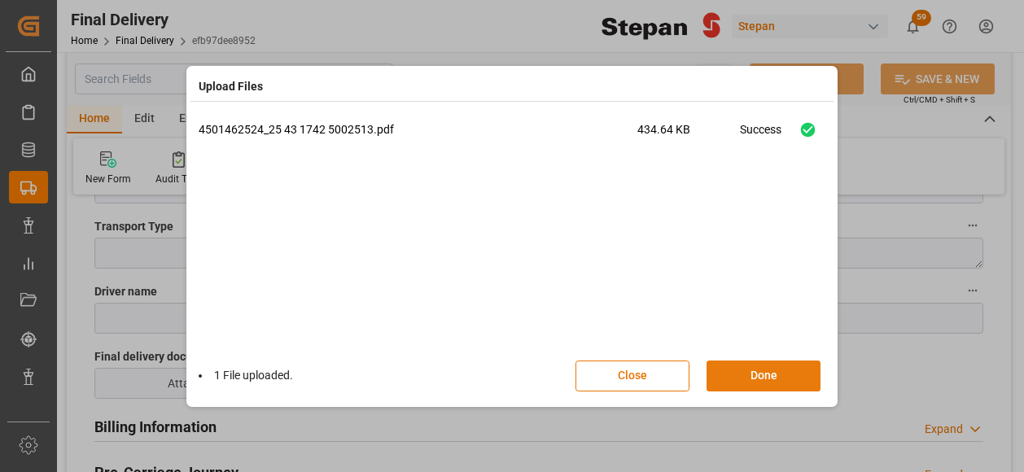
click at [743, 377] on button "Done" at bounding box center [763, 376] width 114 height 31
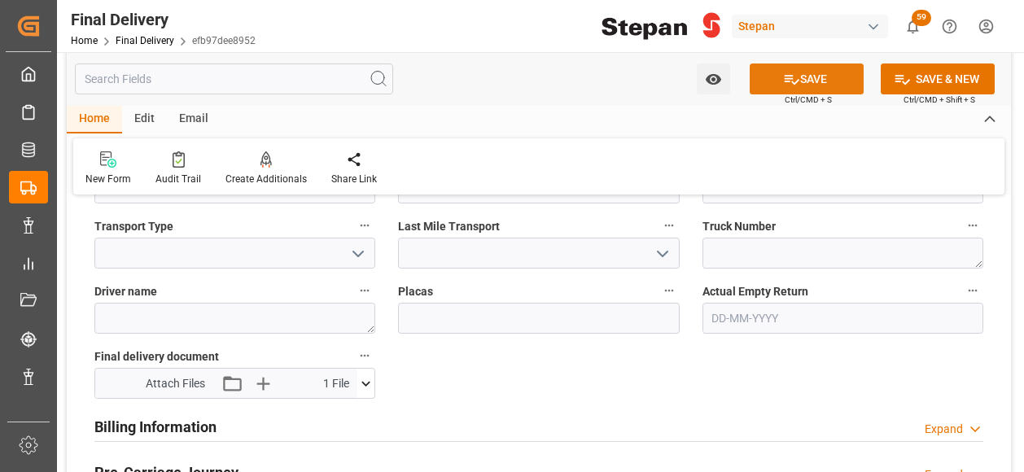
click at [801, 80] on button "SAVE" at bounding box center [806, 78] width 114 height 31
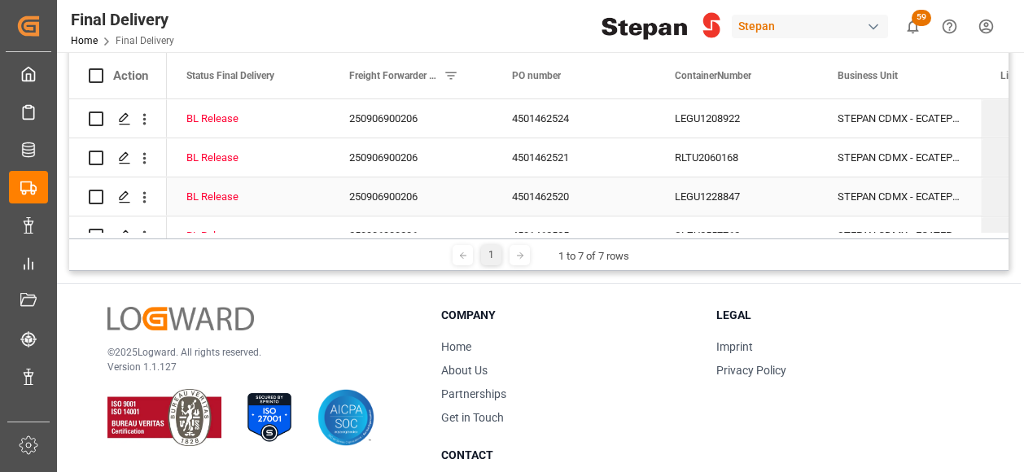
scroll to position [163, 0]
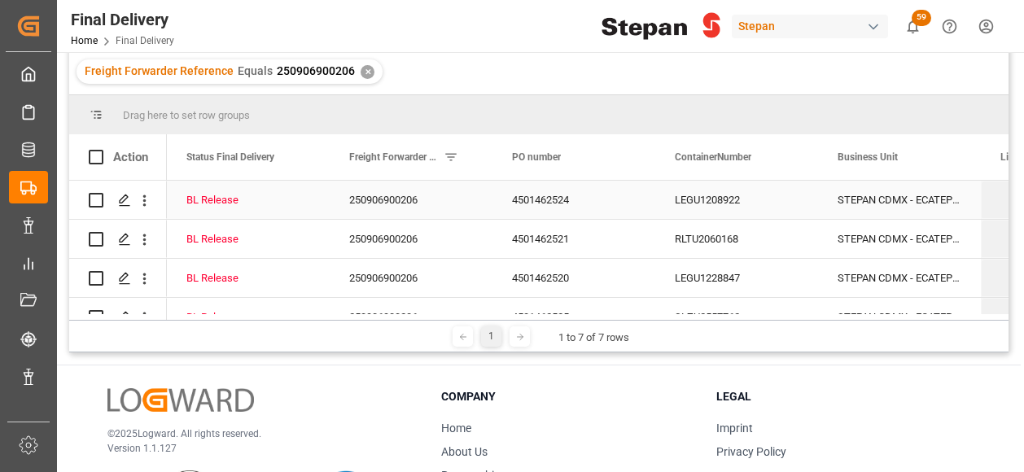
click at [474, 194] on div "250906900206" at bounding box center [411, 200] width 163 height 38
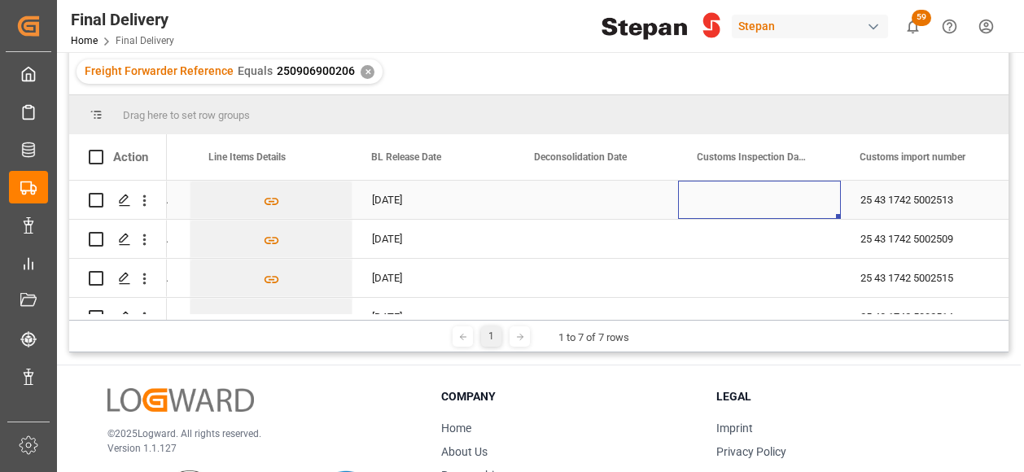
scroll to position [0, 791]
click at [580, 203] on div "Press SPACE to select this row." at bounding box center [596, 200] width 163 height 38
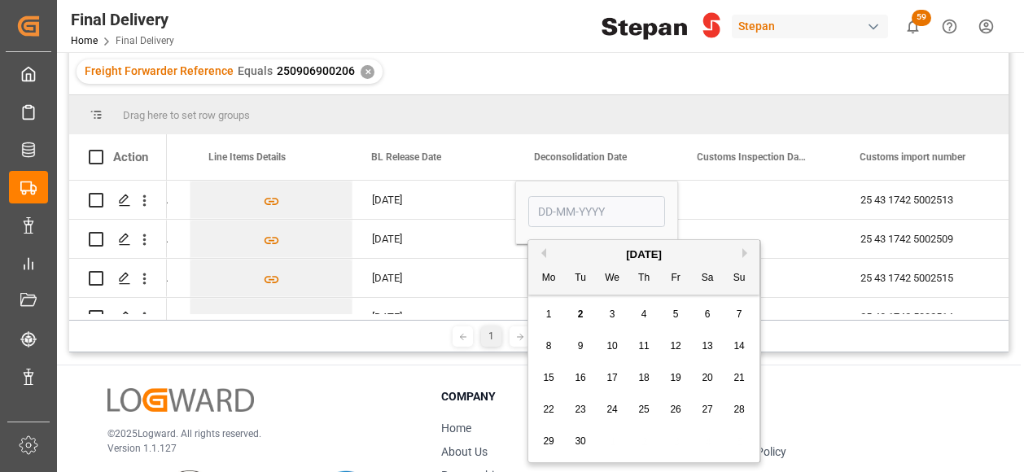
click at [579, 315] on span "2" at bounding box center [581, 313] width 6 height 11
type input "[DATE]"
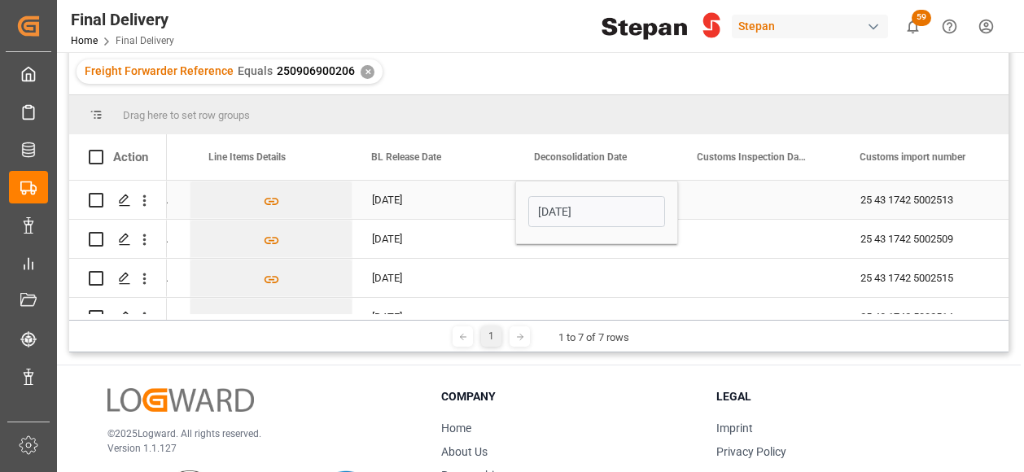
click at [487, 204] on div "[DATE]" at bounding box center [433, 200] width 163 height 38
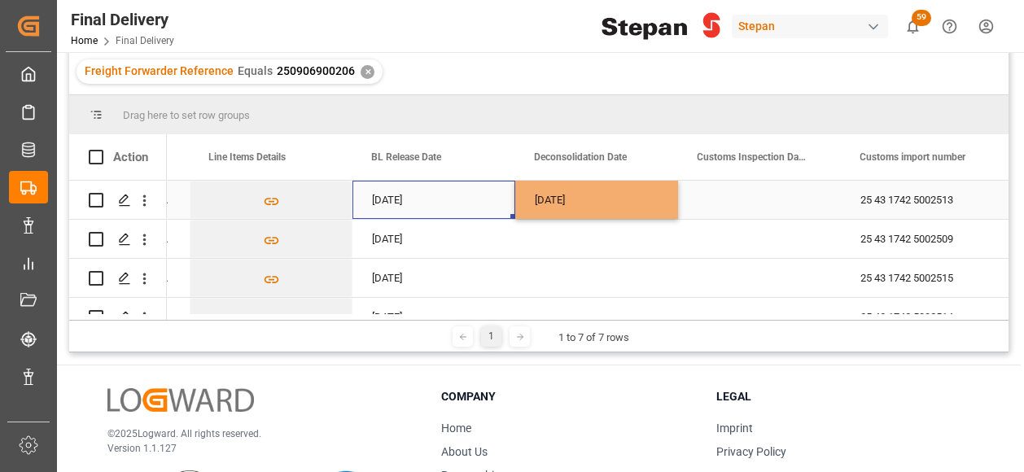
click at [591, 201] on div "[DATE]" at bounding box center [596, 200] width 163 height 38
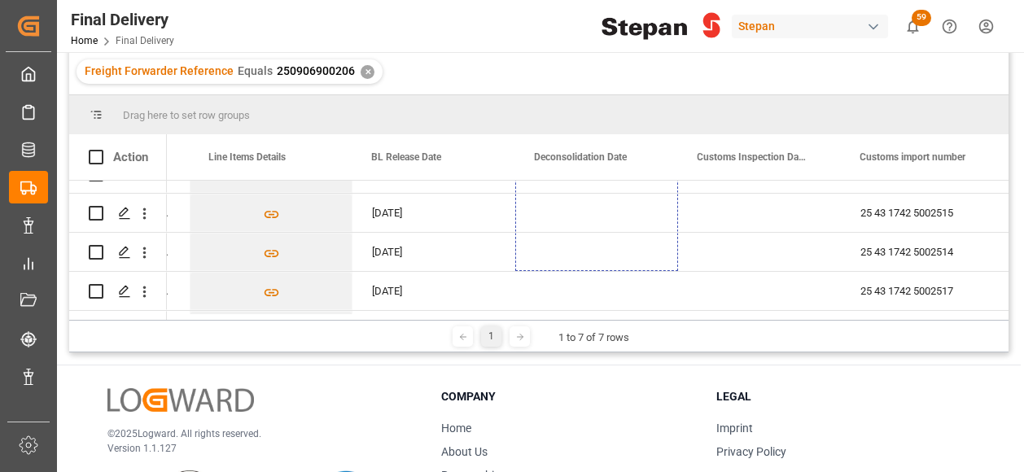
scroll to position [145, 0]
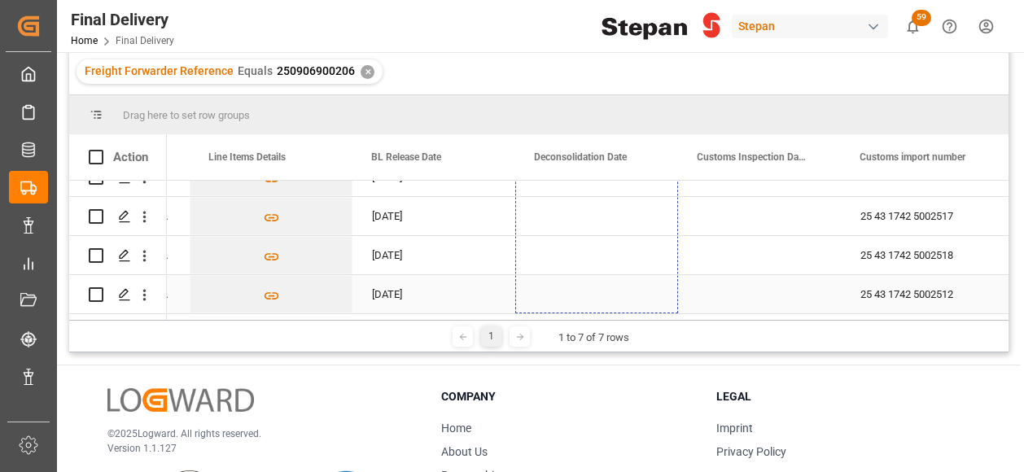
drag, startPoint x: 675, startPoint y: 216, endPoint x: 669, endPoint y: 277, distance: 61.4
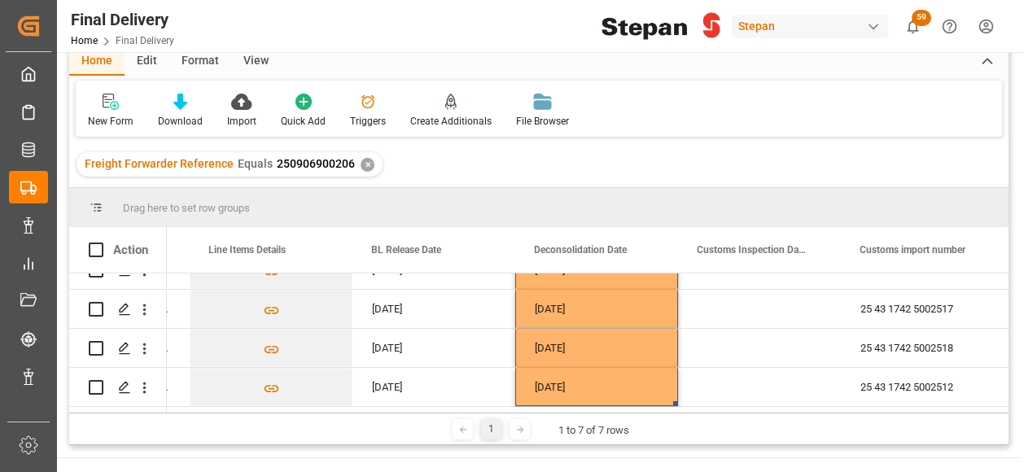
scroll to position [0, 0]
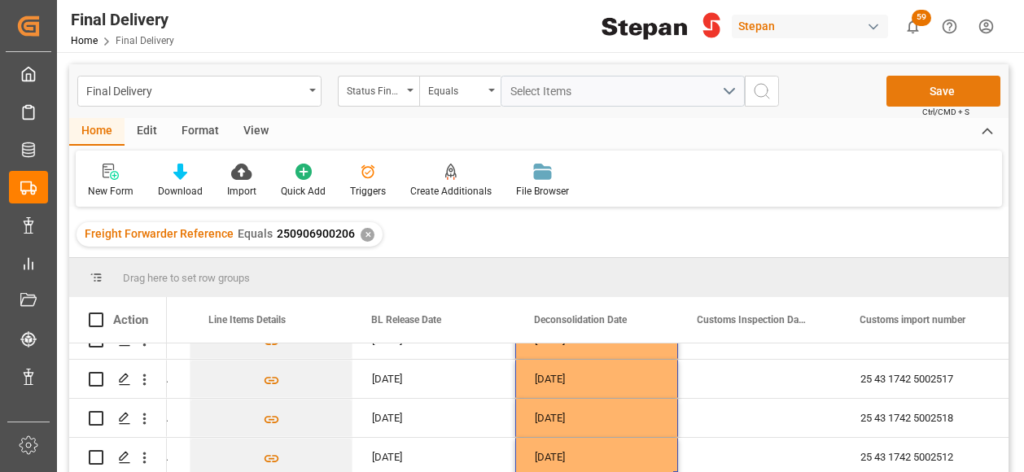
click at [948, 90] on button "Save" at bounding box center [943, 91] width 114 height 31
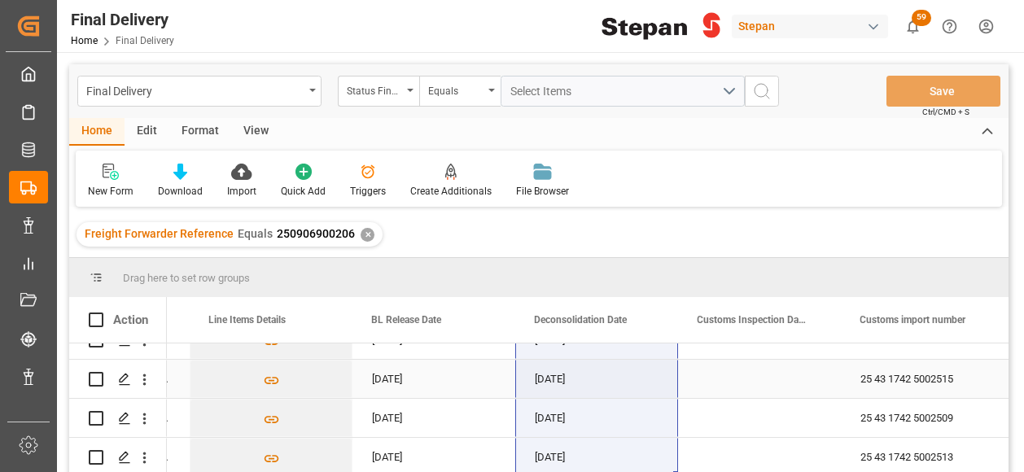
click at [573, 383] on div "[DATE]" at bounding box center [596, 379] width 163 height 38
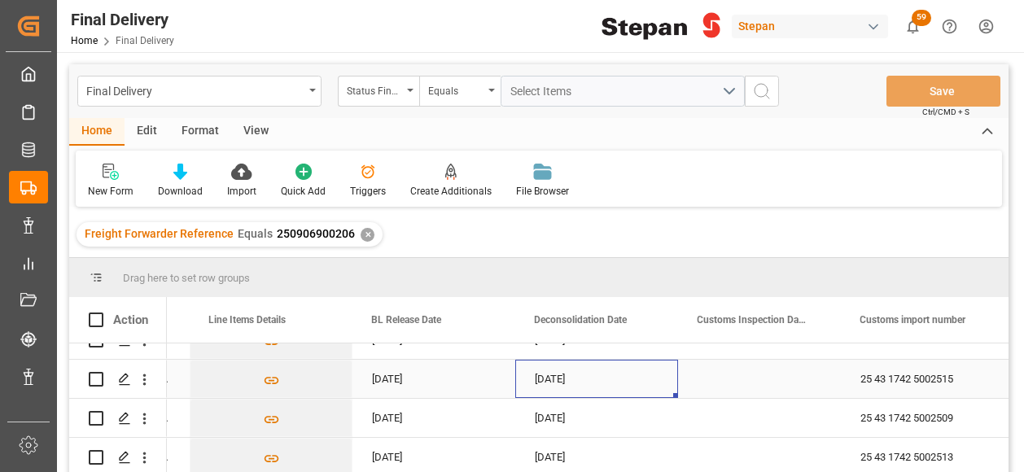
click at [600, 371] on div "[DATE]" at bounding box center [596, 379] width 163 height 38
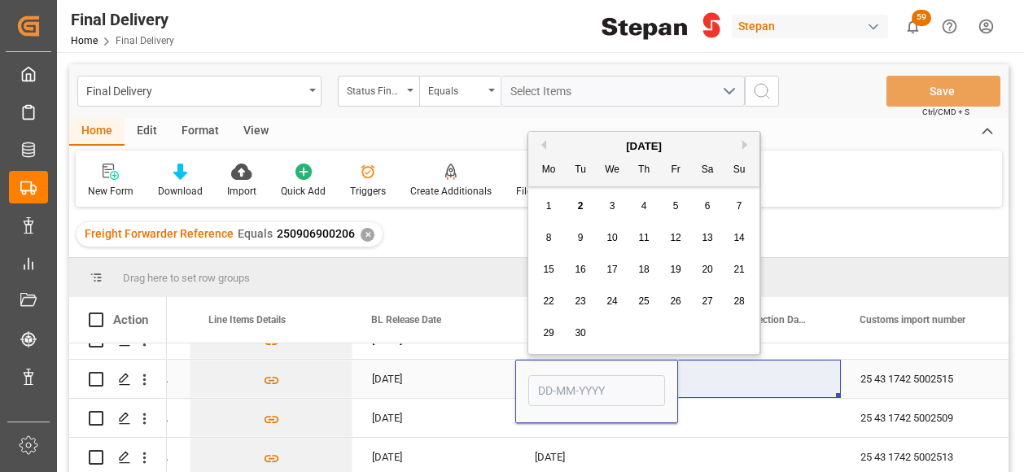
click at [718, 382] on div "Press SPACE to select this row." at bounding box center [759, 379] width 163 height 38
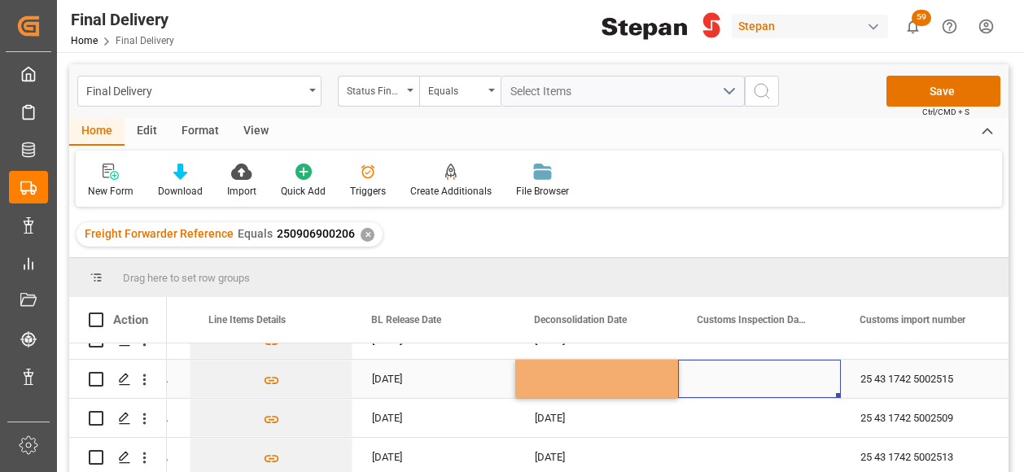
click at [625, 382] on div "Press SPACE to select this row." at bounding box center [596, 379] width 163 height 38
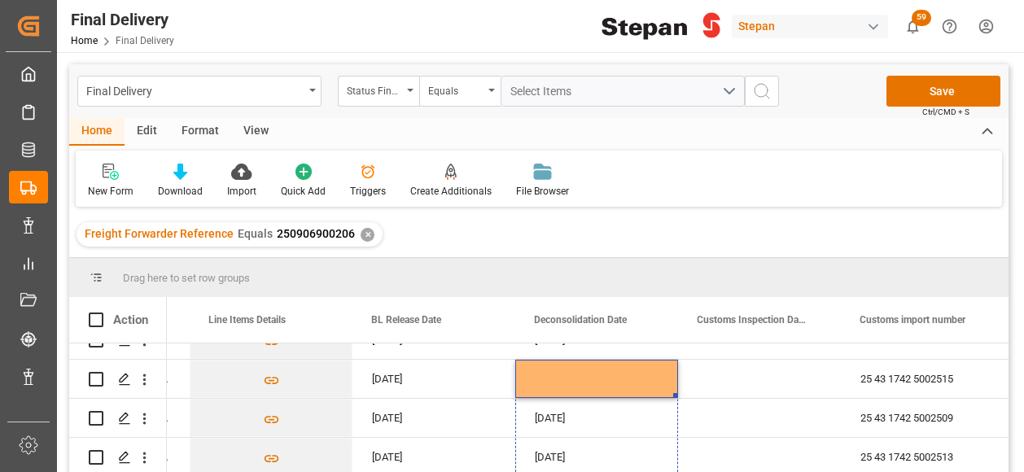
drag, startPoint x: 675, startPoint y: 391, endPoint x: 678, endPoint y: 519, distance: 127.8
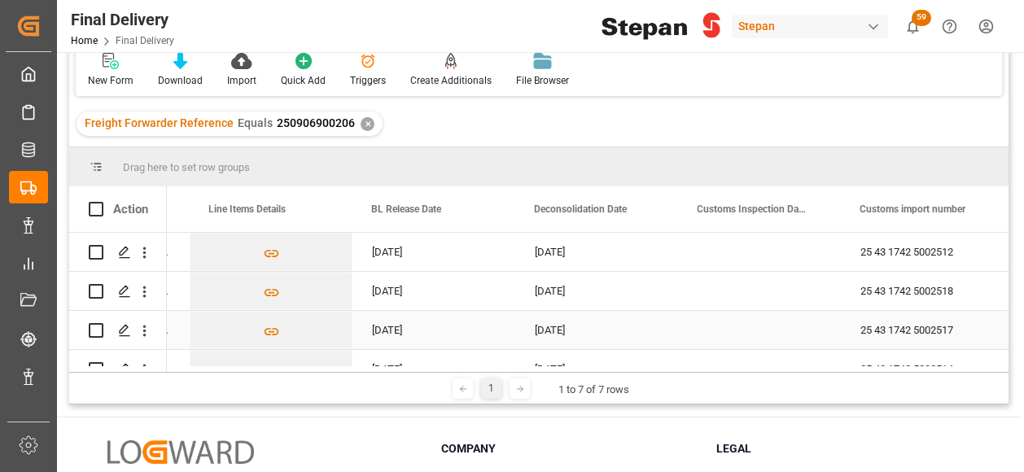
scroll to position [81, 0]
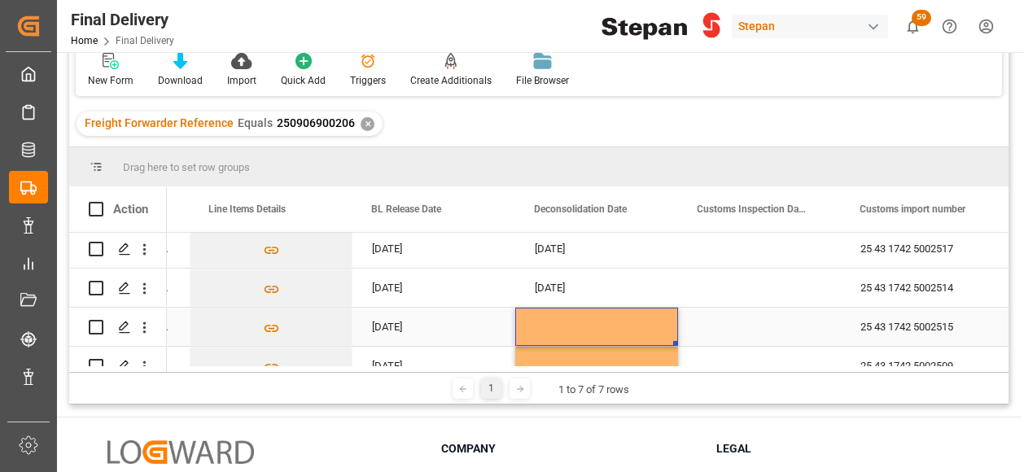
click at [639, 317] on div "Press SPACE to select this row." at bounding box center [596, 327] width 163 height 38
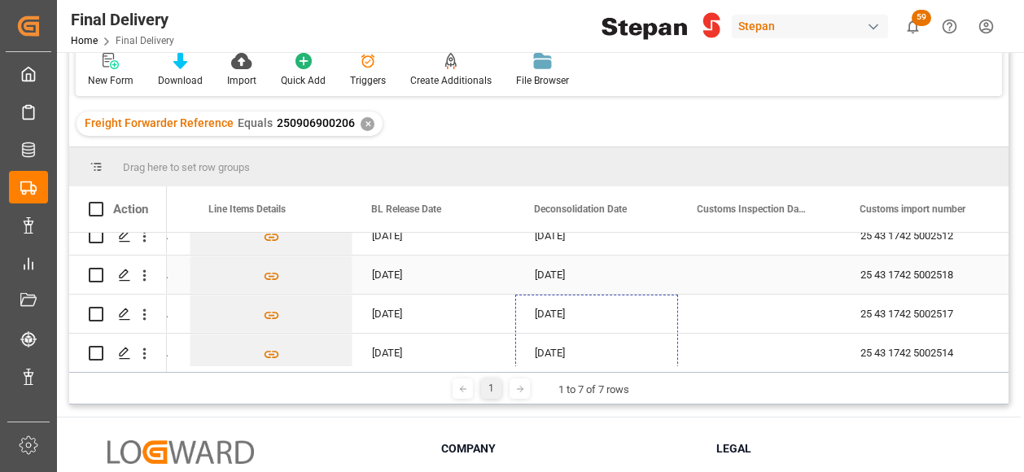
scroll to position [0, 0]
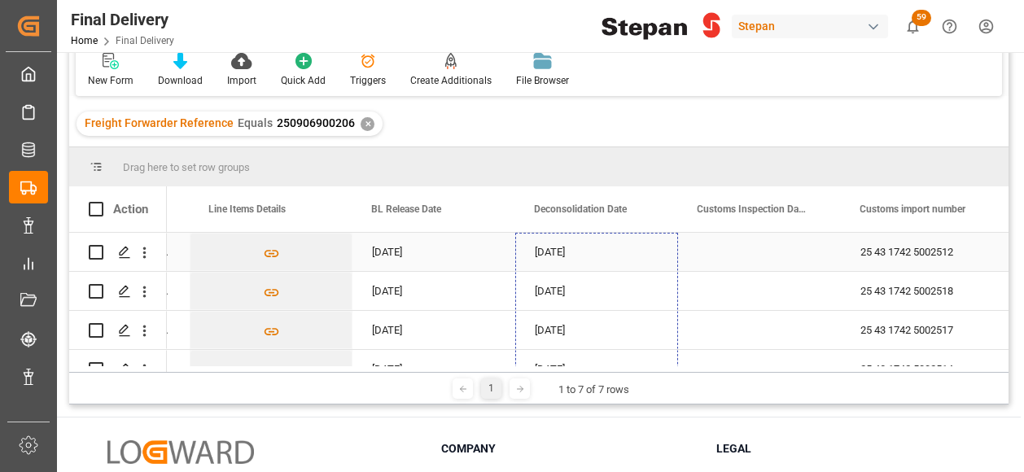
drag, startPoint x: 674, startPoint y: 344, endPoint x: 609, endPoint y: 253, distance: 112.0
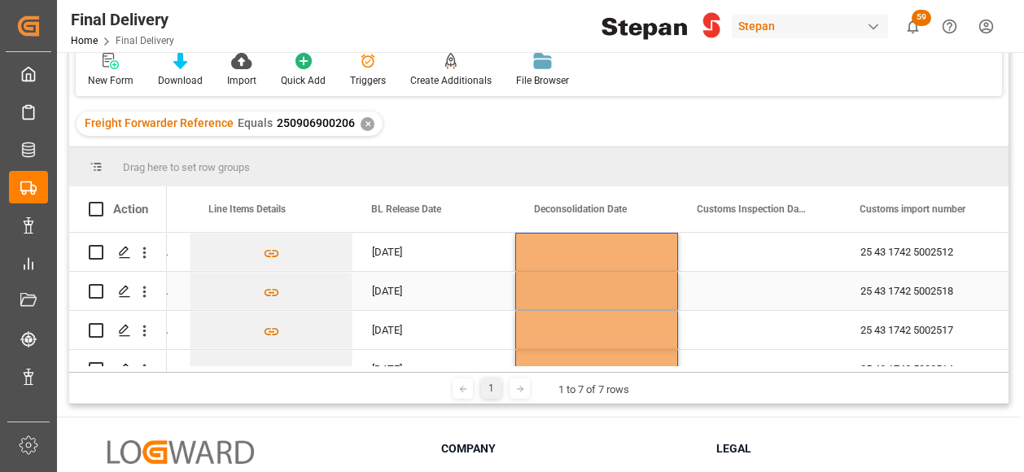
click at [716, 287] on div "Press SPACE to select this row." at bounding box center [759, 291] width 163 height 38
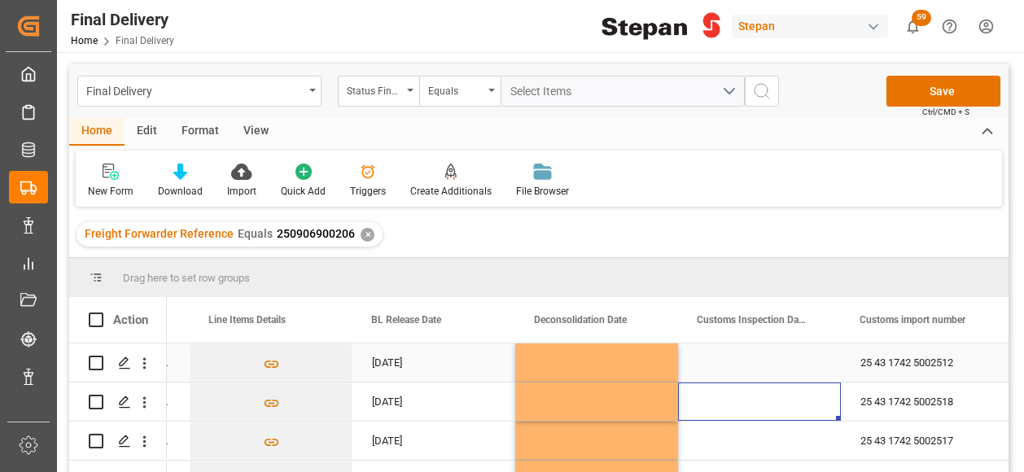
click at [717, 352] on div "Press SPACE to select this row." at bounding box center [759, 362] width 163 height 38
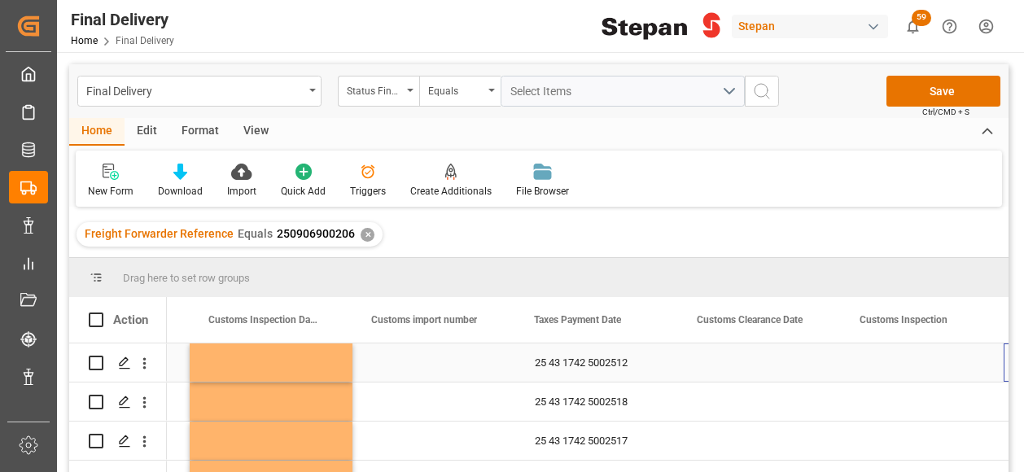
scroll to position [0, 1280]
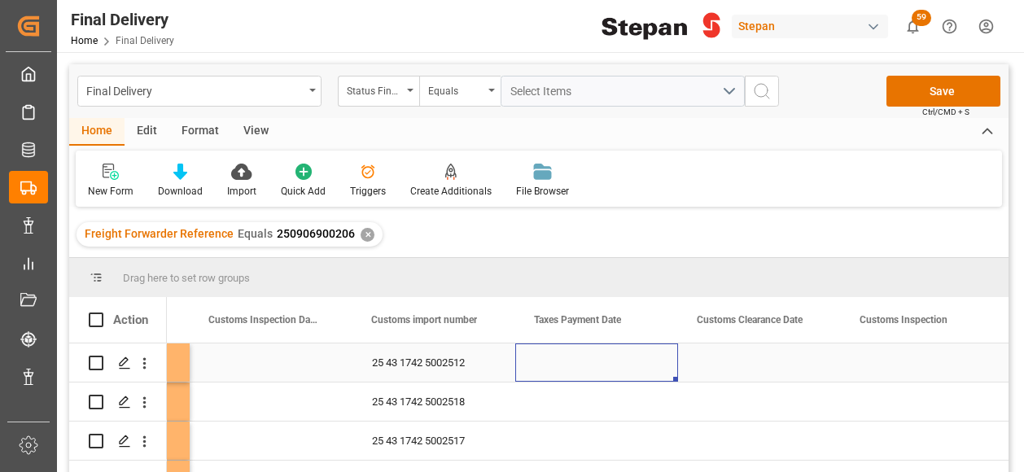
click at [553, 359] on div "Press SPACE to select this row." at bounding box center [596, 362] width 163 height 38
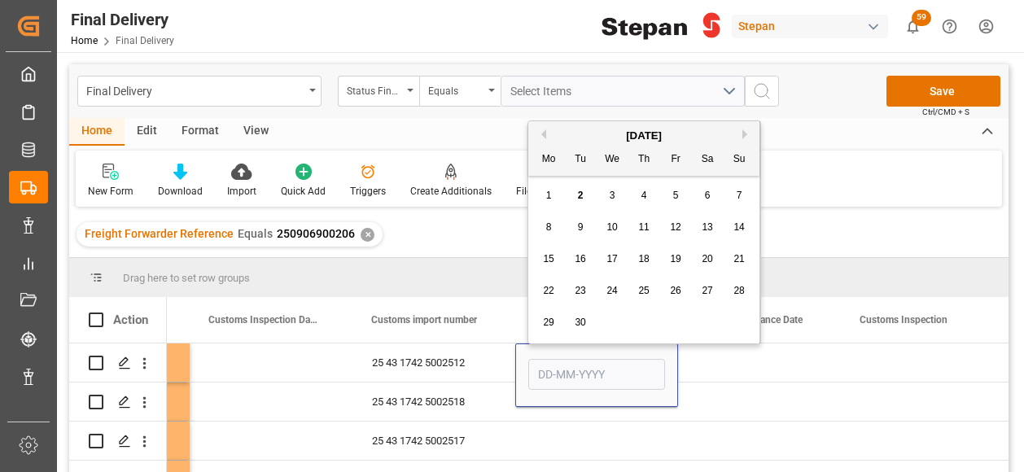
click at [582, 194] on span "2" at bounding box center [581, 195] width 6 height 11
type input "[DATE]"
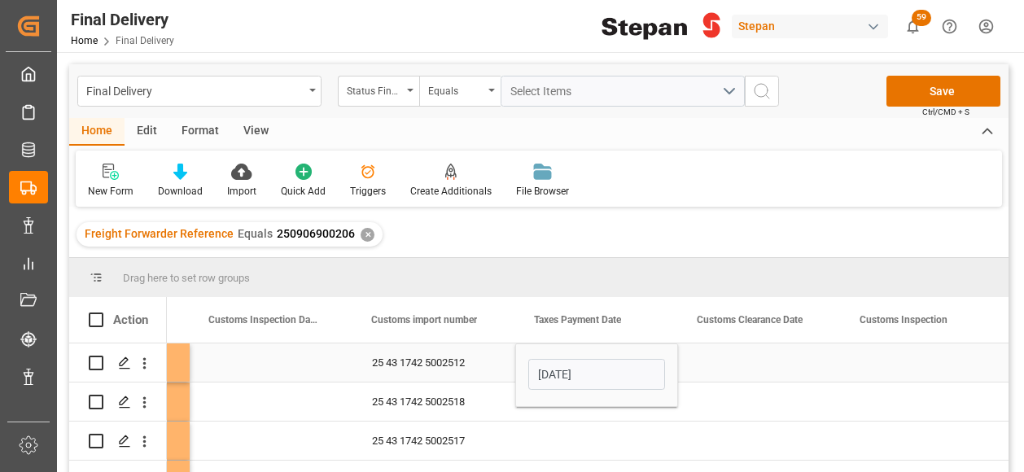
click at [493, 358] on div "25 43 1742 5002512" at bounding box center [433, 362] width 163 height 38
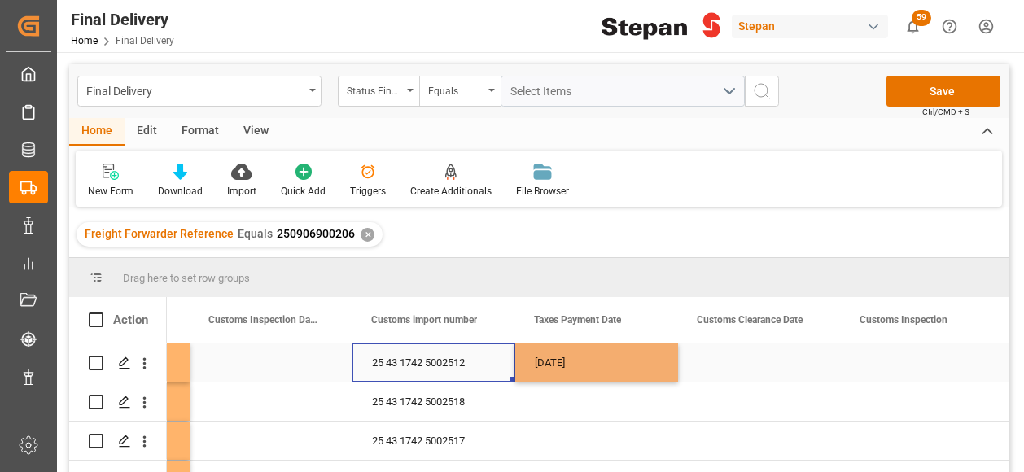
click at [614, 351] on div "[DATE]" at bounding box center [596, 362] width 163 height 38
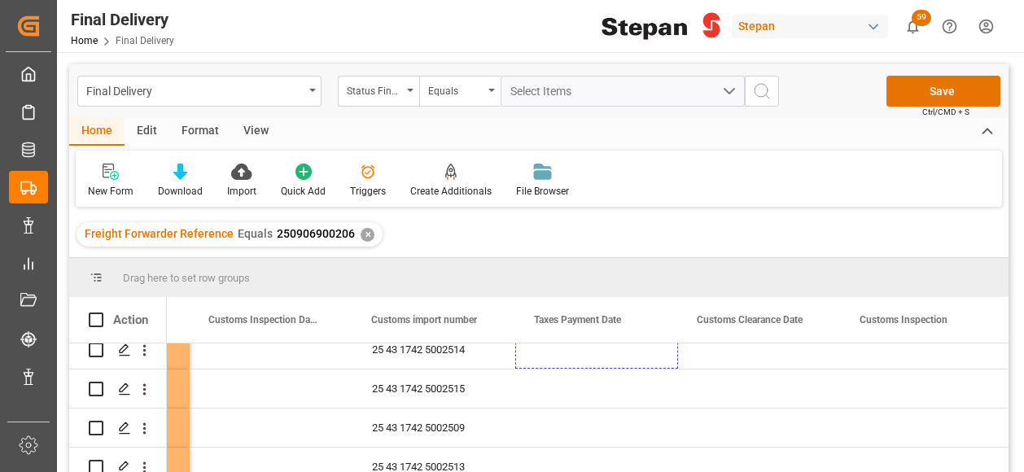
scroll to position [145, 0]
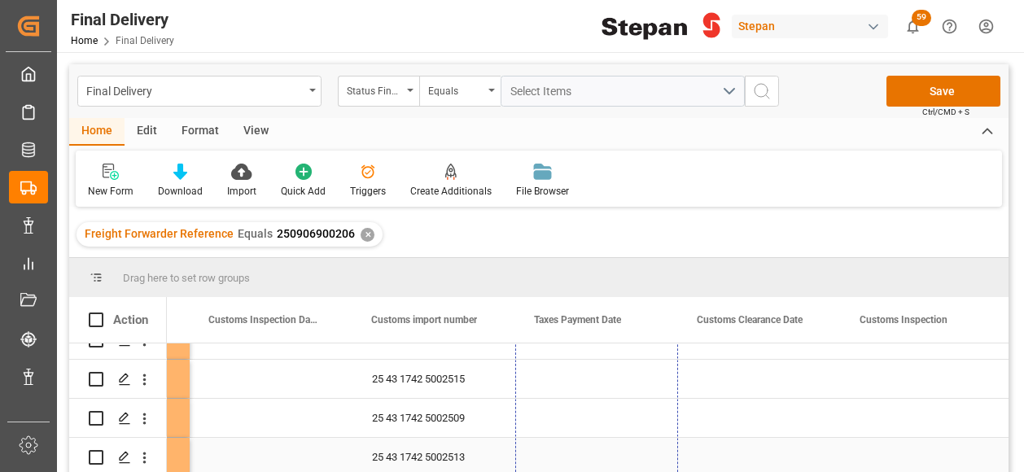
drag, startPoint x: 675, startPoint y: 378, endPoint x: 650, endPoint y: 451, distance: 76.7
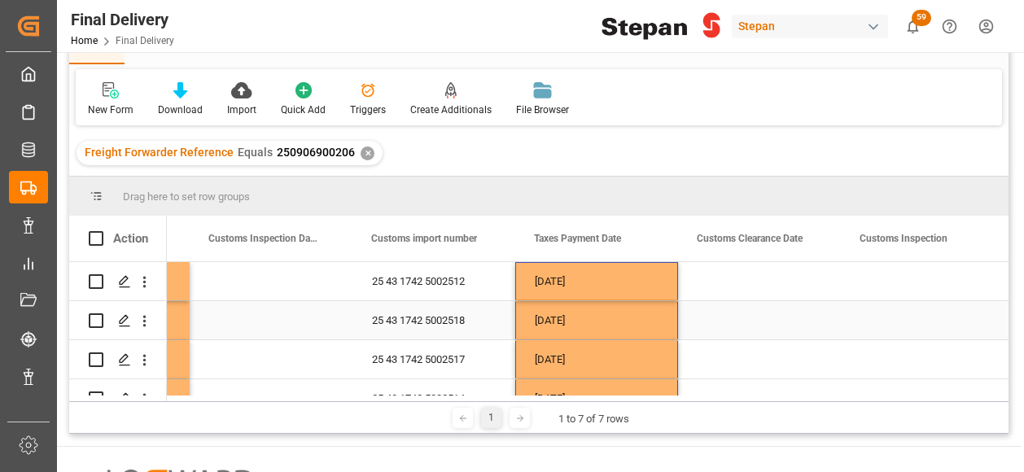
scroll to position [0, 0]
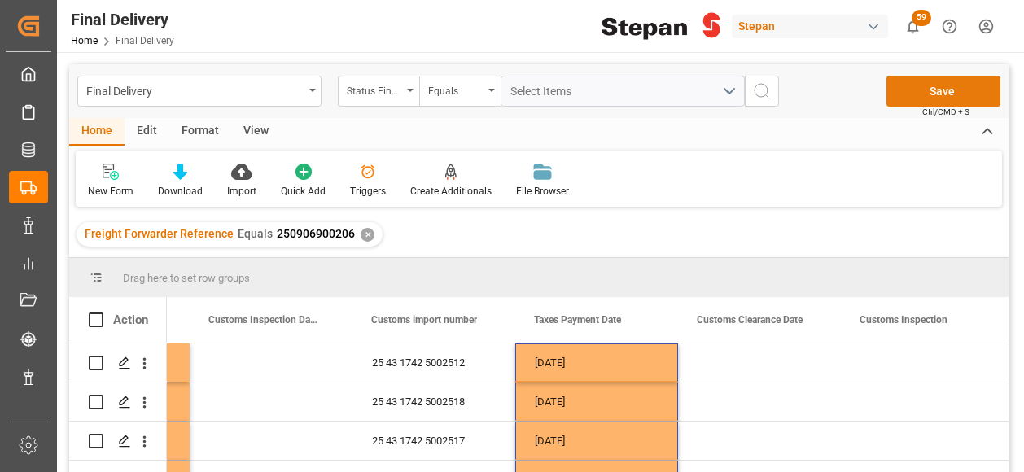
click at [916, 95] on button "Save" at bounding box center [943, 91] width 114 height 31
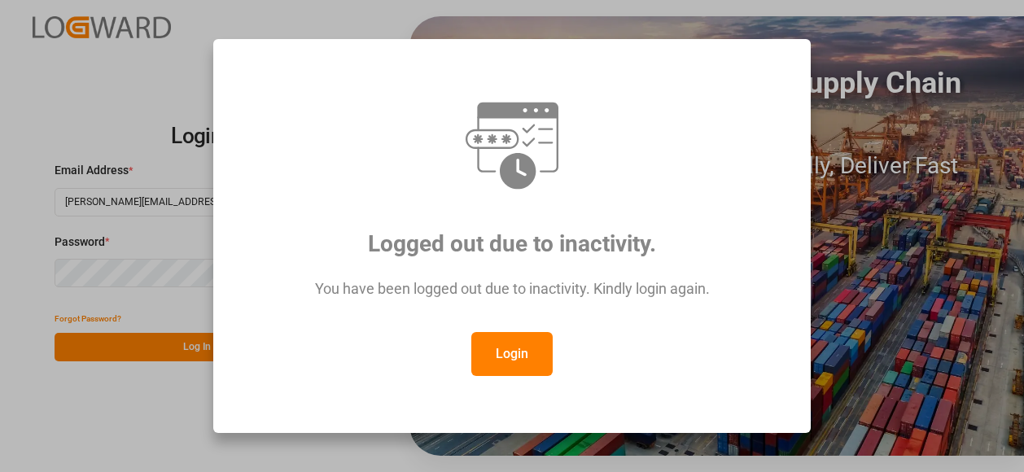
click at [518, 364] on button "Login" at bounding box center [511, 354] width 81 height 44
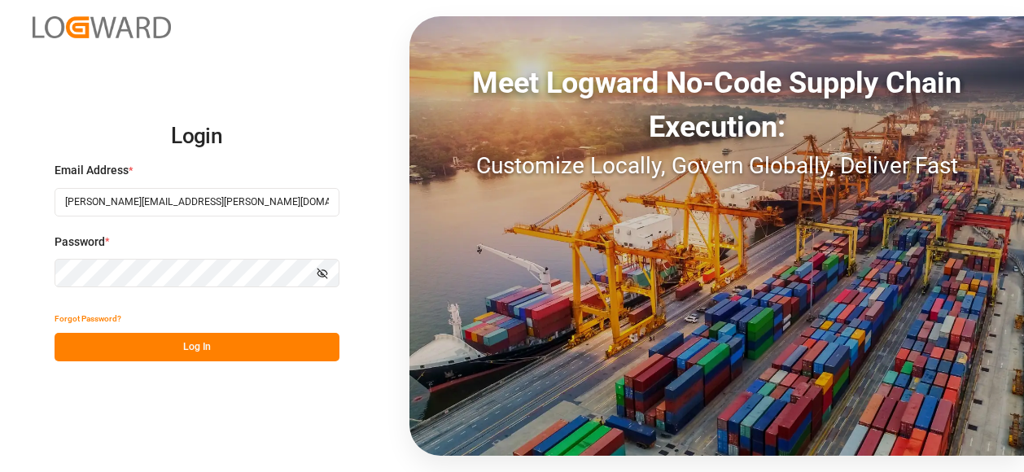
click at [197, 351] on button "Log In" at bounding box center [197, 347] width 285 height 28
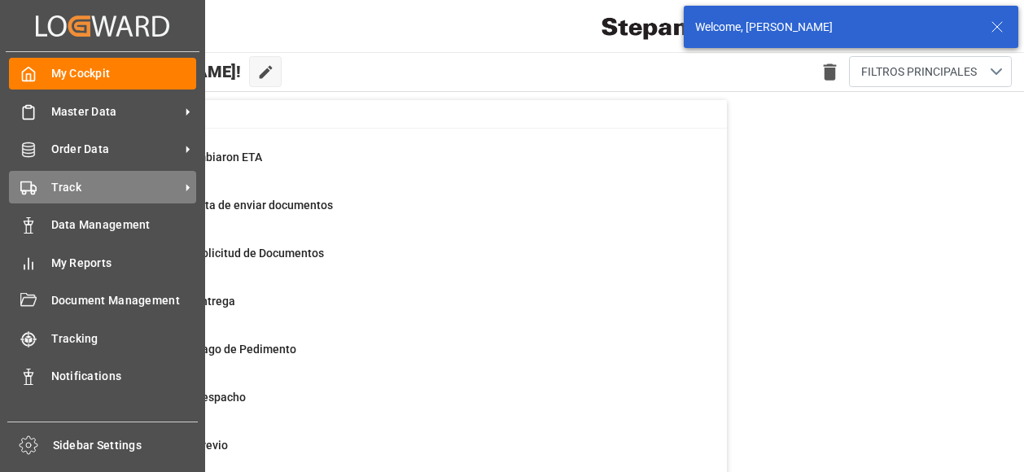
click at [47, 181] on div "Track Track" at bounding box center [102, 187] width 187 height 32
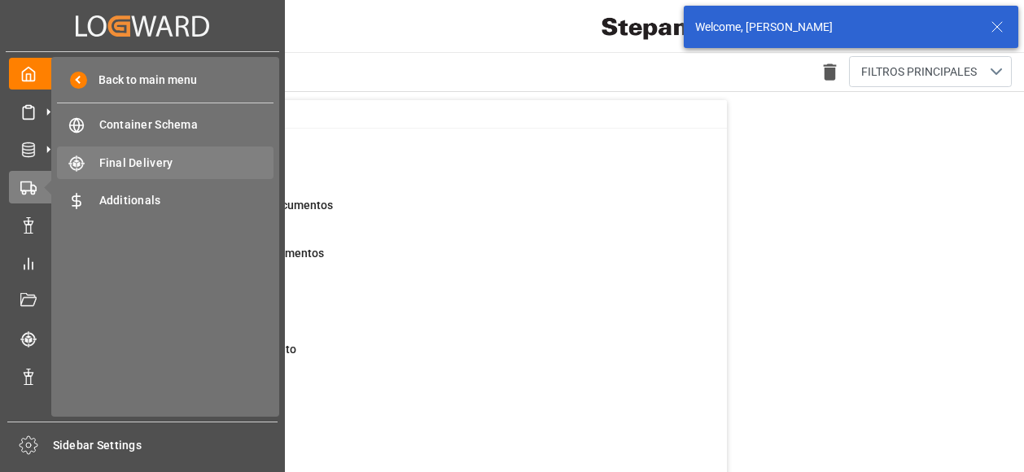
click at [131, 161] on span "Final Delivery" at bounding box center [186, 163] width 175 height 17
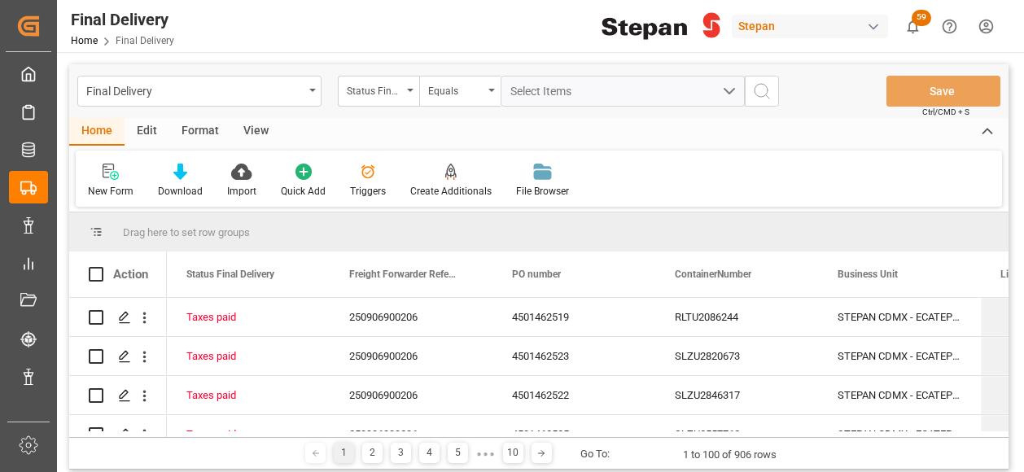
click at [409, 89] on icon "open menu" at bounding box center [410, 90] width 7 height 3
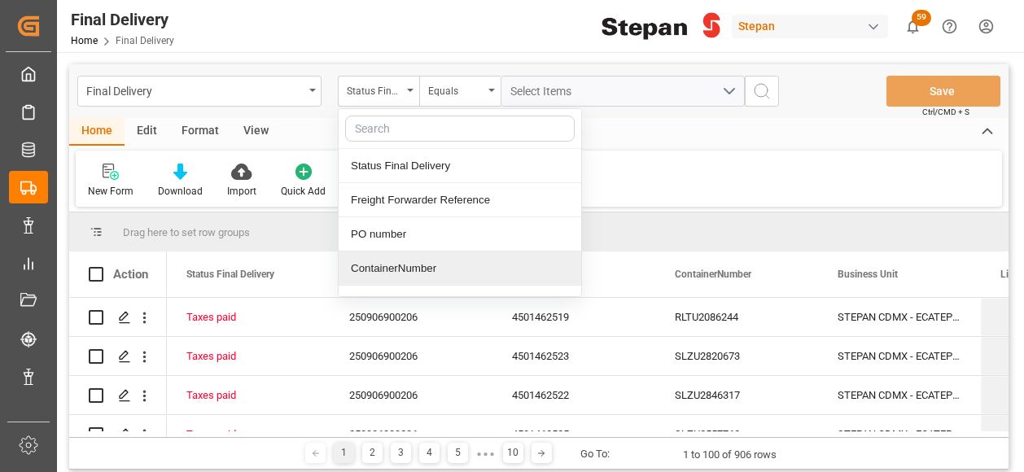
click at [394, 264] on div "ContainerNumber" at bounding box center [460, 268] width 243 height 34
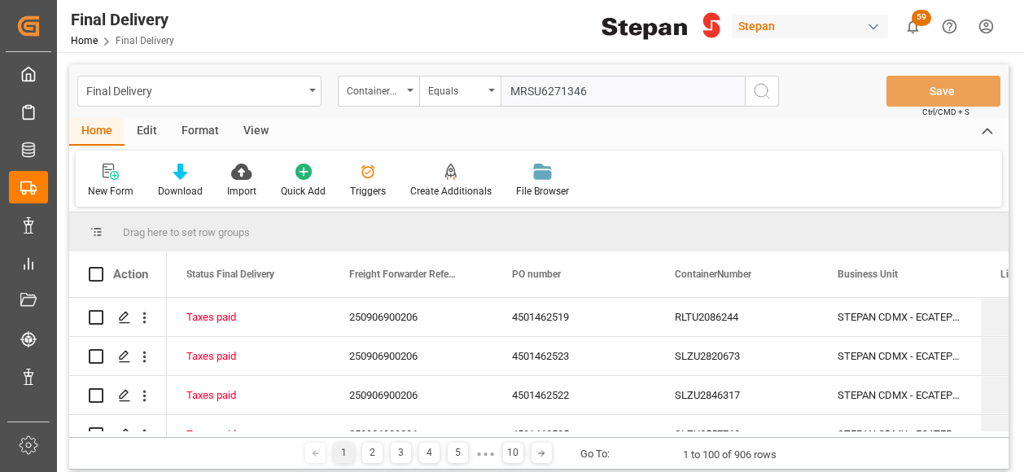
type input "MRSU6271346"
click at [755, 94] on circle "search button" at bounding box center [760, 90] width 13 height 13
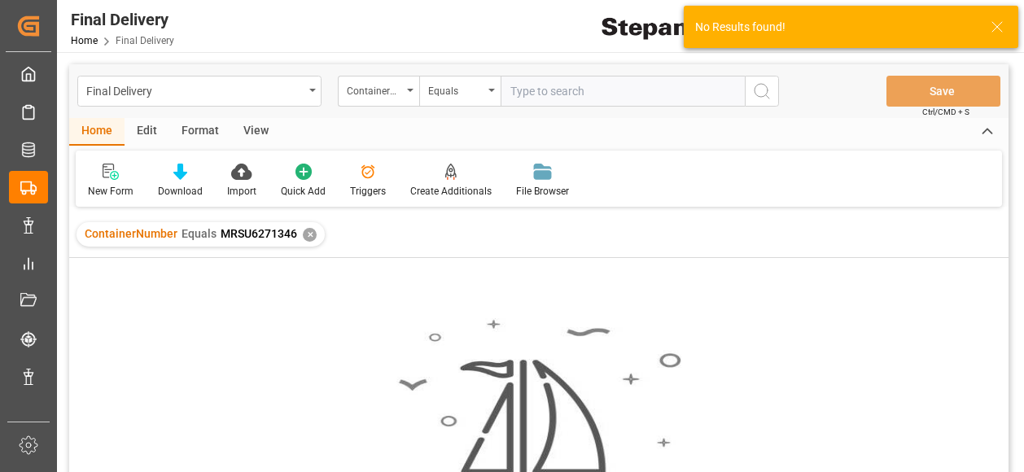
click at [308, 232] on div "✕" at bounding box center [310, 235] width 14 height 14
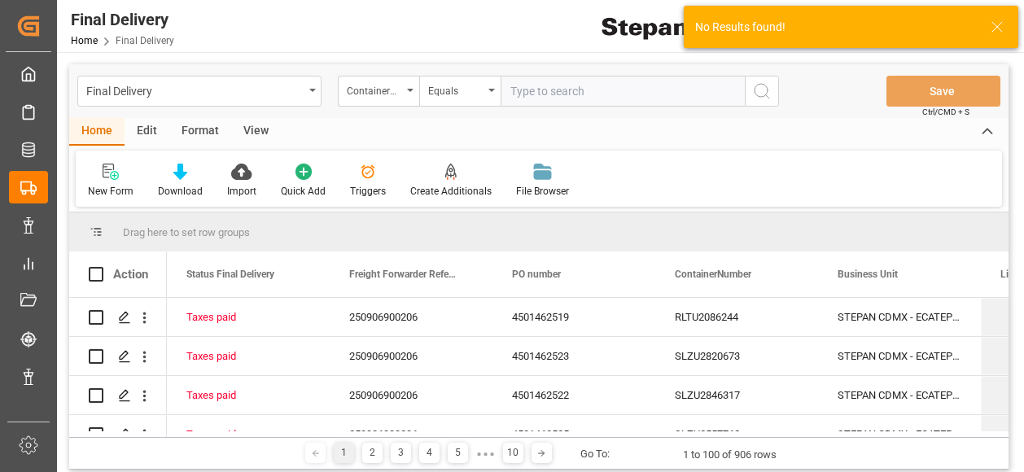
click at [534, 99] on input "text" at bounding box center [622, 91] width 244 height 31
paste input "MRSU6271346"
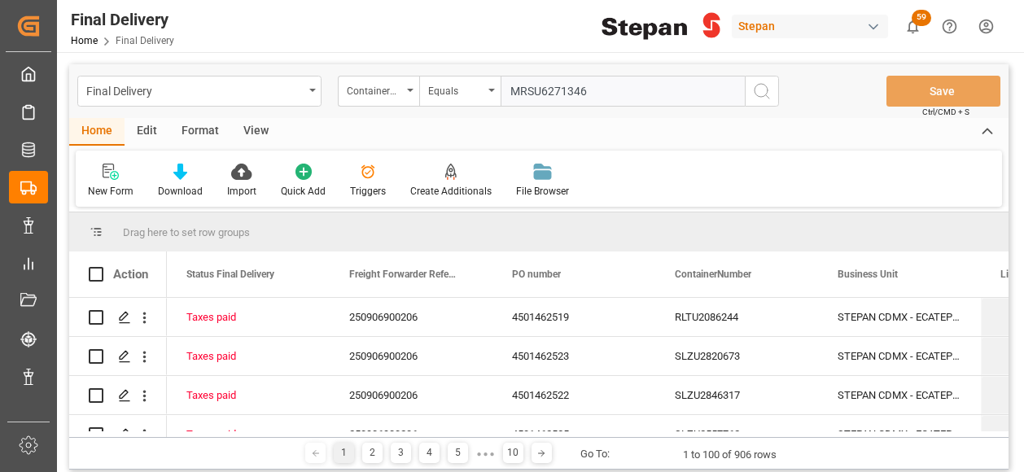
click at [507, 91] on input "MRSU6271346" at bounding box center [622, 91] width 244 height 31
type input "MRSU6271346"
click at [763, 90] on icon "search button" at bounding box center [762, 91] width 20 height 20
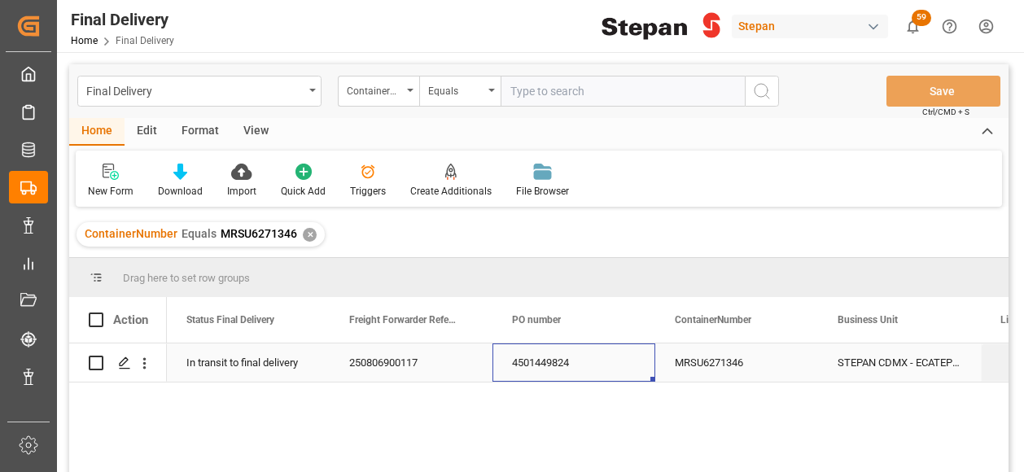
click at [537, 365] on div "4501449824" at bounding box center [573, 362] width 163 height 38
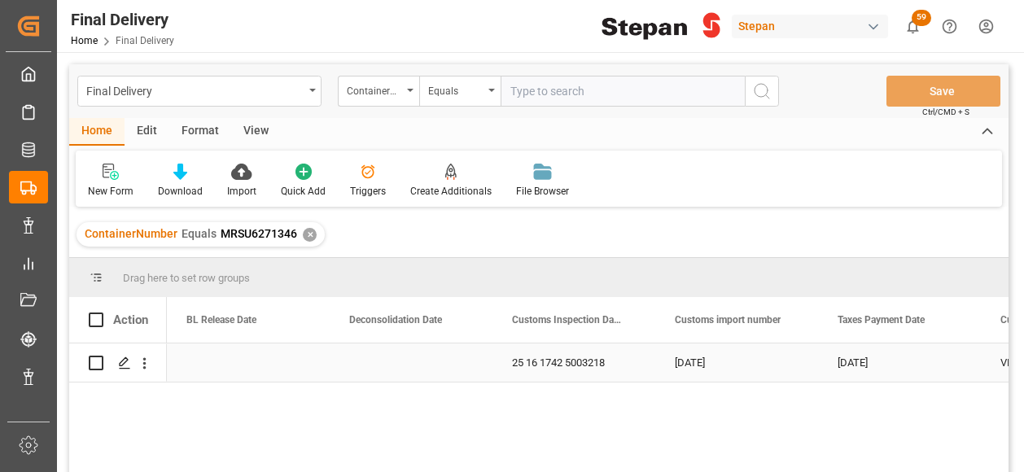
scroll to position [0, 977]
click at [535, 369] on div "Press SPACE to select this row." at bounding box center [573, 362] width 163 height 38
click at [548, 361] on div "Press SPACE to select this row." at bounding box center [573, 362] width 163 height 38
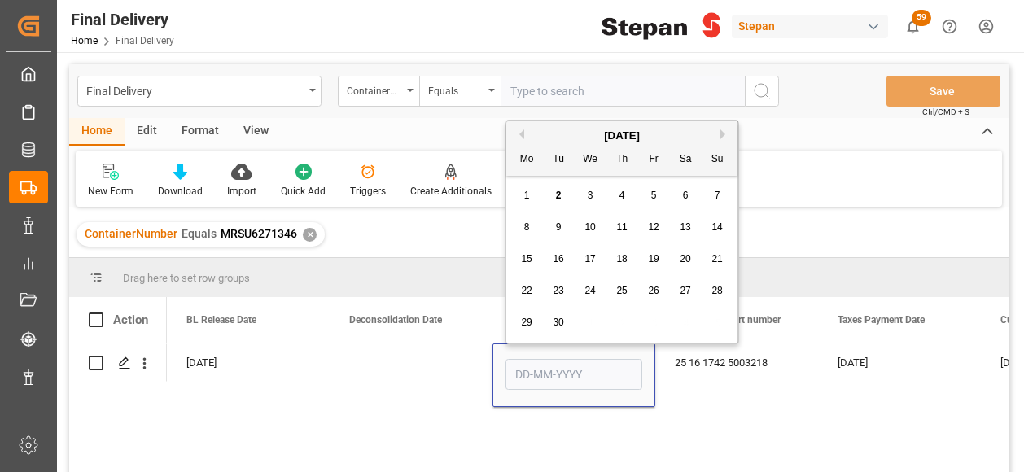
click at [523, 133] on button "Previous Month" at bounding box center [519, 134] width 10 height 10
click at [592, 326] on span "27" at bounding box center [589, 322] width 11 height 11
type input "[DATE]"
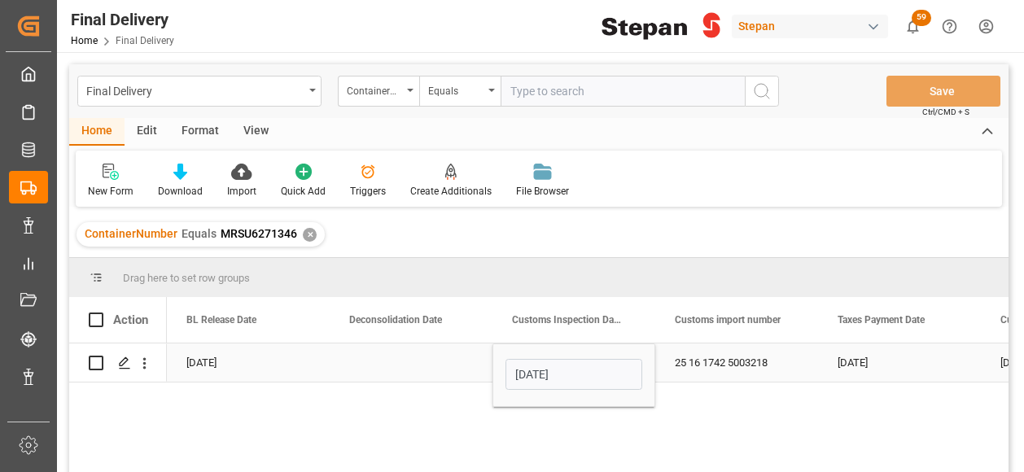
click at [459, 366] on div "Press SPACE to select this row." at bounding box center [411, 362] width 163 height 38
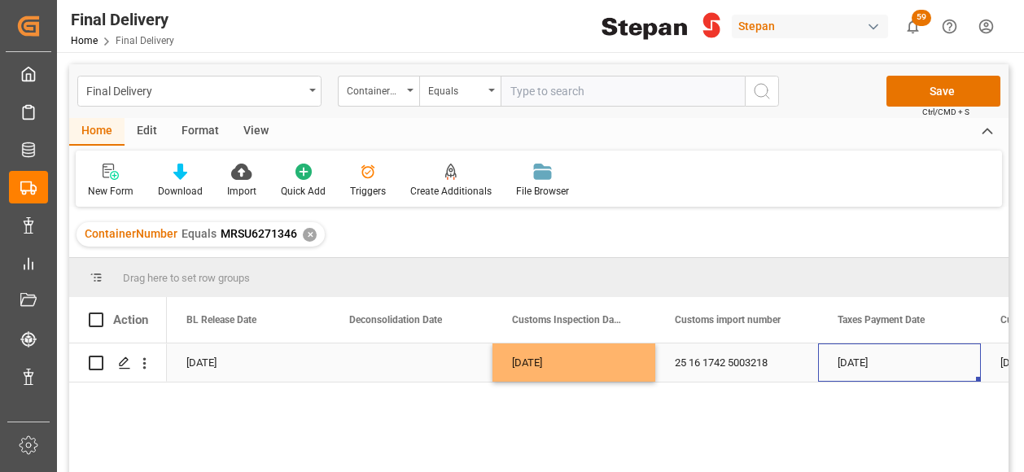
scroll to position [0, 0]
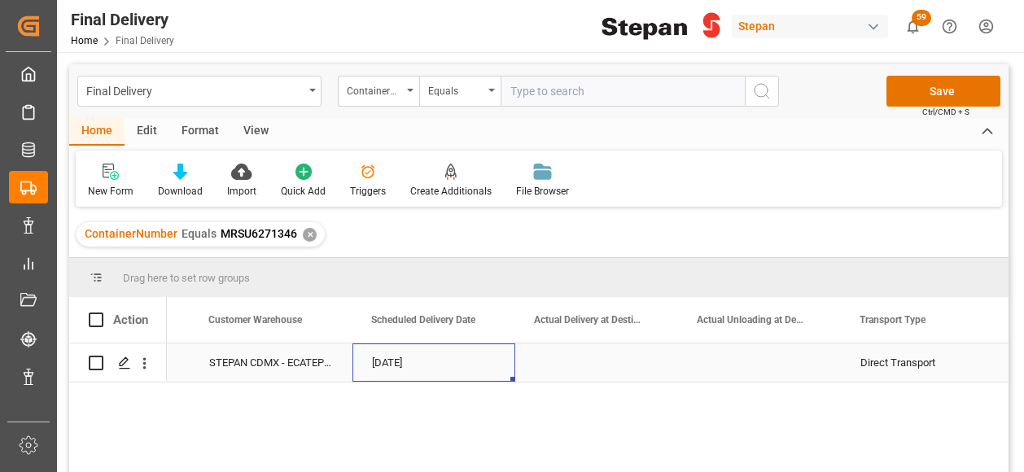
click at [384, 361] on div "[DATE]" at bounding box center [433, 362] width 163 height 38
drag, startPoint x: 512, startPoint y: 380, endPoint x: 754, endPoint y: 367, distance: 242.0
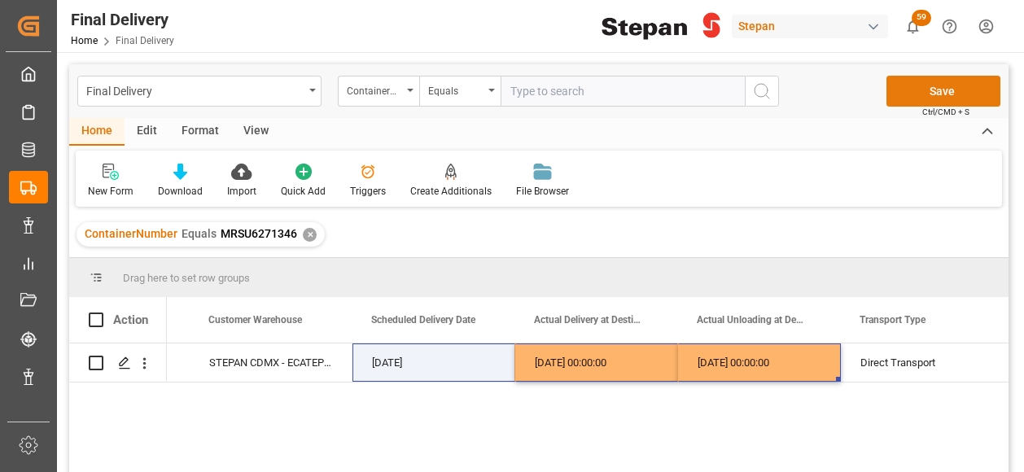
click at [940, 88] on button "Save" at bounding box center [943, 91] width 114 height 31
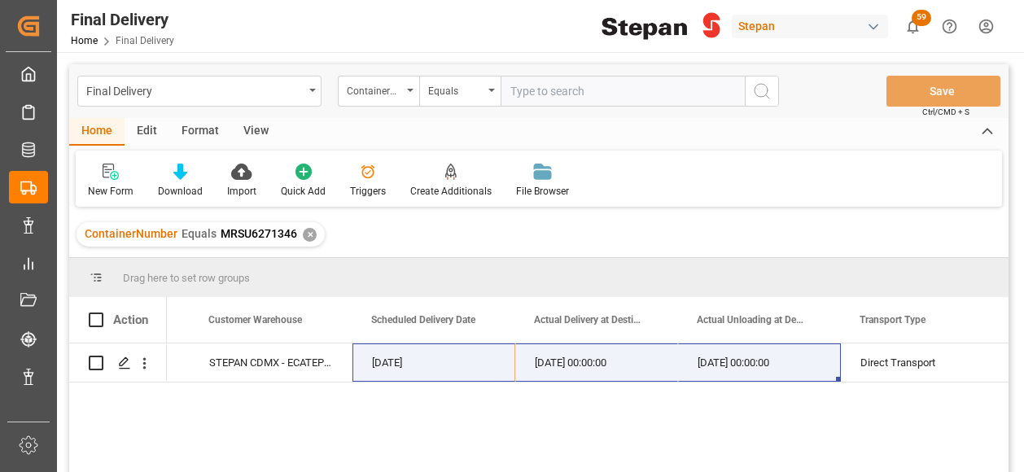
click at [306, 237] on div "✕" at bounding box center [310, 235] width 14 height 14
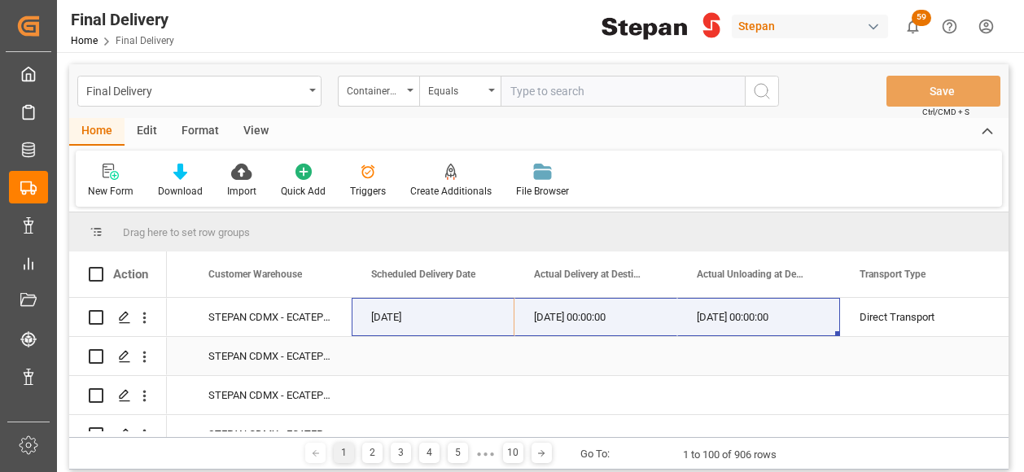
click at [492, 352] on div "Press SPACE to select this row." at bounding box center [433, 356] width 163 height 38
